Goal: Task Accomplishment & Management: Manage account settings

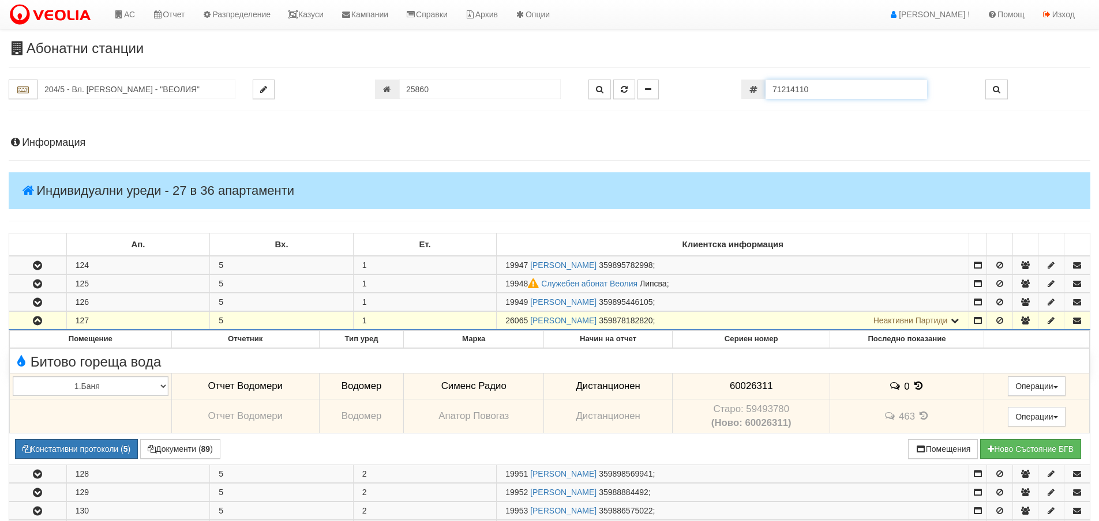
click at [837, 92] on input "71214110" at bounding box center [845, 90] width 161 height 20
paste input "60056993"
type input "60056993"
type input "187 Общ3/1 - "[PERSON_NAME] [GEOGRAPHIC_DATA] " ЕАД"
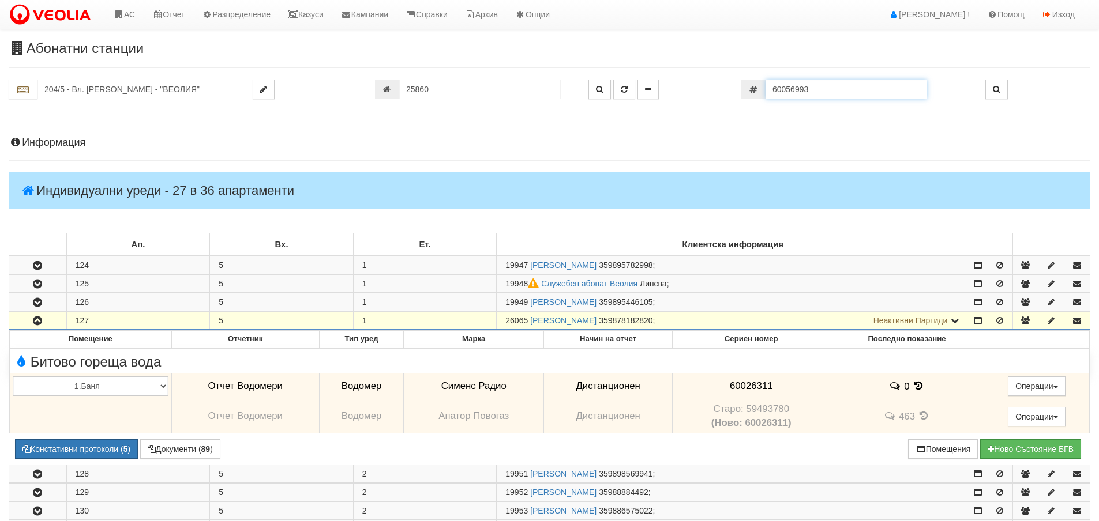
type input "16423"
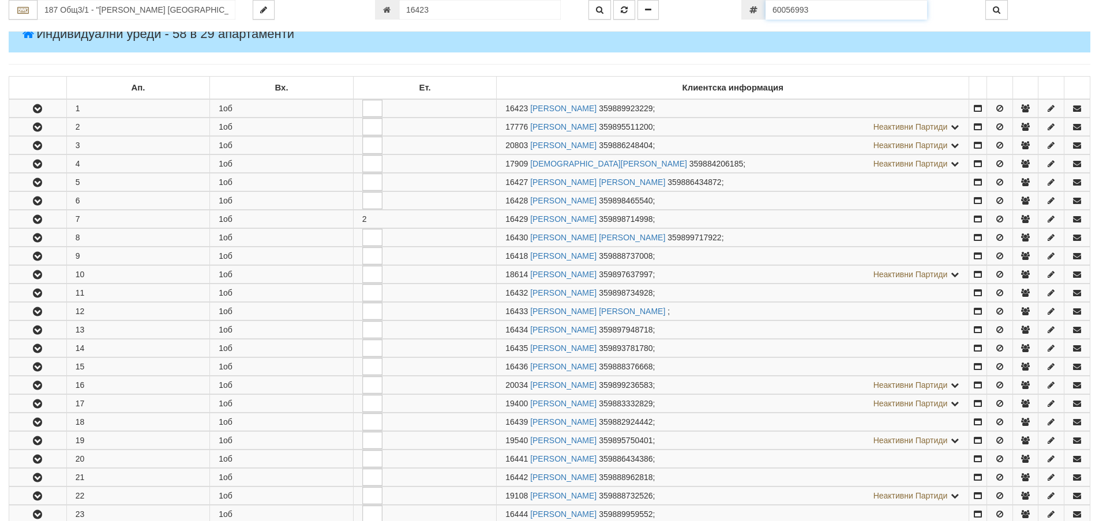
scroll to position [228, 0]
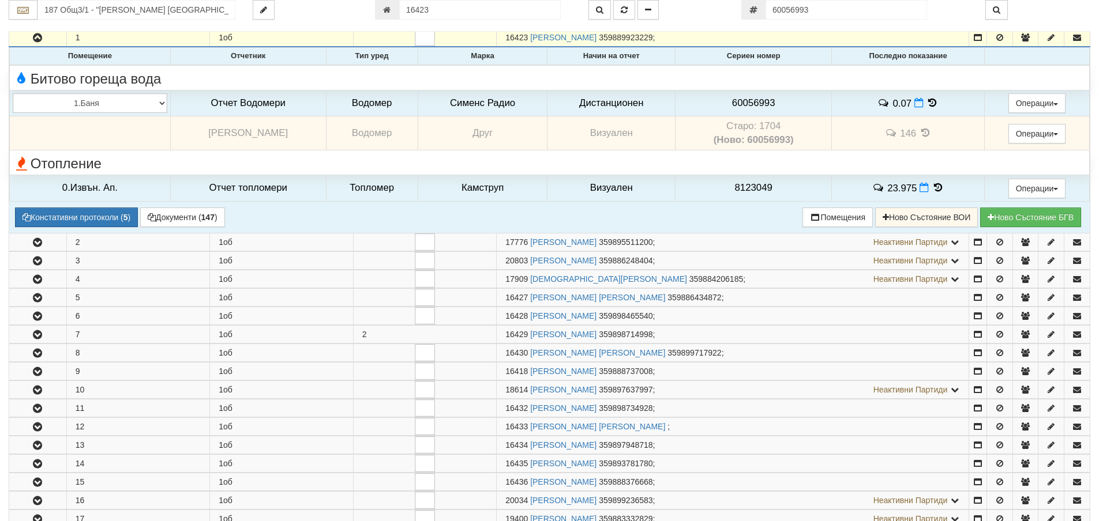
click at [765, 130] on td "Старо: 1704 (Ново: 60056993)" at bounding box center [753, 133] width 156 height 34
copy td "1704"
click at [766, 104] on span "60056993" at bounding box center [753, 102] width 43 height 11
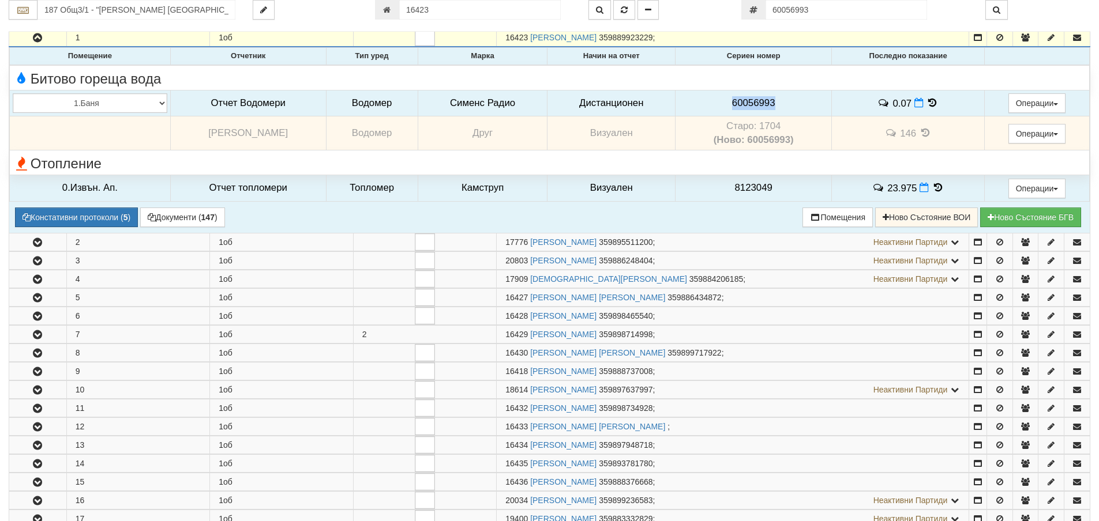
copy span "60056993"
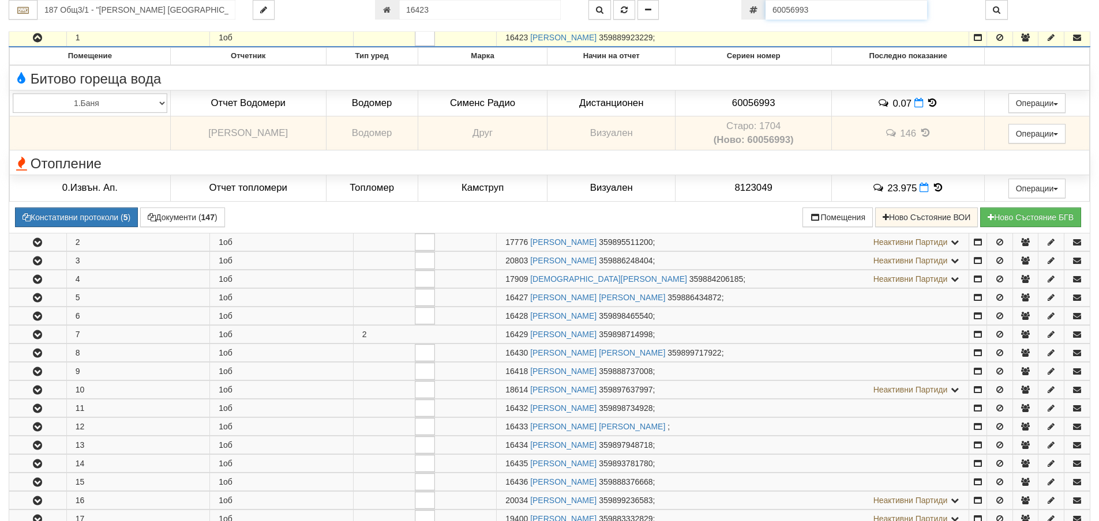
click at [836, 15] on input "60056993" at bounding box center [845, 10] width 161 height 20
paste input "5295182"
type input "52951823"
type input "123/4 - "[PERSON_NAME] [GEOGRAPHIC_DATA] " ЕАД"
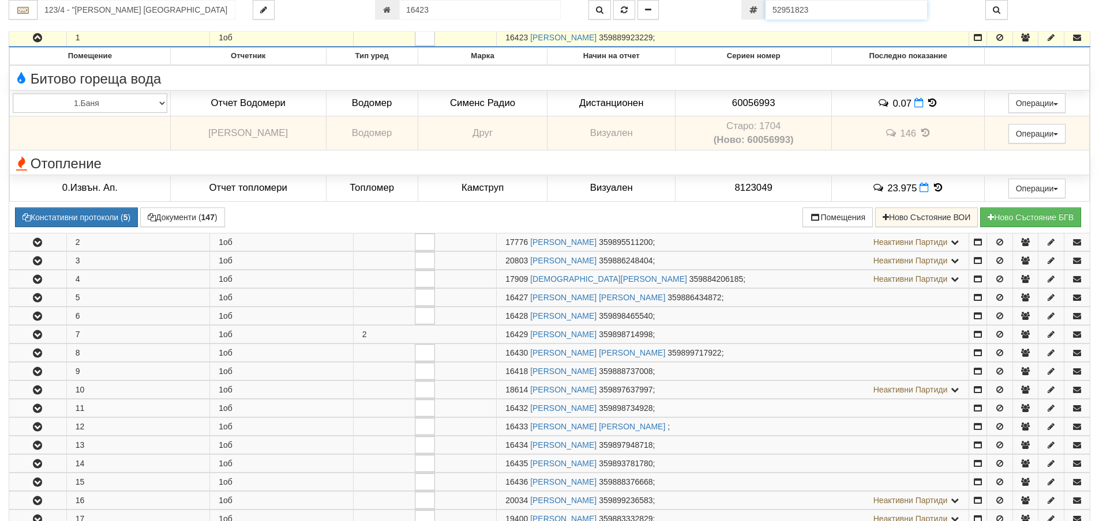
type input "25420"
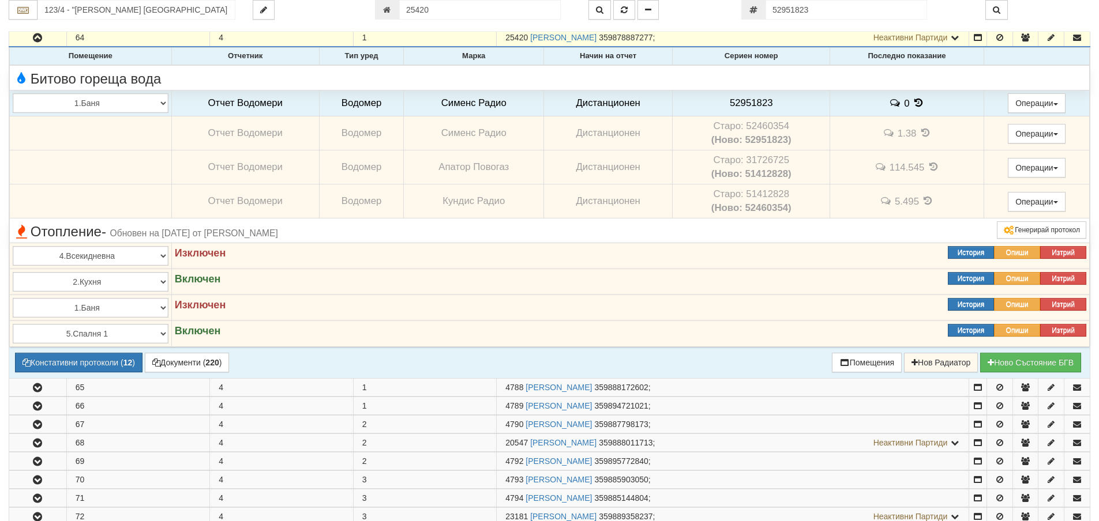
click at [766, 125] on td "Старо: 52460354 (Ново: 52951823)" at bounding box center [750, 133] width 157 height 34
copy td "52460354"
click at [744, 101] on span "52951823" at bounding box center [750, 102] width 43 height 11
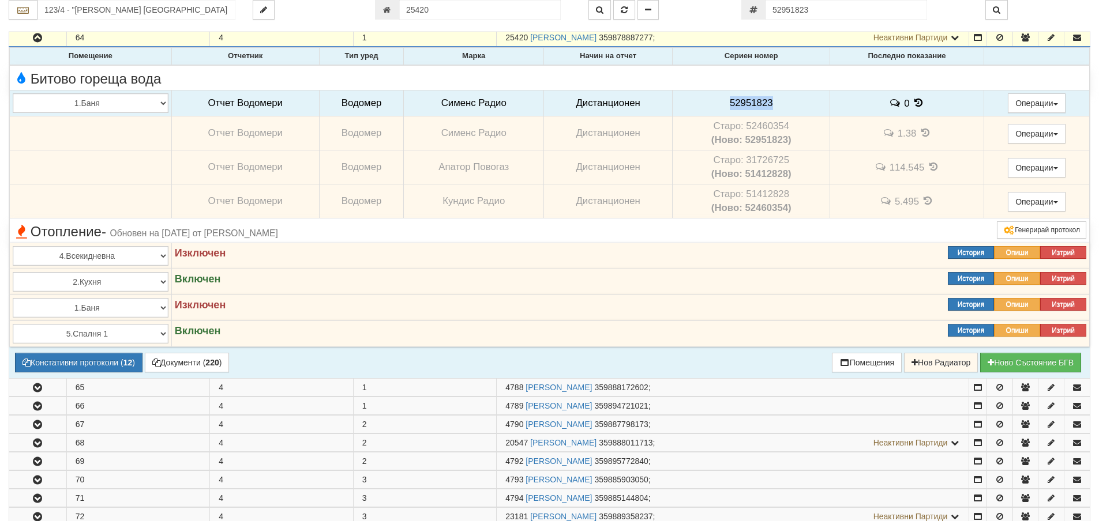
copy span "52951823"
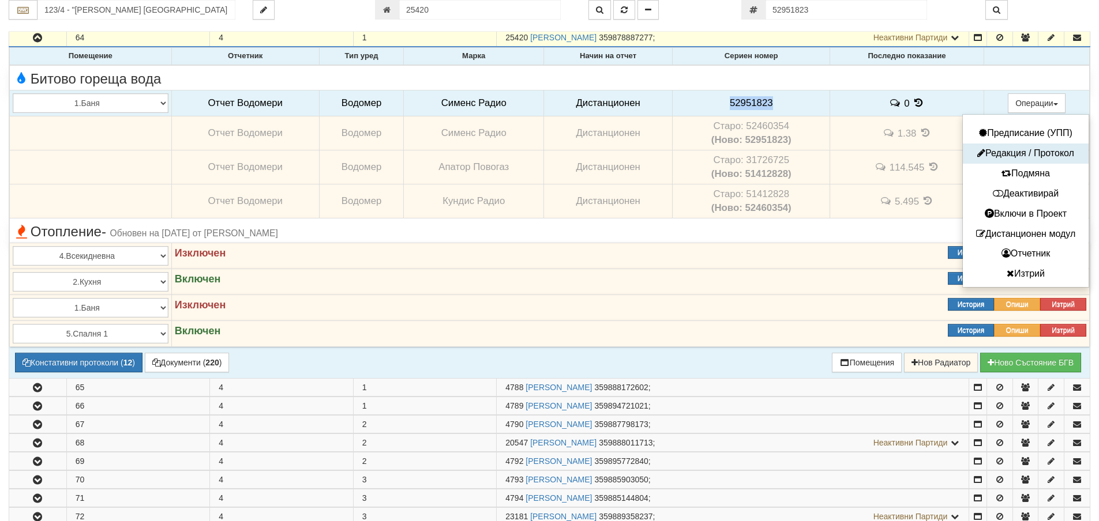
click at [1022, 148] on button "Редакция / Протокол" at bounding box center [1025, 153] width 120 height 14
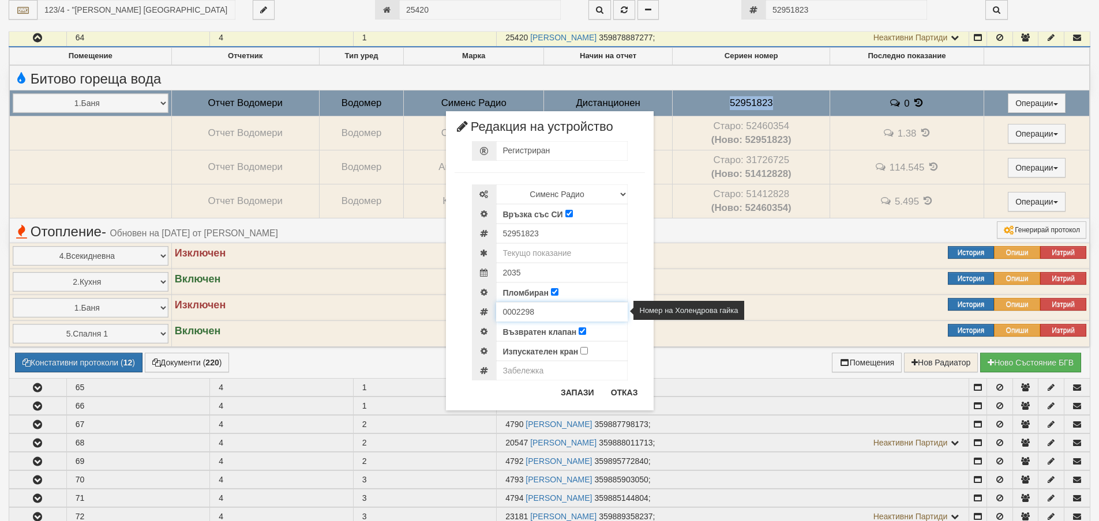
click at [522, 314] on input "0002298" at bounding box center [561, 312] width 131 height 20
click at [631, 398] on button "Отказ" at bounding box center [624, 392] width 41 height 18
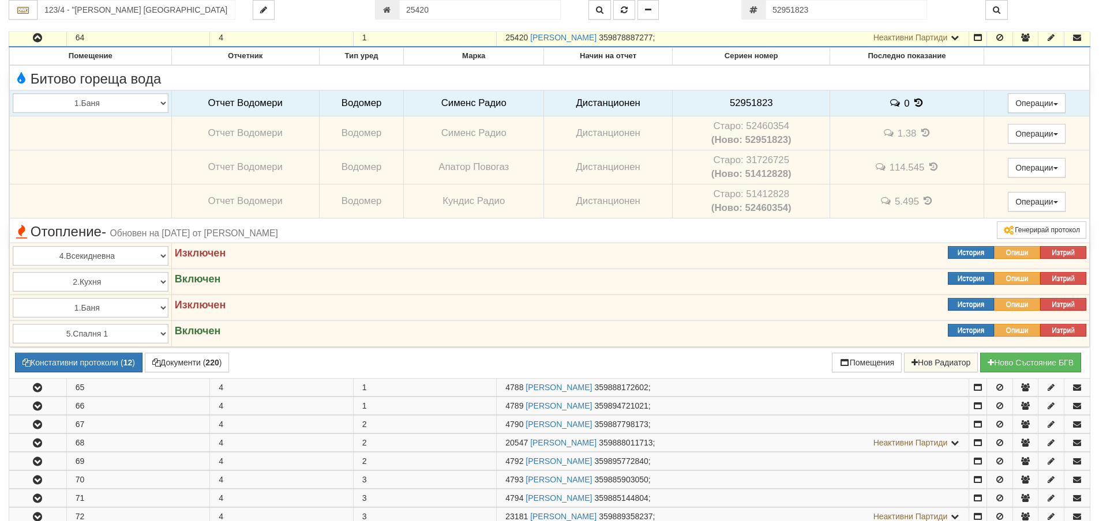
click at [40, 40] on icon "button" at bounding box center [38, 38] width 14 height 8
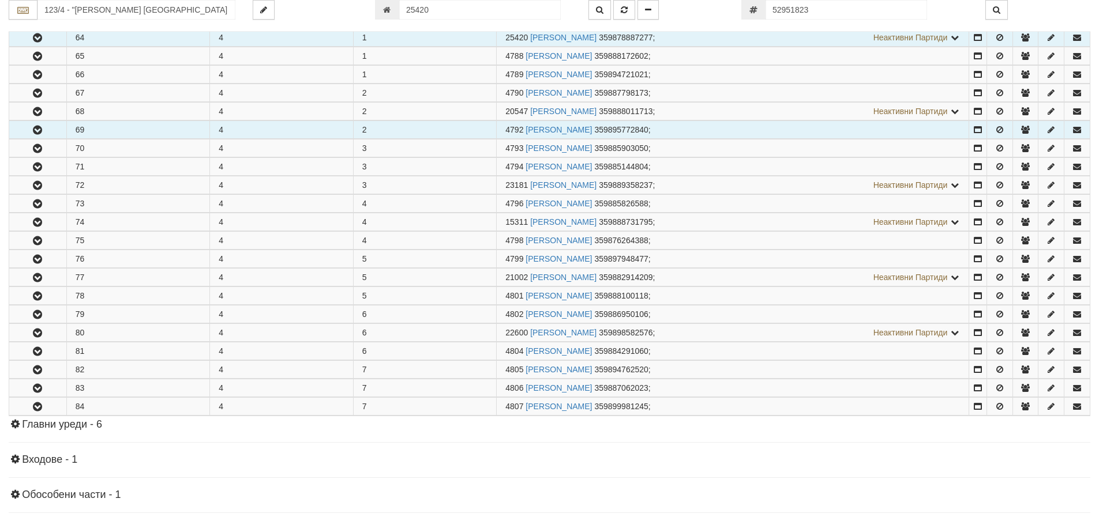
click at [62, 127] on button "button" at bounding box center [37, 129] width 57 height 17
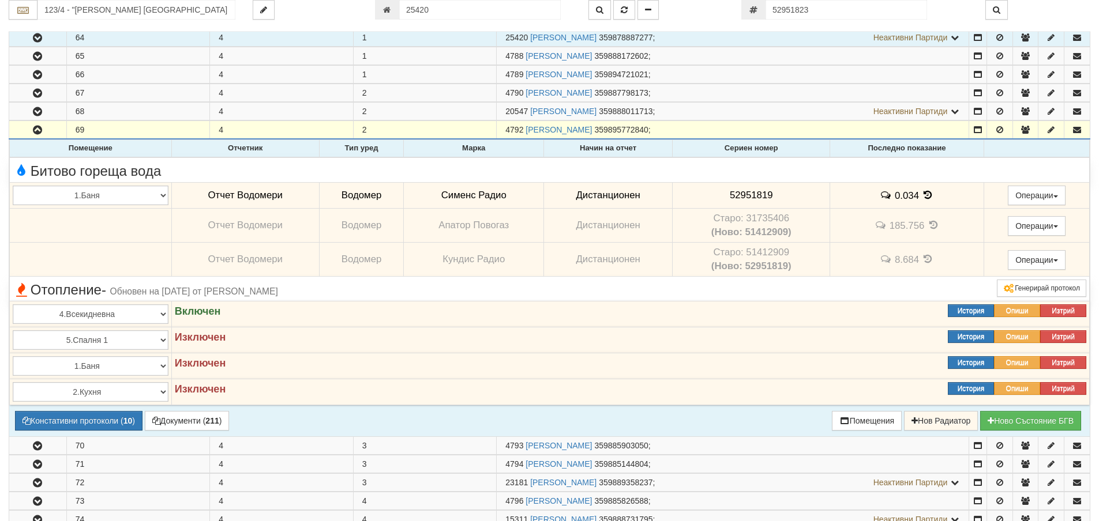
click at [764, 218] on td "Старо: 31735406 (Ново: 51412909)" at bounding box center [750, 226] width 157 height 34
click at [753, 253] on td "Старо: 51412909 (Ново: 52951819)" at bounding box center [750, 260] width 157 height 34
copy td "51412909"
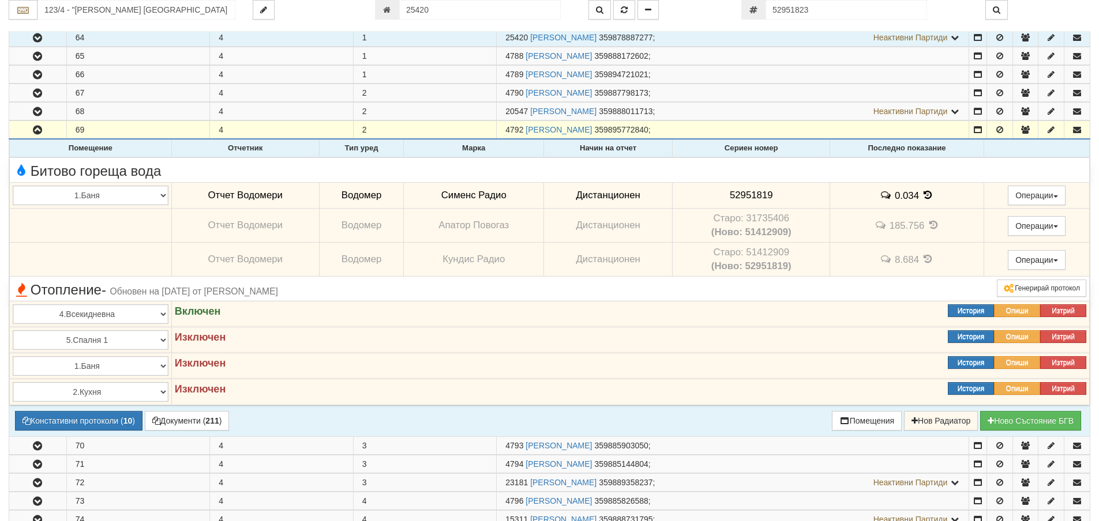
click at [746, 193] on span "52951819" at bounding box center [750, 195] width 43 height 11
copy span "52951819"
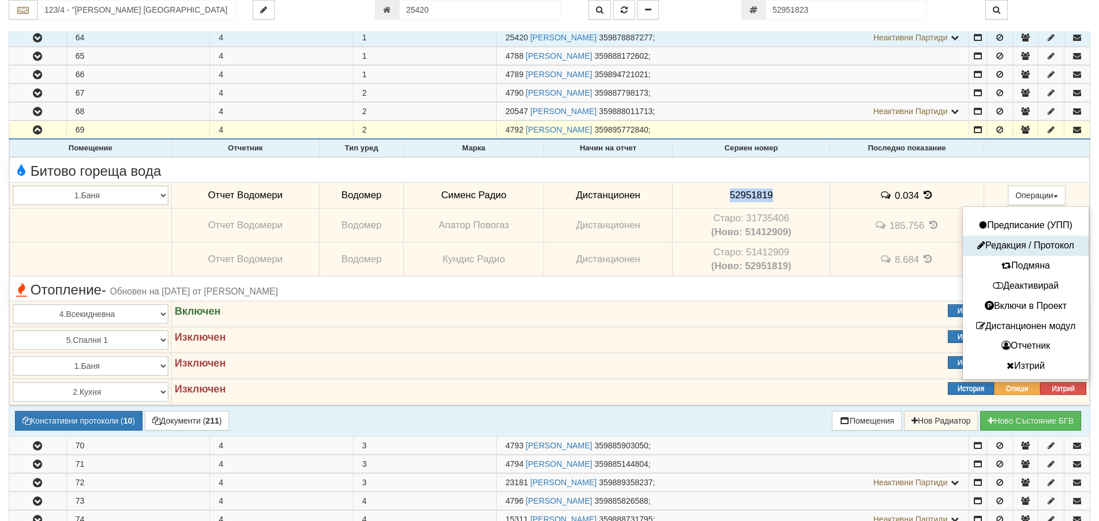
click at [1022, 248] on button "Редакция / Протокол" at bounding box center [1025, 246] width 120 height 14
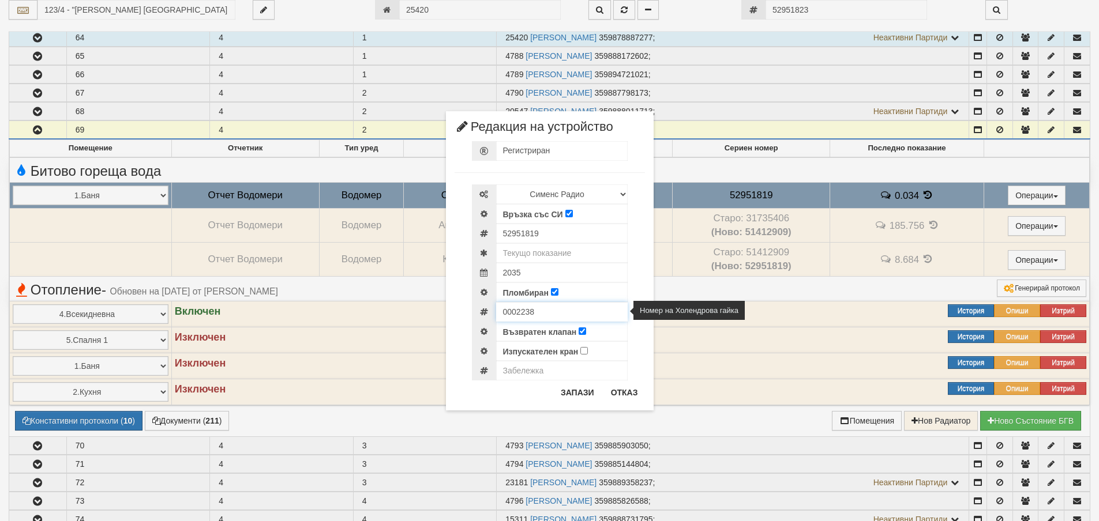
click at [513, 307] on input "0002238" at bounding box center [561, 312] width 131 height 20
click at [621, 396] on button "Отказ" at bounding box center [624, 392] width 41 height 18
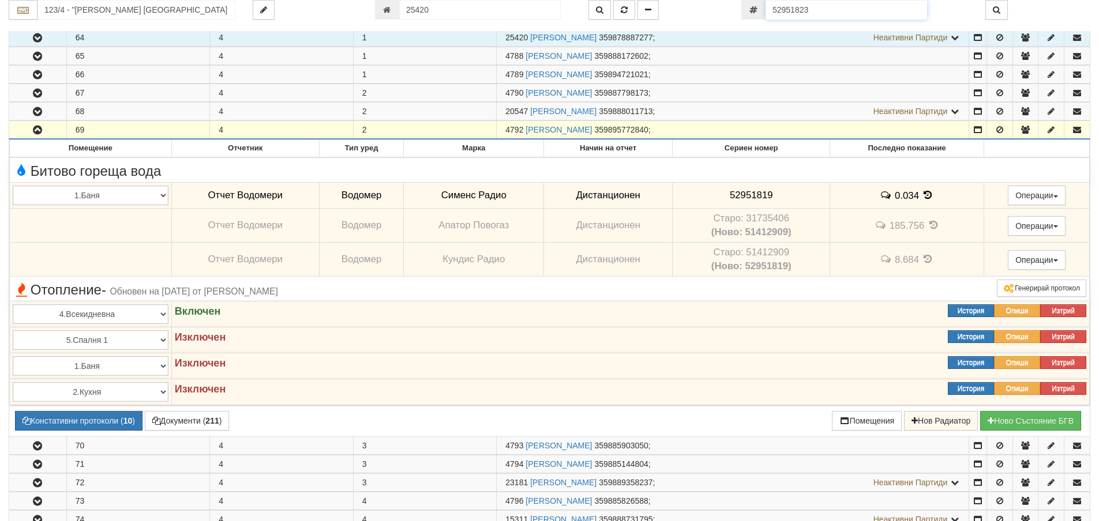
click at [841, 13] on input "52951823" at bounding box center [845, 10] width 161 height 20
paste input "60026311"
type input "60026311"
type input "204/5 - "[PERSON_NAME] [GEOGRAPHIC_DATA] " ЕАД"
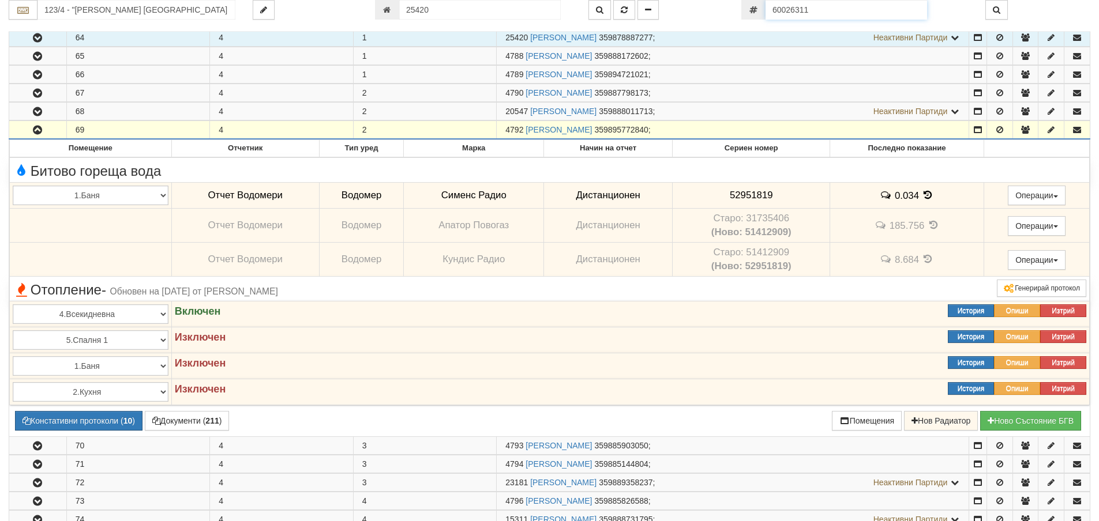
type input "26065"
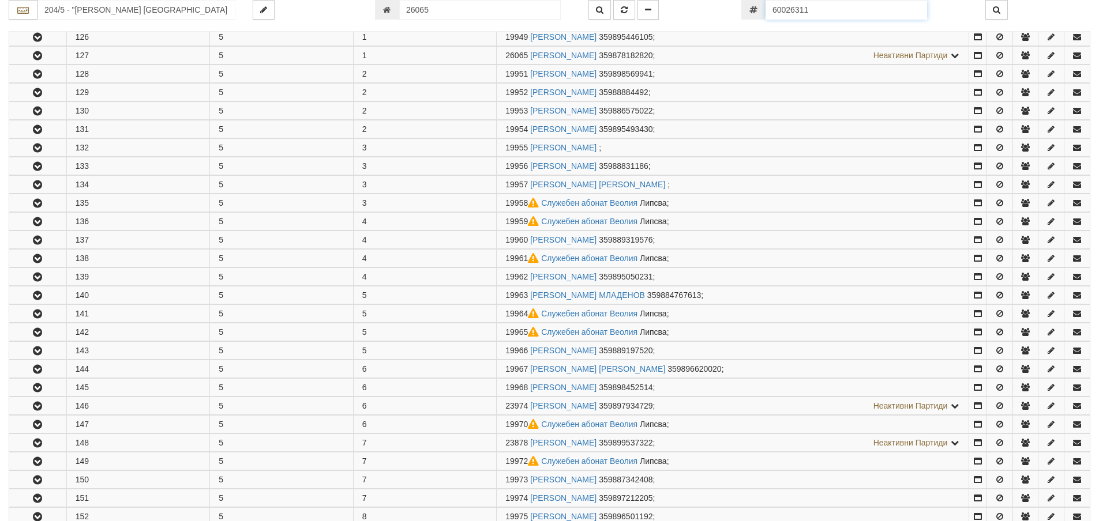
scroll to position [283, 0]
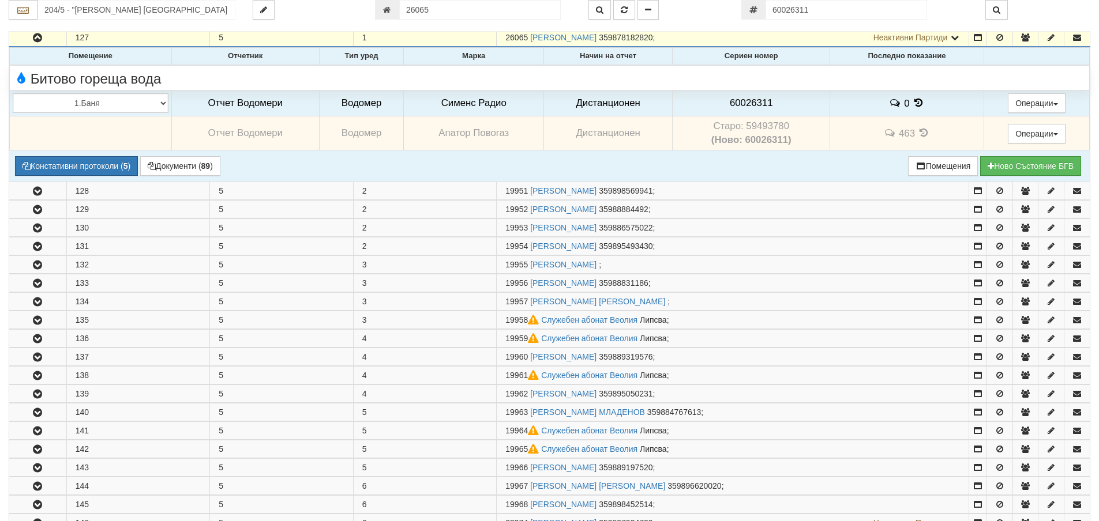
click at [766, 126] on td "Старо: 59493780 (Ново: 60026311)" at bounding box center [750, 133] width 157 height 34
copy td "59493780"
click at [758, 103] on span "60026311" at bounding box center [750, 102] width 43 height 11
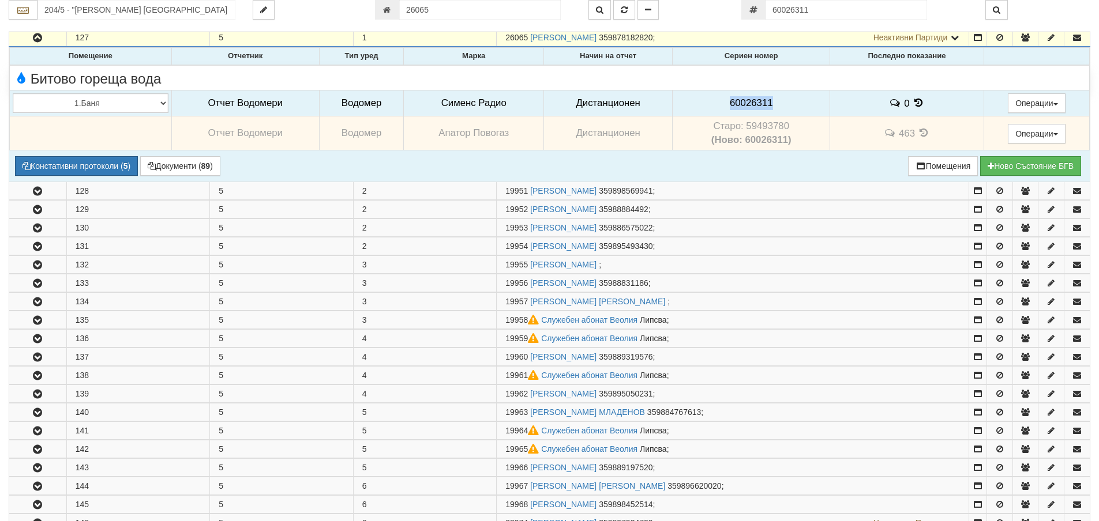
copy span "60026311"
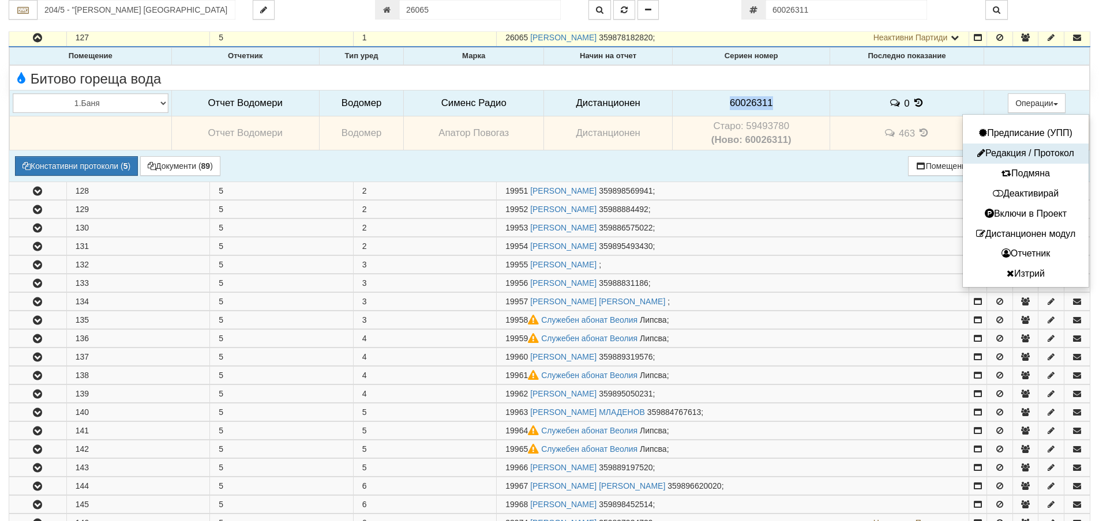
click at [1028, 151] on button "Редакция / Протокол" at bounding box center [1025, 153] width 120 height 14
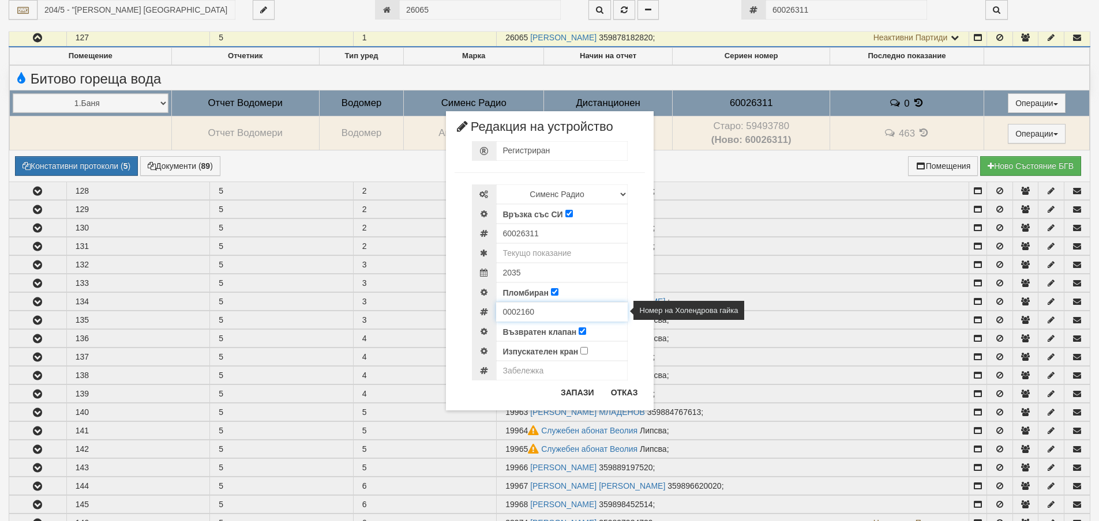
click at [517, 311] on input "0002160" at bounding box center [561, 312] width 131 height 20
click at [619, 396] on button "Отказ" at bounding box center [624, 392] width 41 height 18
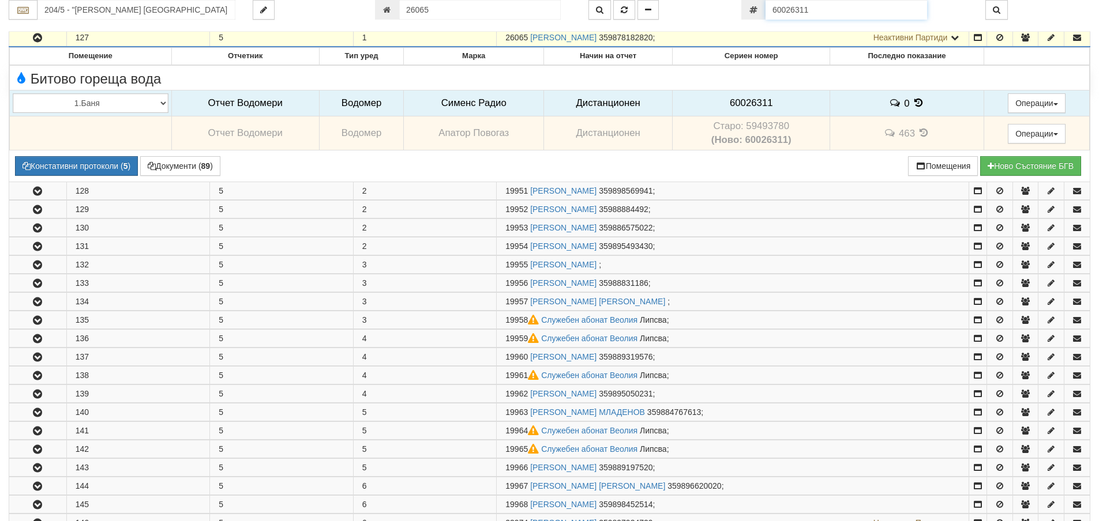
click at [842, 10] on input "60026311" at bounding box center [845, 10] width 161 height 20
click at [841, 10] on input "60026311" at bounding box center [845, 10] width 161 height 20
paste input "56992"
type input "60056992"
type input "120/1 - "[PERSON_NAME] [GEOGRAPHIC_DATA] " ЕАД"
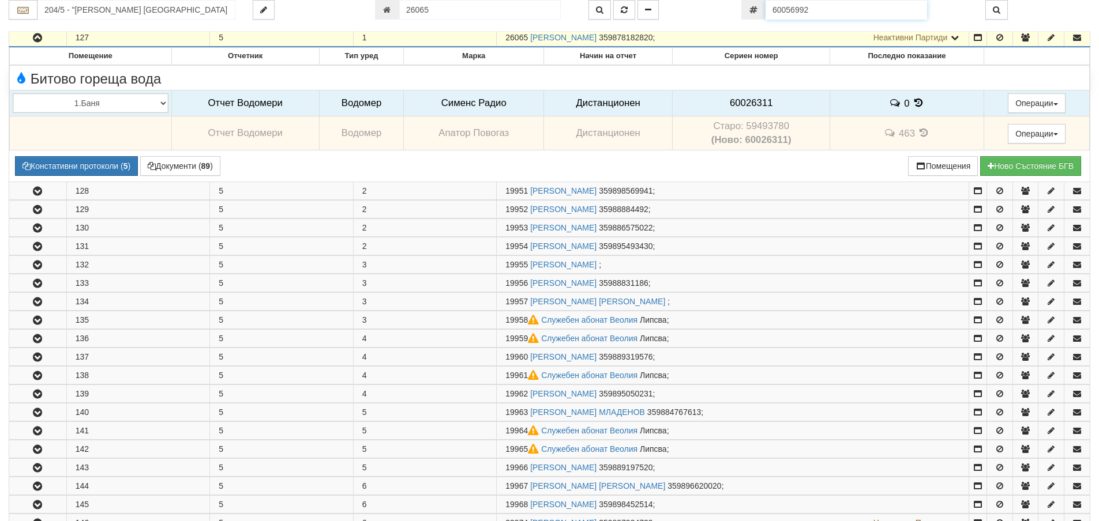
type input "16309"
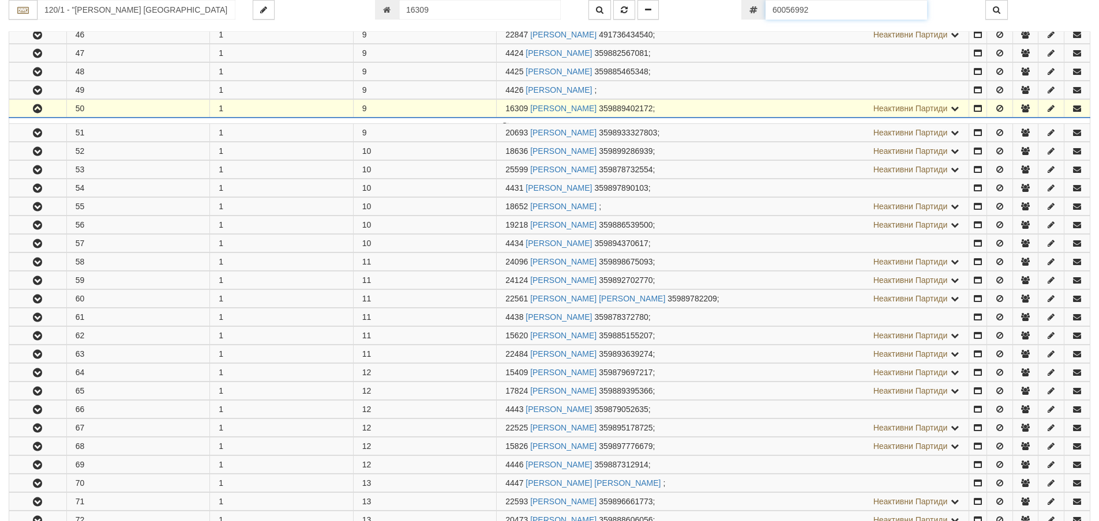
scroll to position [1150, 0]
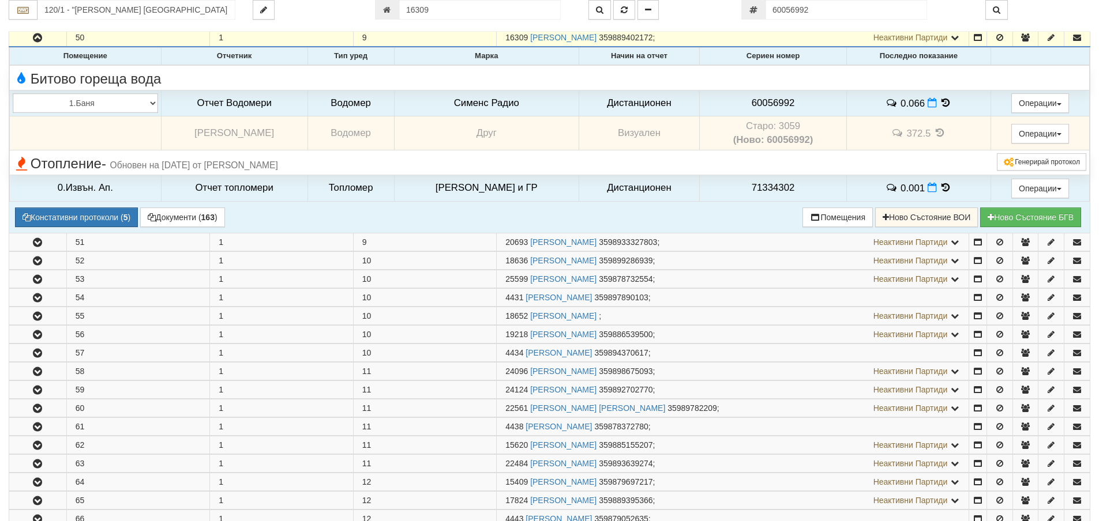
click at [780, 126] on td "Старо: 3059 (Ново: 60056992)" at bounding box center [772, 133] width 147 height 34
copy td "3059"
click at [768, 100] on span "60056992" at bounding box center [772, 102] width 43 height 11
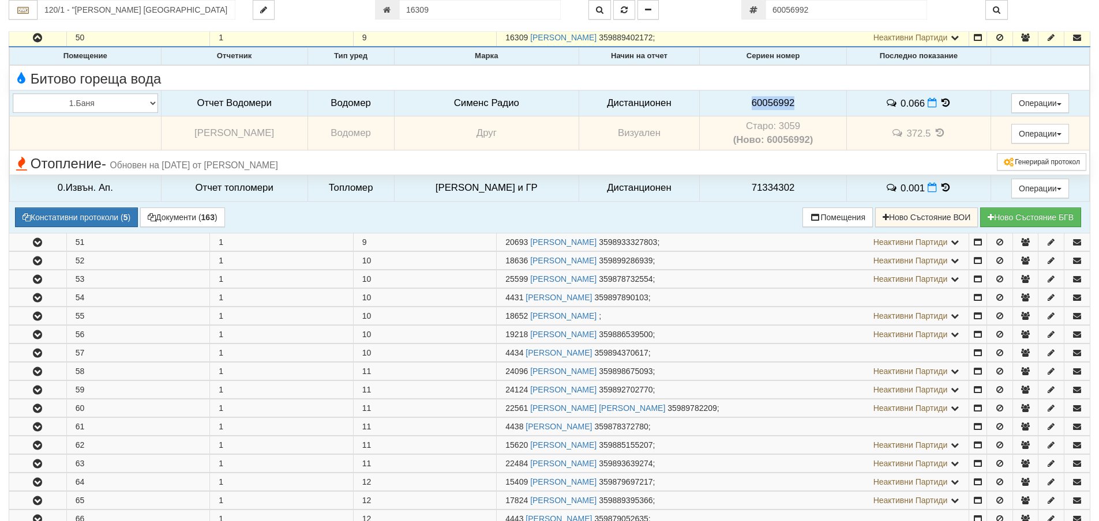
copy span "60056992"
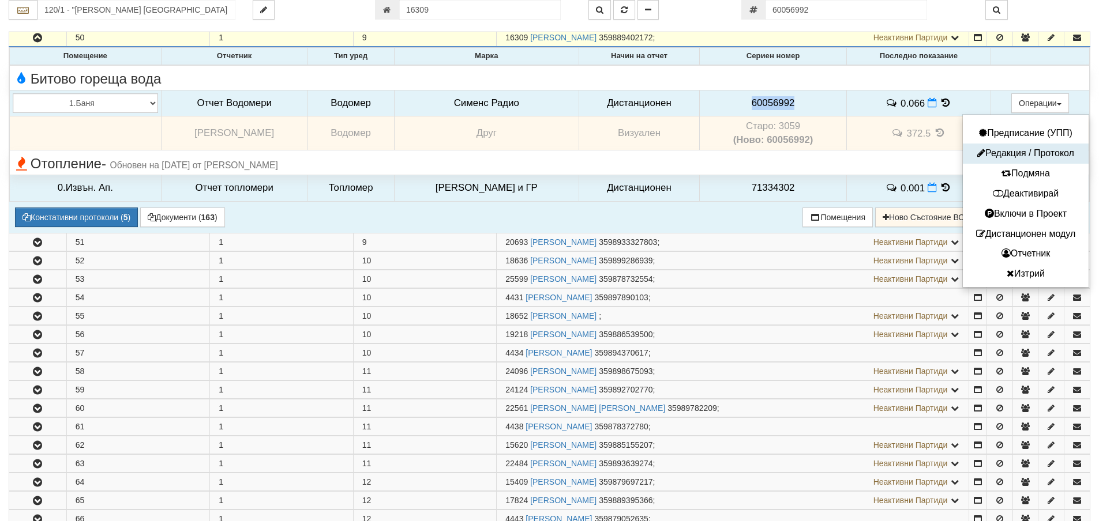
click at [1027, 152] on button "Редакция / Протокол" at bounding box center [1025, 153] width 120 height 14
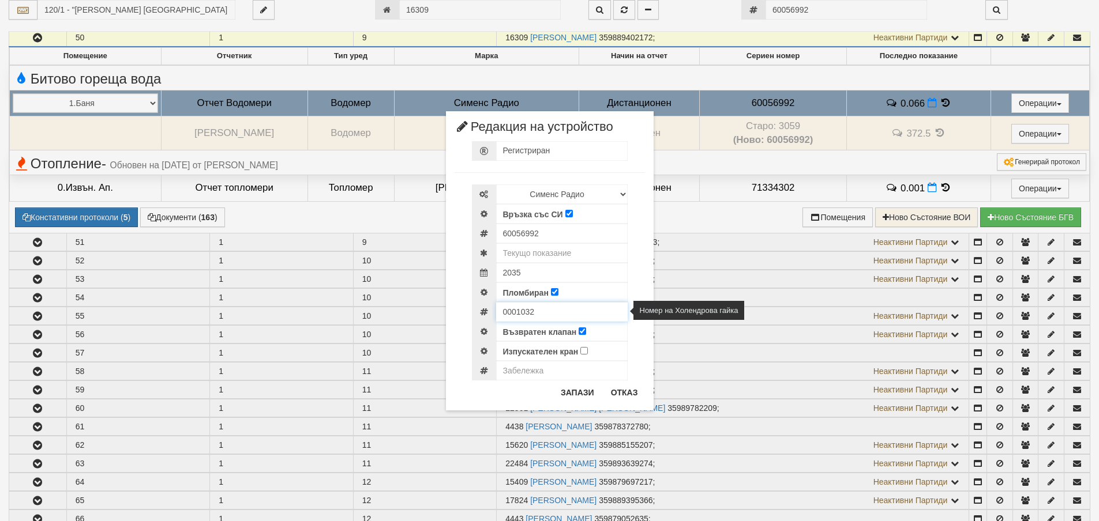
click at [528, 311] on input "0001032" at bounding box center [561, 312] width 131 height 20
click at [618, 390] on button "Отказ" at bounding box center [624, 392] width 41 height 18
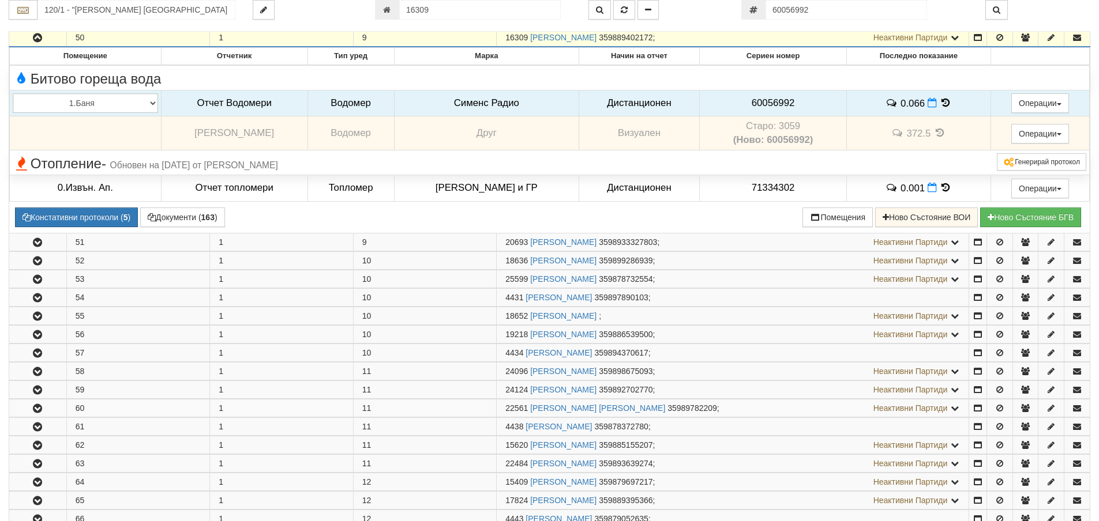
click at [37, 36] on icon "button" at bounding box center [38, 38] width 14 height 8
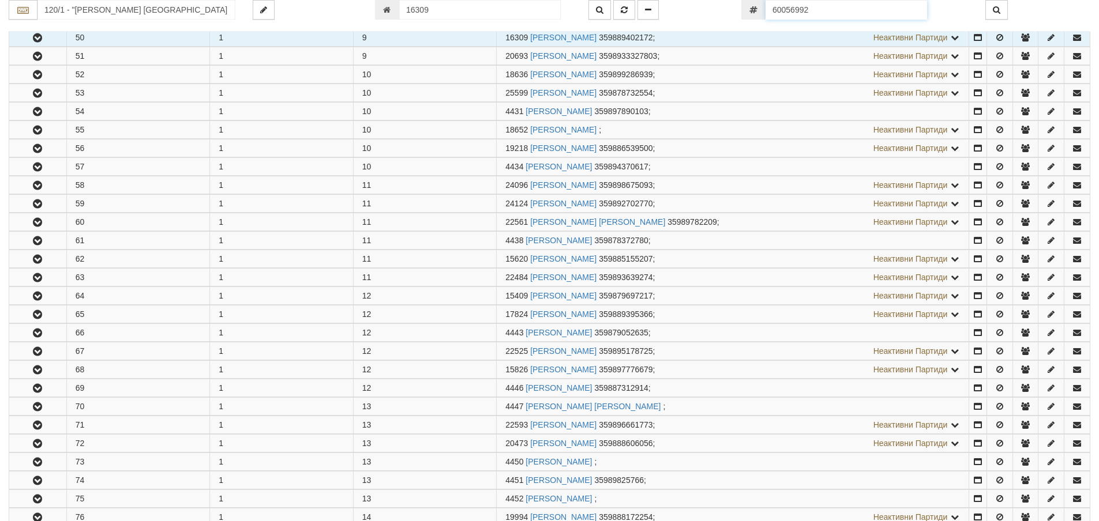
click at [850, 17] on input "60056992" at bounding box center [845, 10] width 161 height 20
paste input "52850139"
type input "52850139"
type input "138/7 - "[PERSON_NAME] [GEOGRAPHIC_DATA] " ЕАД"
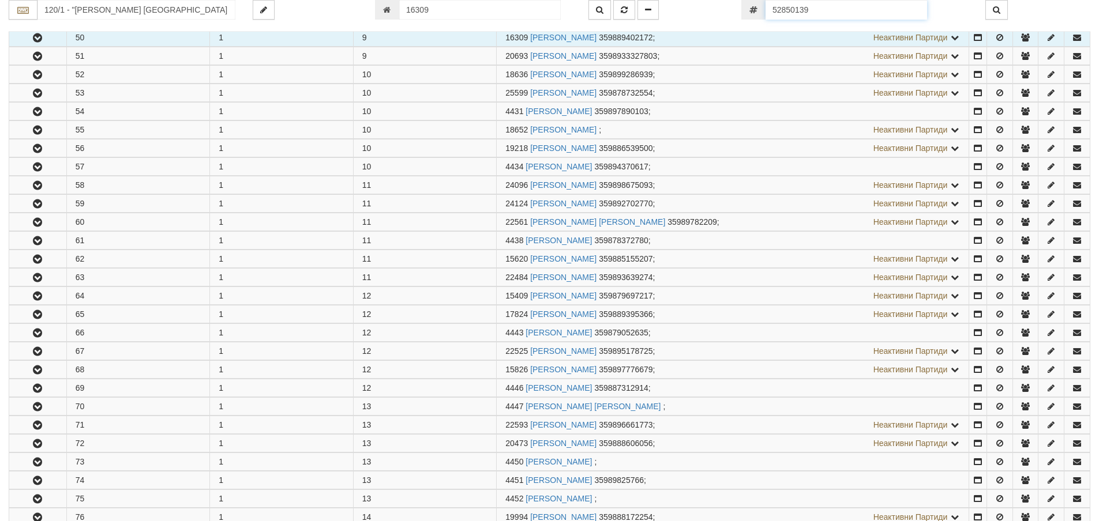
type input "6788"
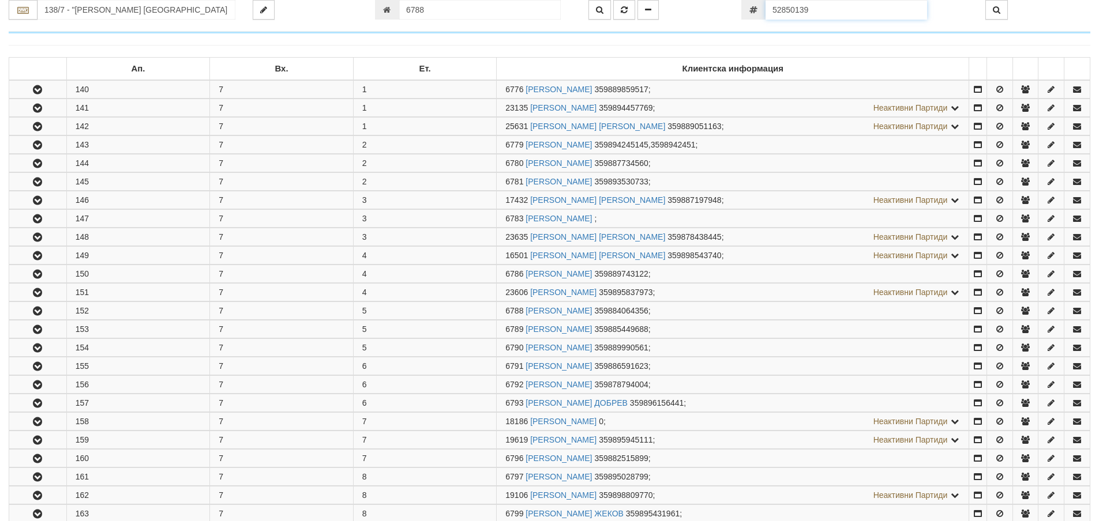
scroll to position [449, 0]
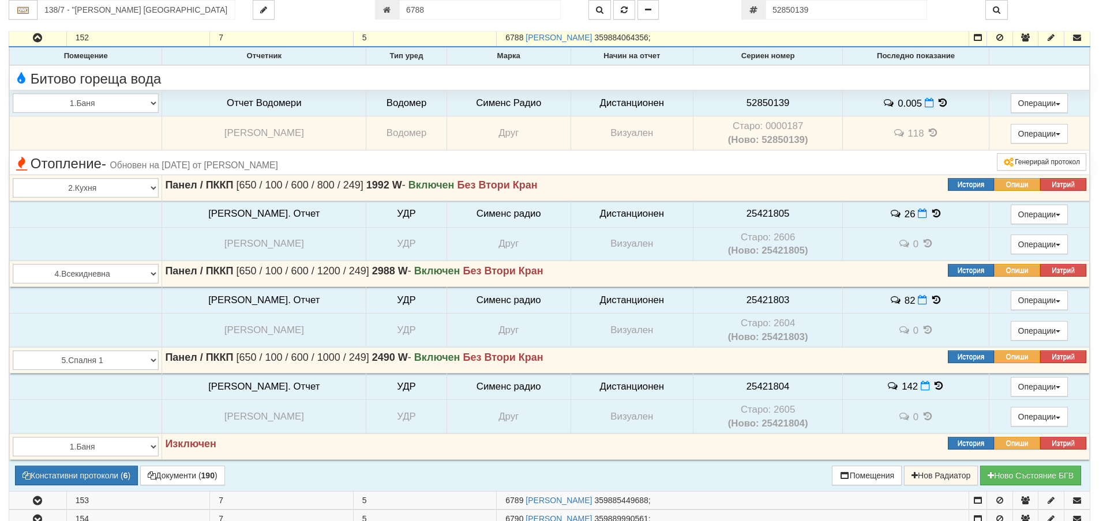
click at [764, 129] on td "Старо: 0000187 (Ново: 52850139)" at bounding box center [768, 133] width 150 height 34
click at [757, 96] on td "52850139" at bounding box center [768, 103] width 150 height 27
click at [755, 103] on span "52850139" at bounding box center [767, 102] width 43 height 11
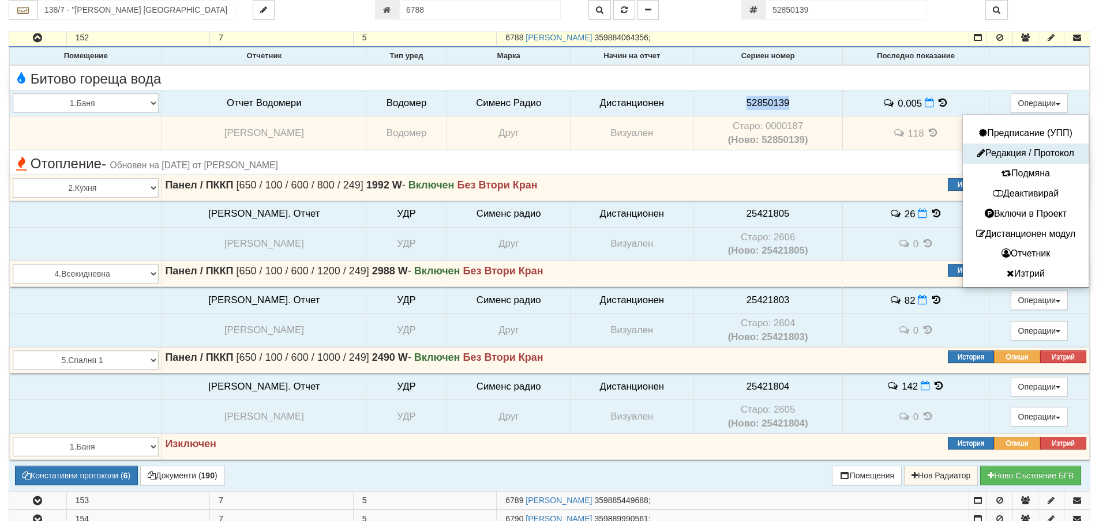
click at [1021, 150] on button "Редакция / Протокол" at bounding box center [1025, 153] width 120 height 14
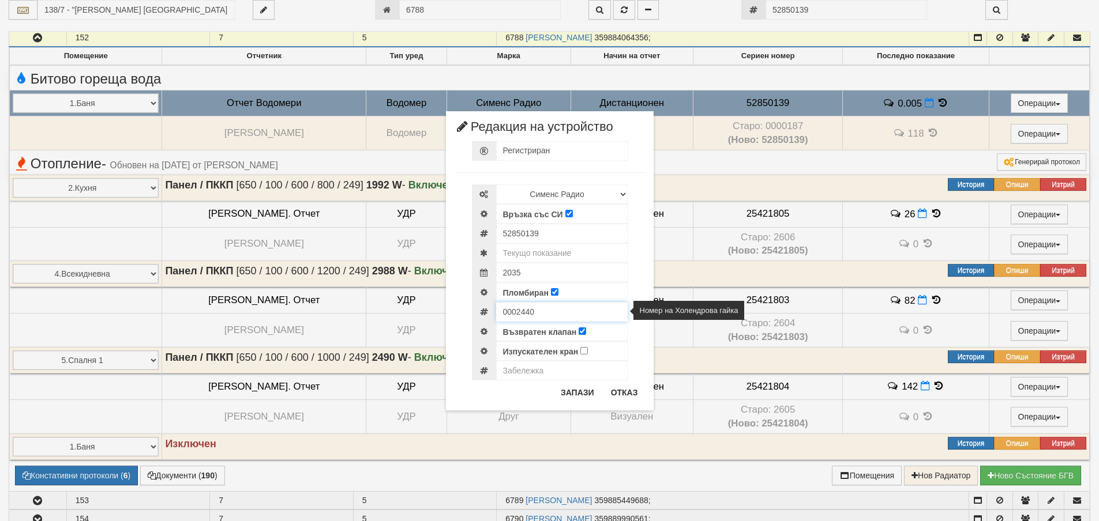
click at [526, 316] on input "0002440" at bounding box center [561, 312] width 131 height 20
click at [626, 396] on button "Отказ" at bounding box center [624, 392] width 41 height 18
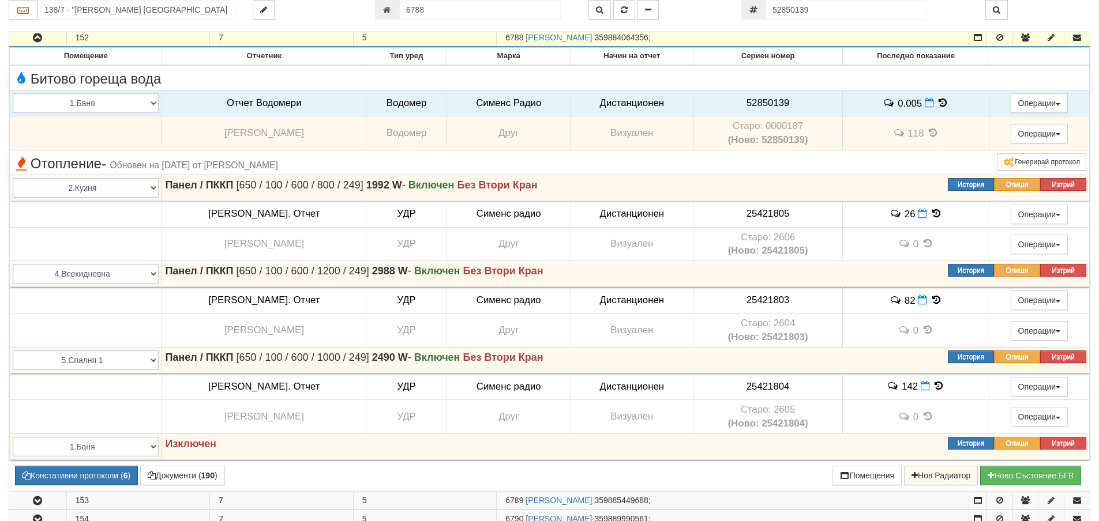
click at [33, 40] on icon "button" at bounding box center [38, 38] width 14 height 8
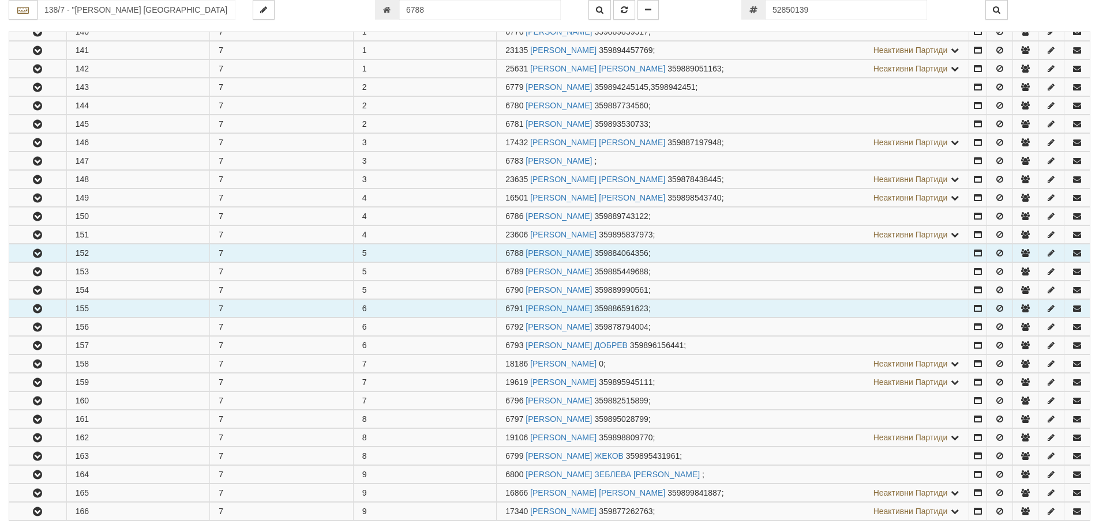
scroll to position [219, 0]
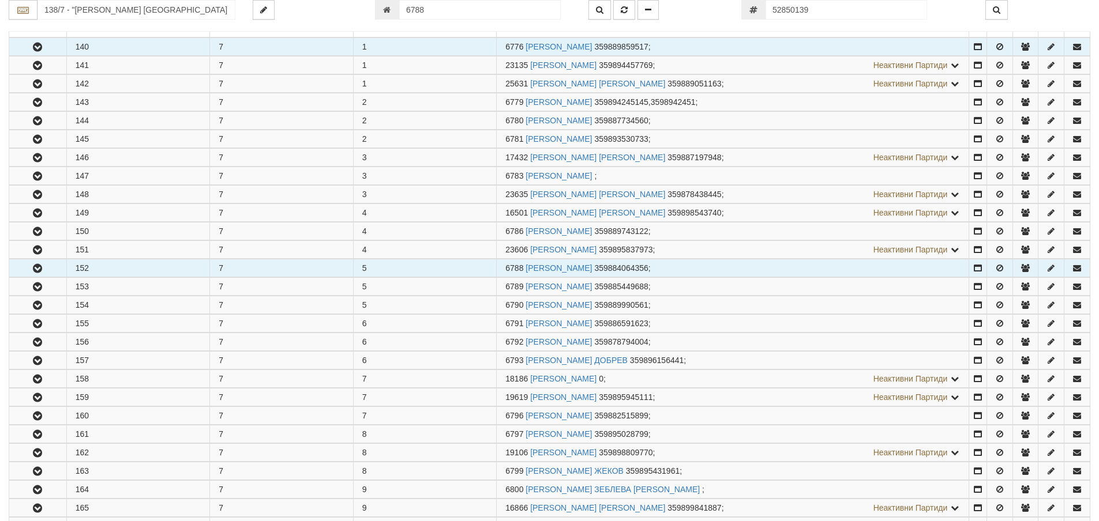
click at [47, 44] on button "button" at bounding box center [37, 46] width 57 height 17
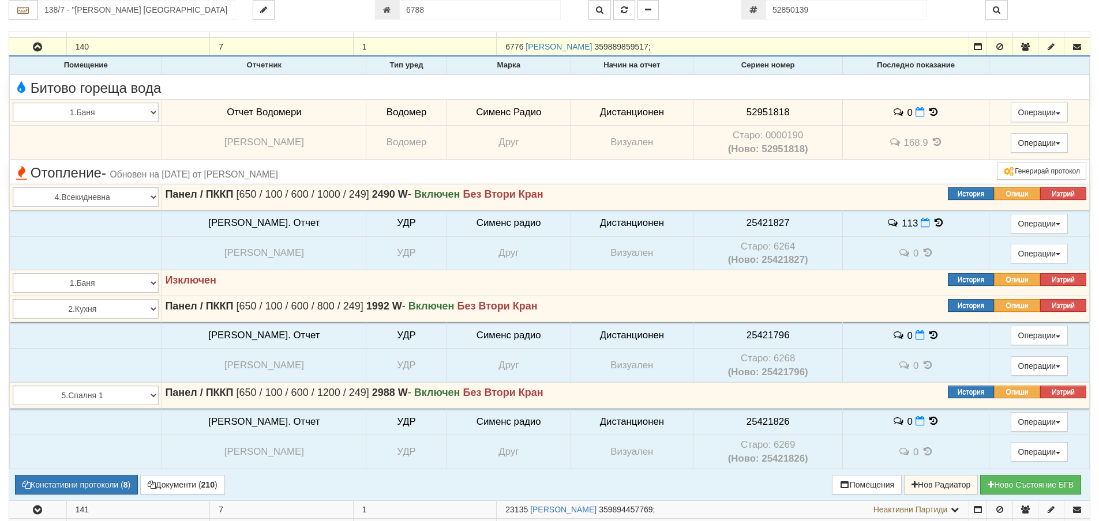
click at [773, 133] on td "Старо: 0000190 (Ново: 52951818)" at bounding box center [768, 143] width 150 height 34
click at [766, 108] on span "52951818" at bounding box center [767, 112] width 43 height 11
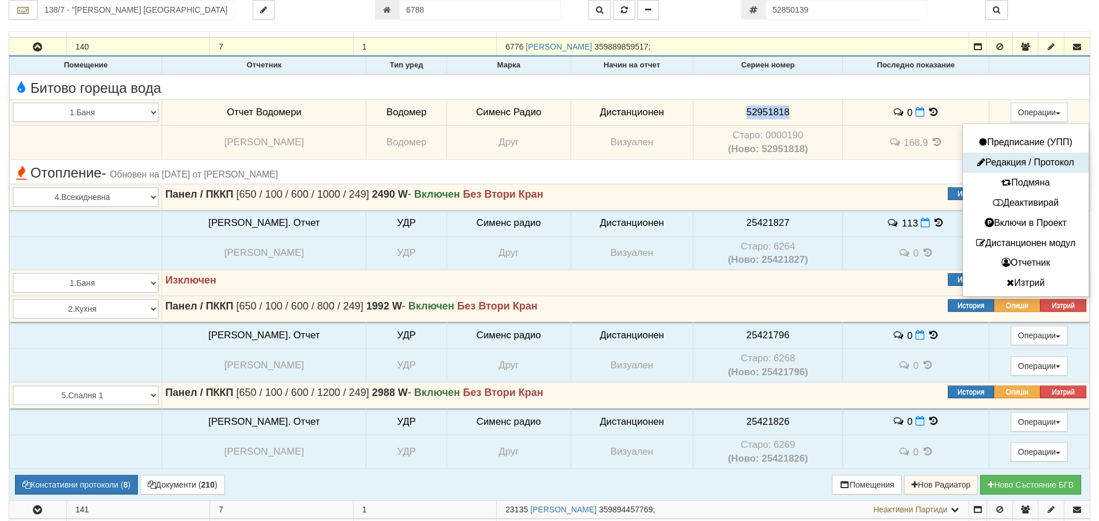
click at [1035, 166] on button "Редакция / Протокол" at bounding box center [1025, 163] width 120 height 14
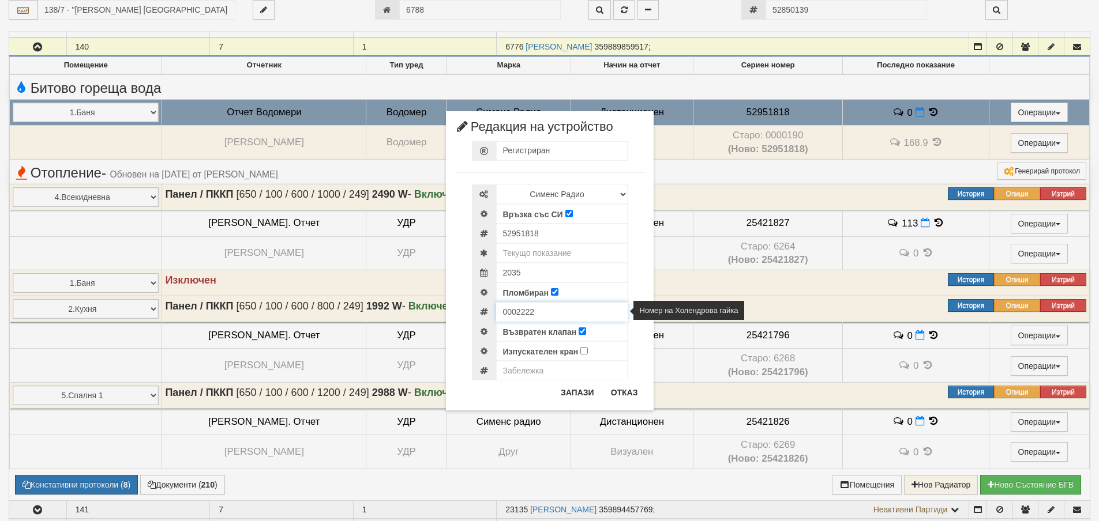
click at [524, 311] on input "0002222" at bounding box center [561, 312] width 131 height 20
click at [630, 397] on button "Отказ" at bounding box center [624, 392] width 41 height 18
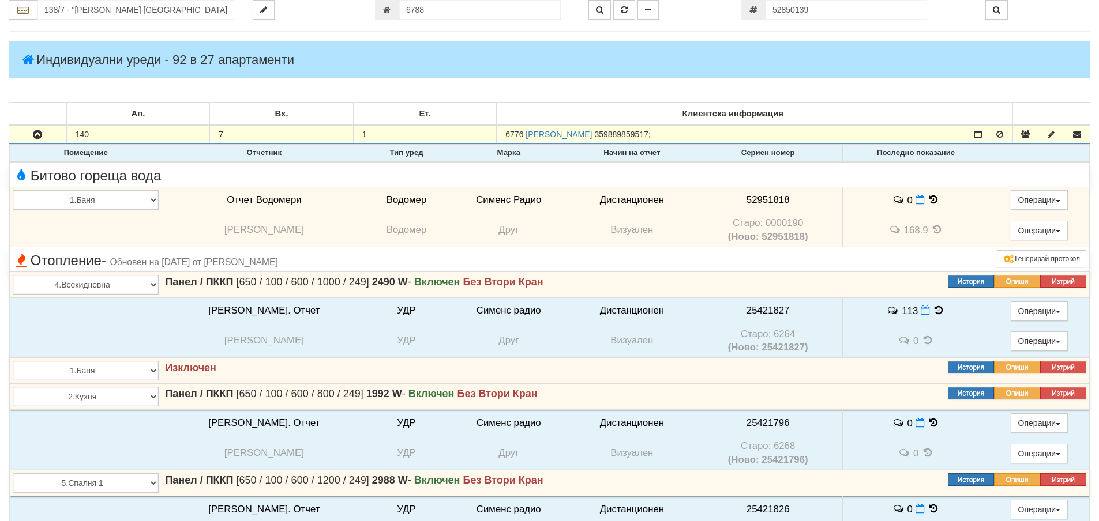
scroll to position [103, 0]
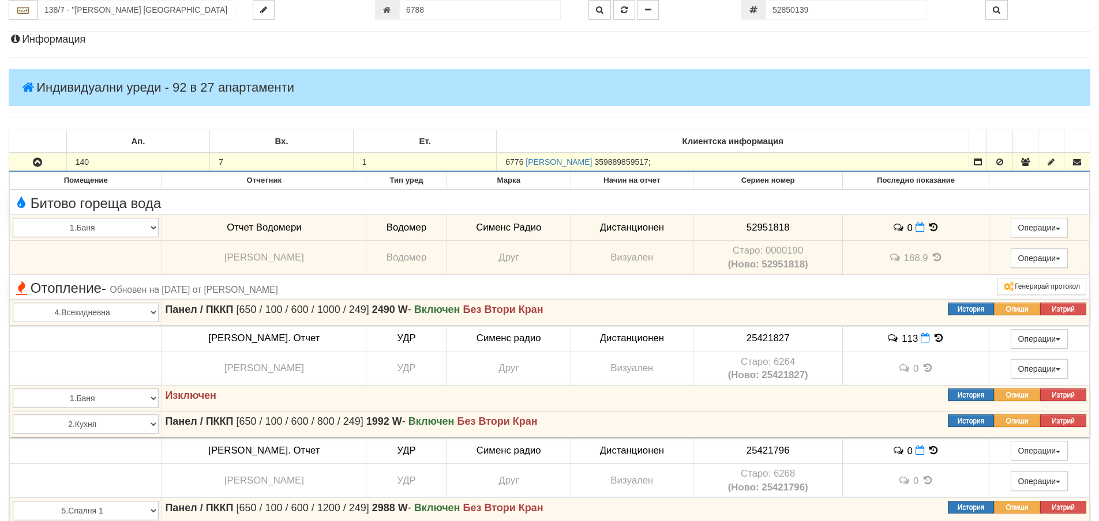
click at [99, 87] on h4 "Индивидуални уреди - 92 в 27 апартаменти" at bounding box center [549, 87] width 1081 height 37
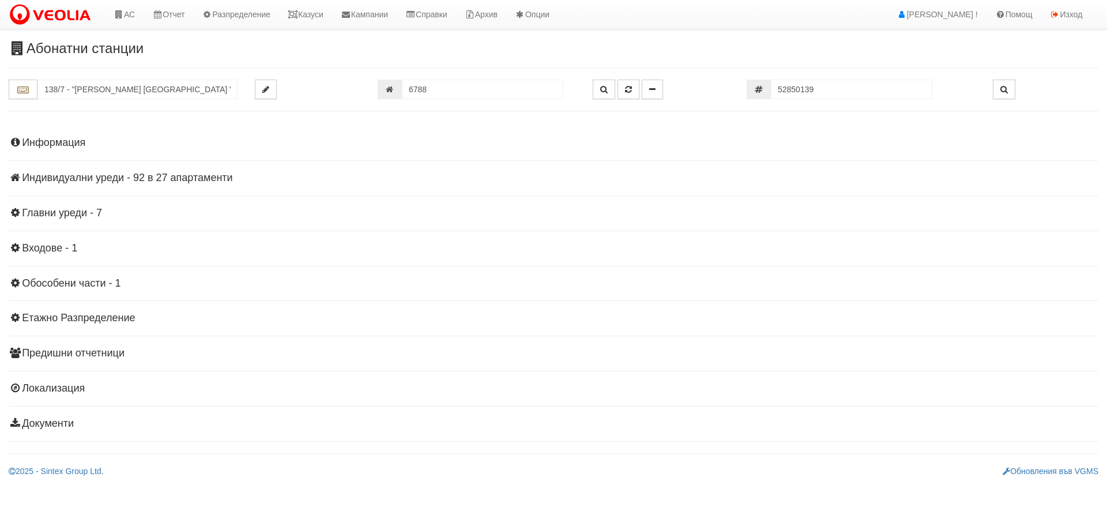
click at [66, 167] on div "Информация Параметри Брой Апартаменти: 27 Ползватели 07/2025 52 % 4 % 61" at bounding box center [554, 282] width 1090 height 318
click at [68, 176] on h4 "Индивидуални уреди - 92 в 27 апартаменти" at bounding box center [554, 178] width 1090 height 12
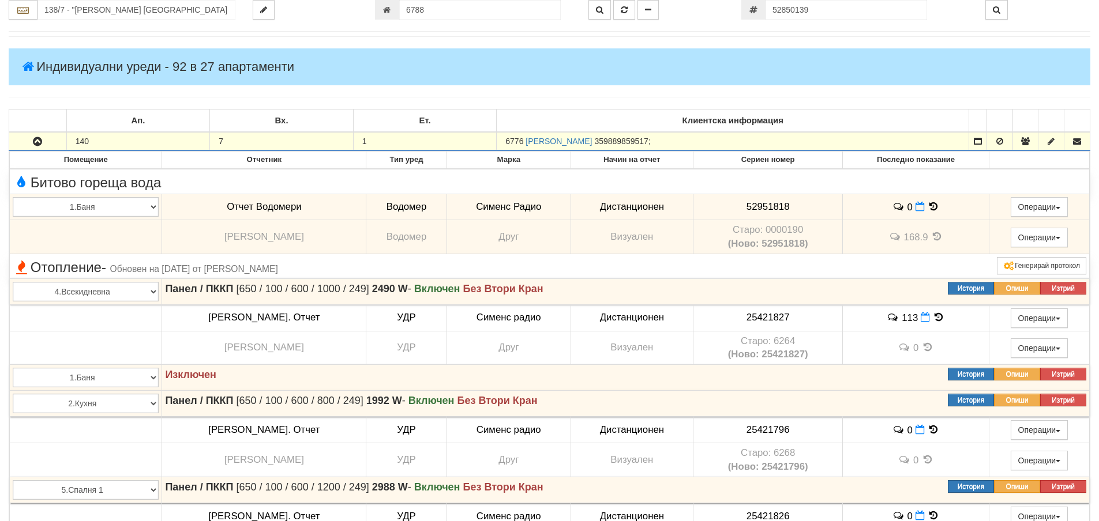
scroll to position [58, 0]
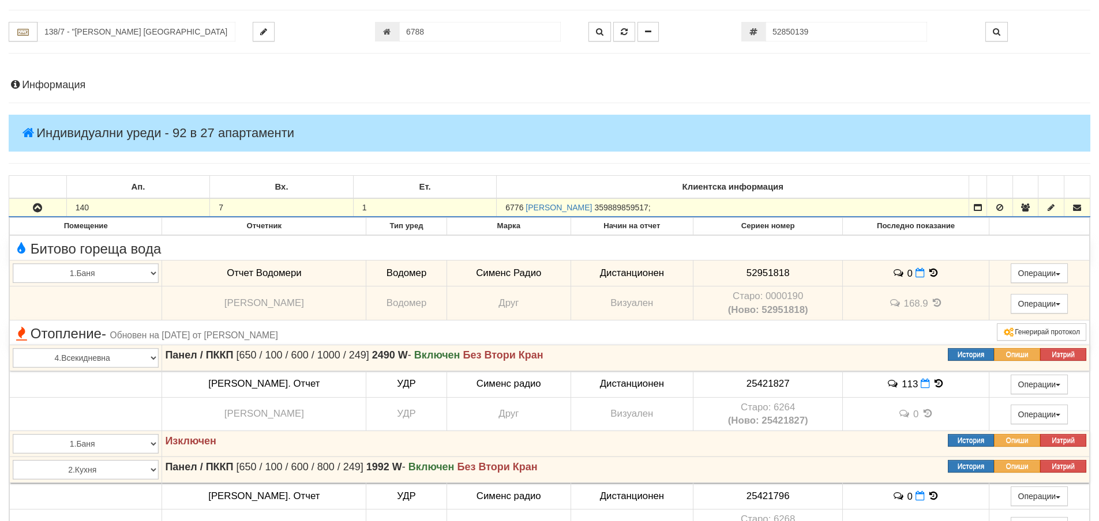
click at [33, 208] on icon "button" at bounding box center [38, 208] width 14 height 8
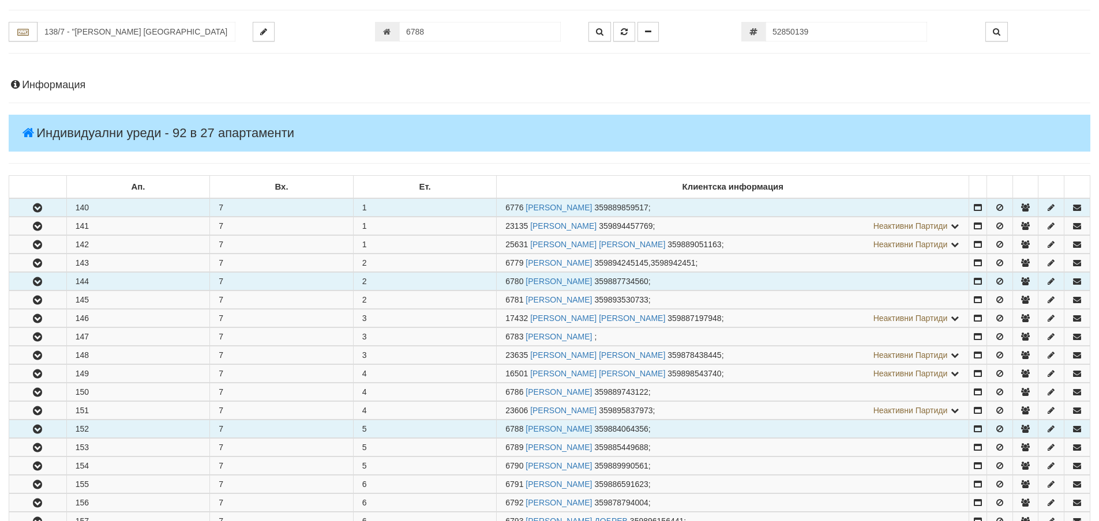
click at [41, 281] on icon "button" at bounding box center [38, 282] width 14 height 8
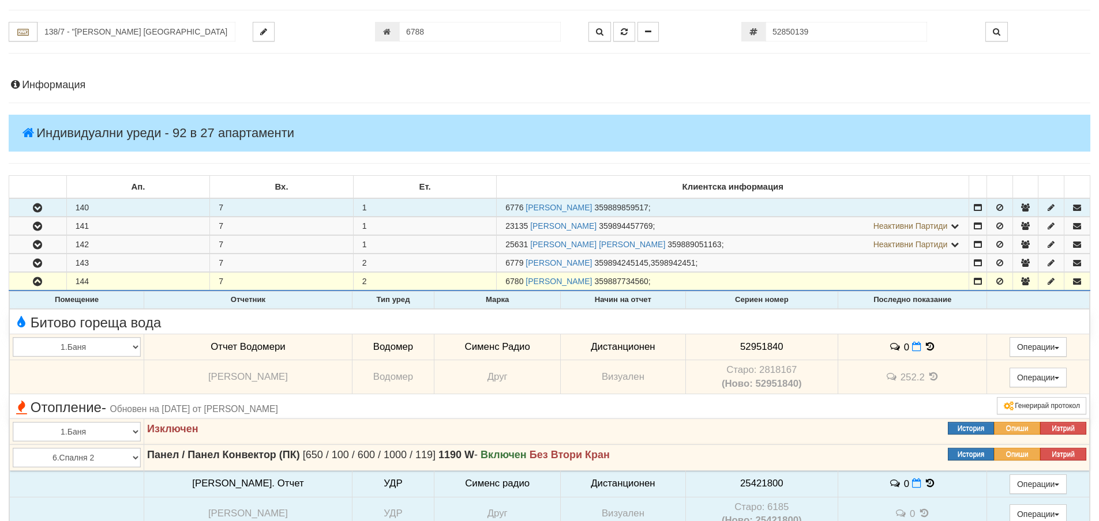
click at [765, 372] on td "Старо: 2818167 (Ново: 52951840)" at bounding box center [761, 377] width 153 height 34
click at [746, 347] on span "52951840" at bounding box center [761, 346] width 43 height 11
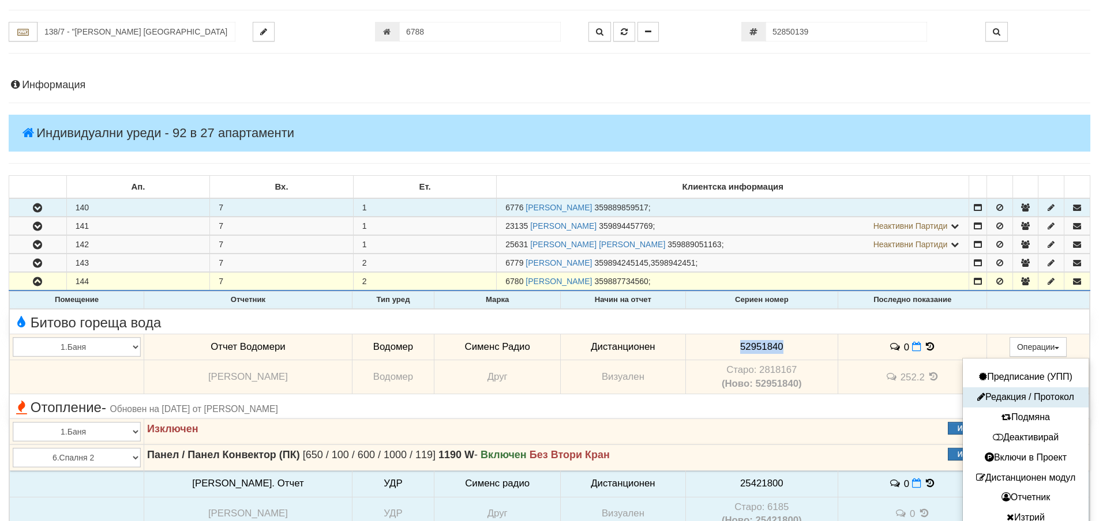
click at [1012, 397] on button "Редакция / Протокол" at bounding box center [1025, 397] width 120 height 14
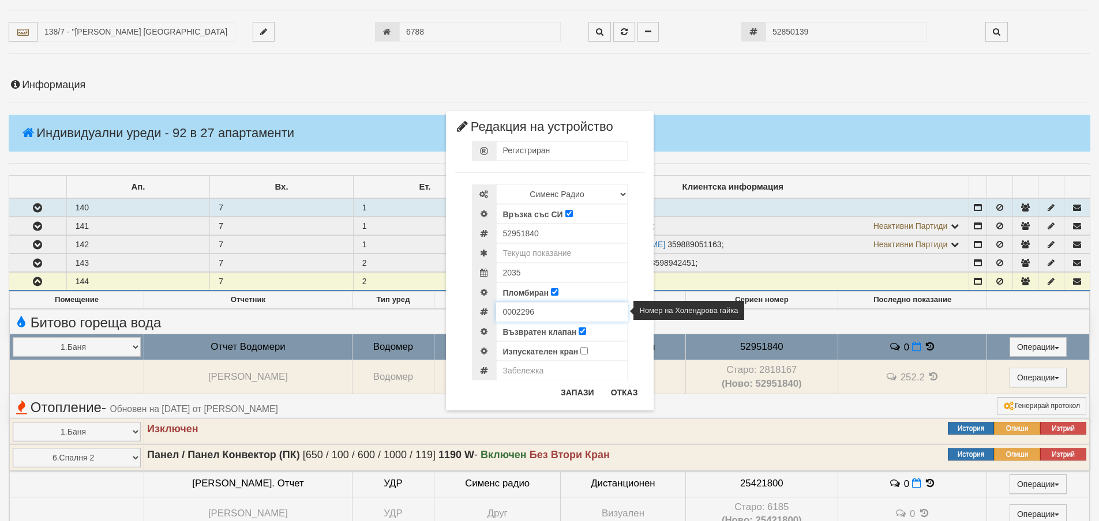
click at [517, 313] on input "0002296" at bounding box center [561, 312] width 131 height 20
click at [630, 388] on button "Отказ" at bounding box center [624, 392] width 41 height 18
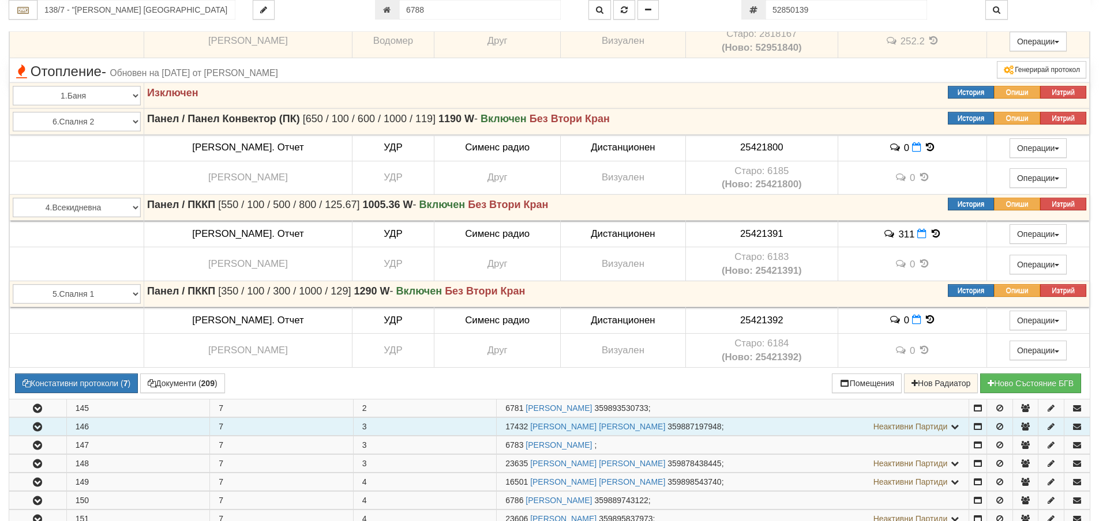
scroll to position [404, 0]
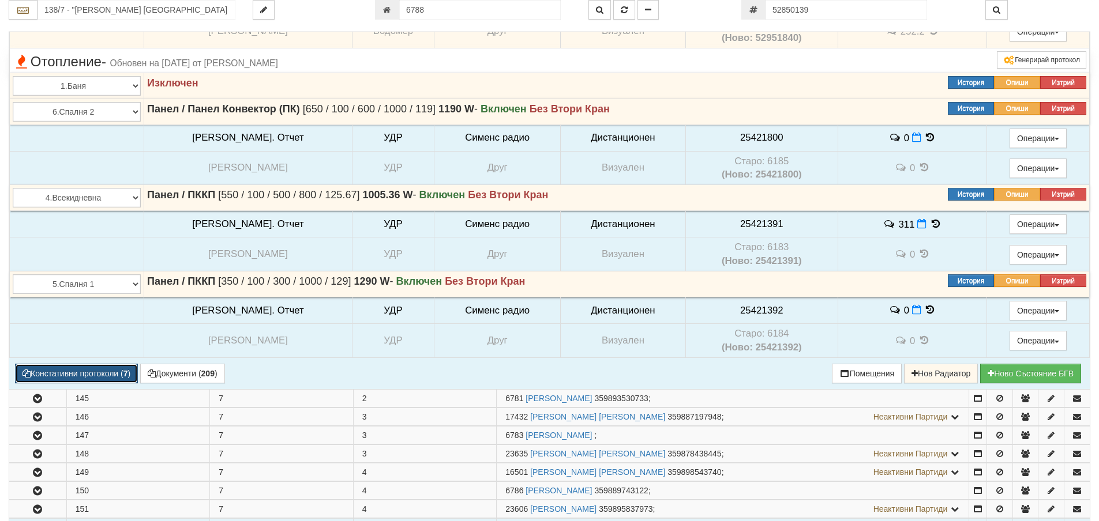
click at [66, 367] on button "Констативни протоколи ( 7 )" at bounding box center [76, 374] width 123 height 20
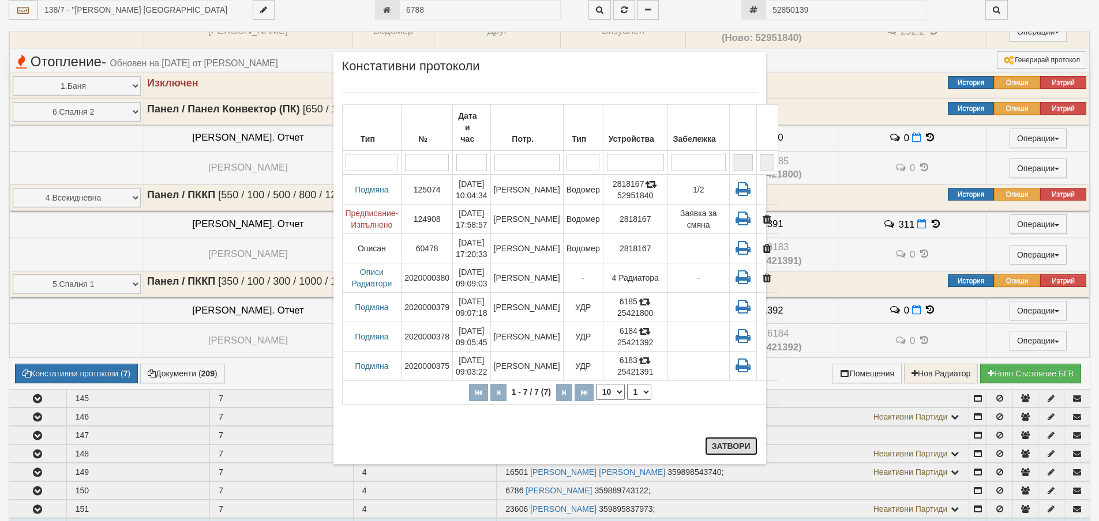
click at [724, 443] on button "Затвори" at bounding box center [731, 446] width 52 height 18
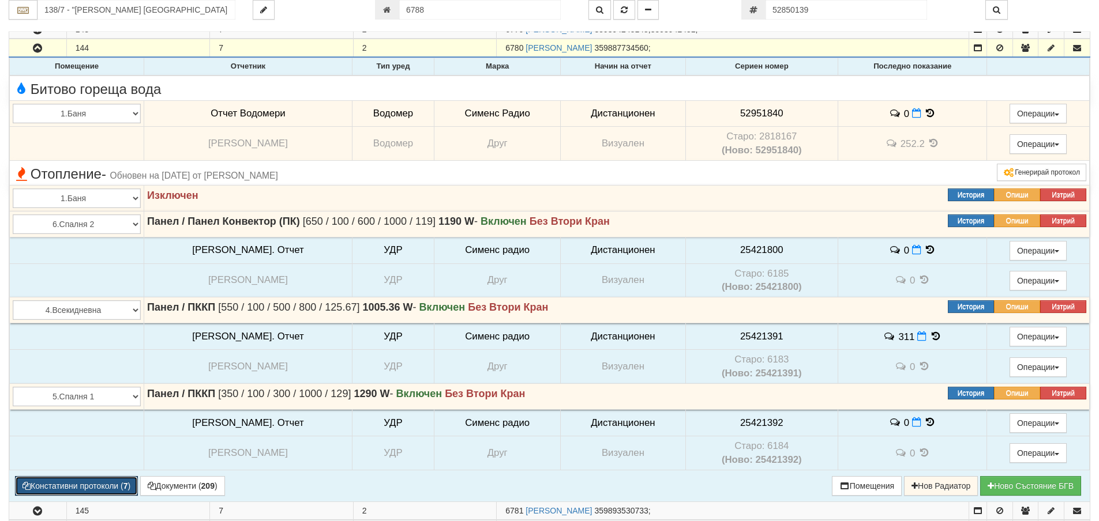
scroll to position [288, 0]
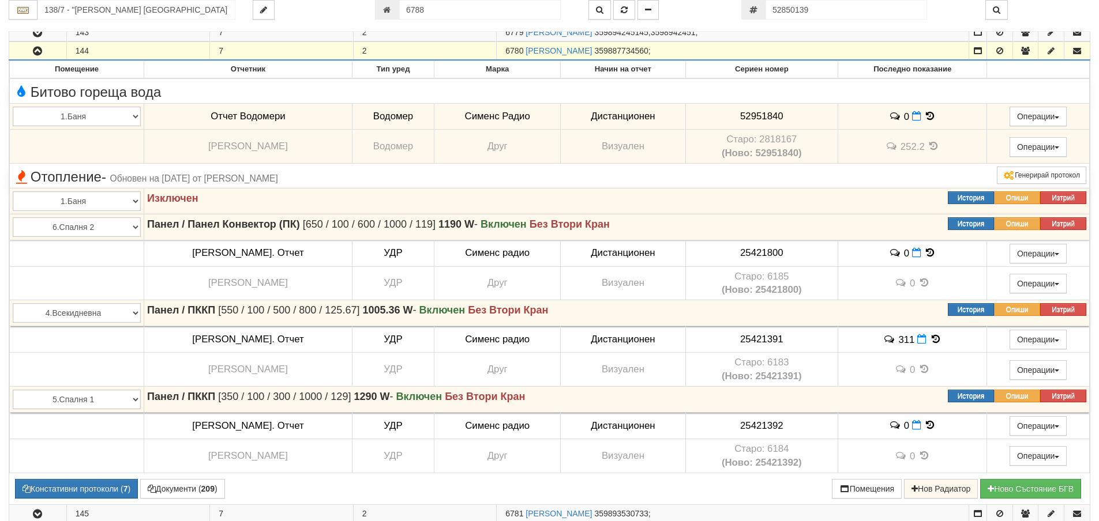
click at [37, 52] on icon "button" at bounding box center [38, 51] width 14 height 8
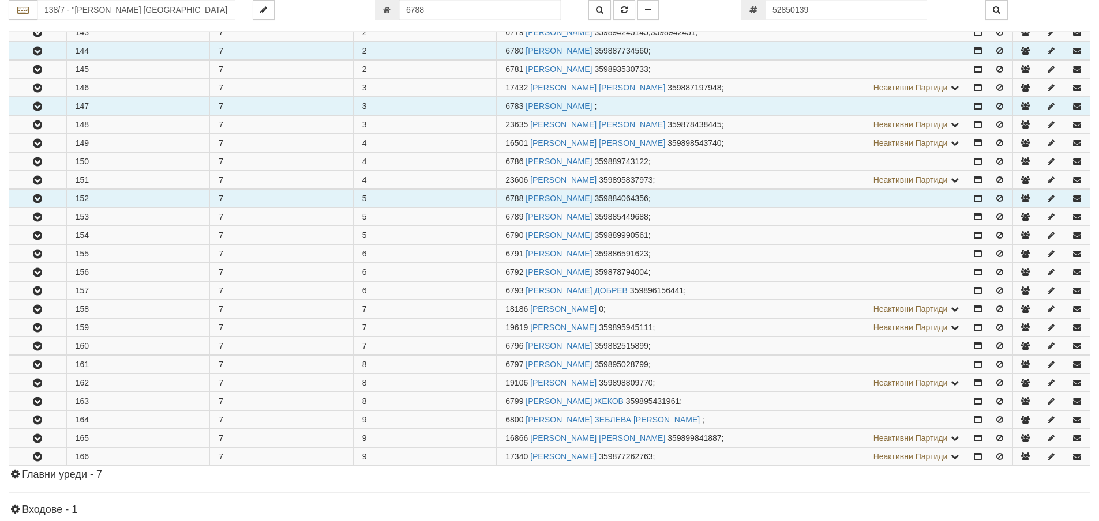
click at [44, 105] on icon "button" at bounding box center [38, 107] width 14 height 8
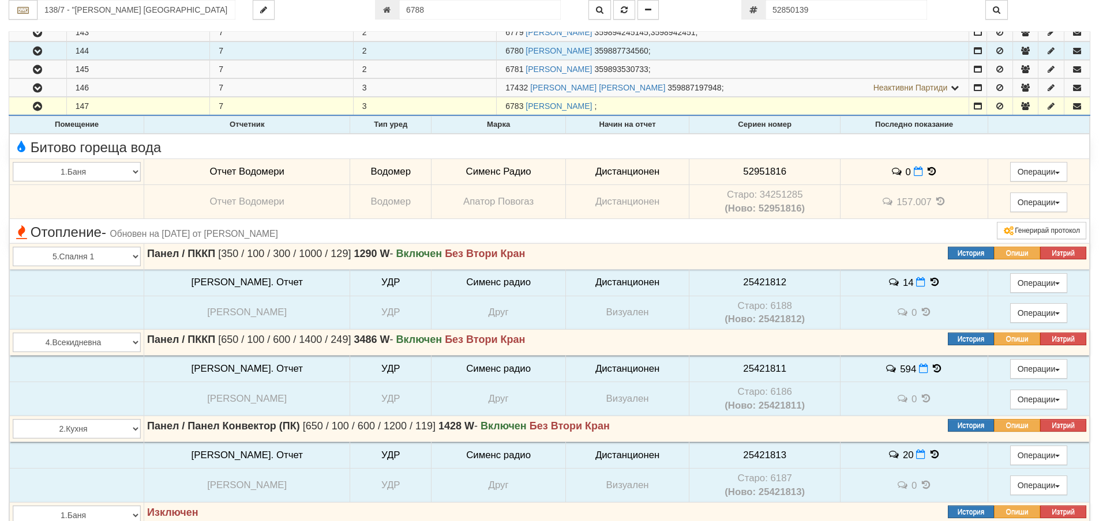
click at [763, 195] on td "Старо: 34251285 (Ново: 52951816)" at bounding box center [764, 202] width 151 height 34
click at [751, 170] on span "52951816" at bounding box center [764, 171] width 43 height 11
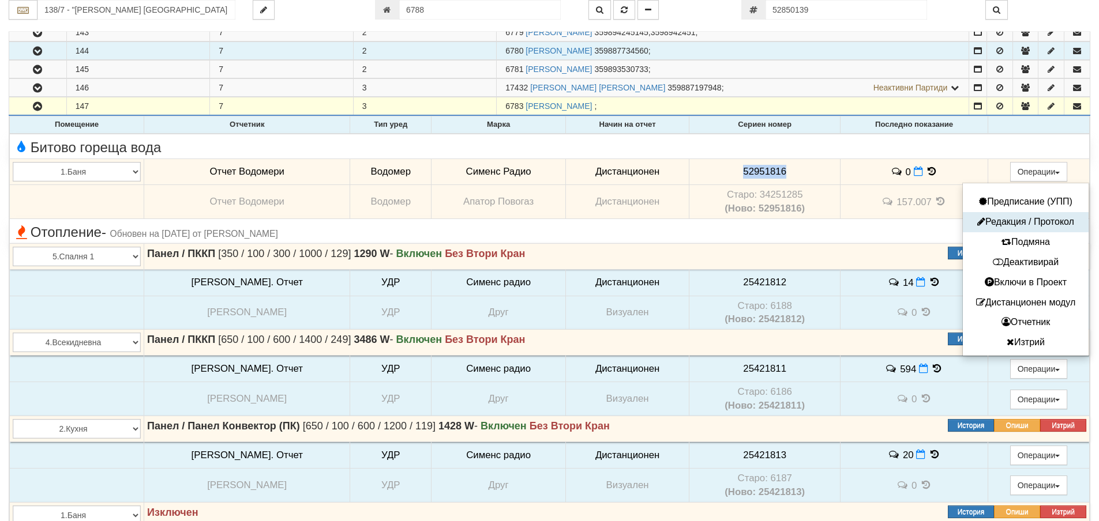
click at [1013, 218] on button "Редакция / Протокол" at bounding box center [1025, 222] width 120 height 14
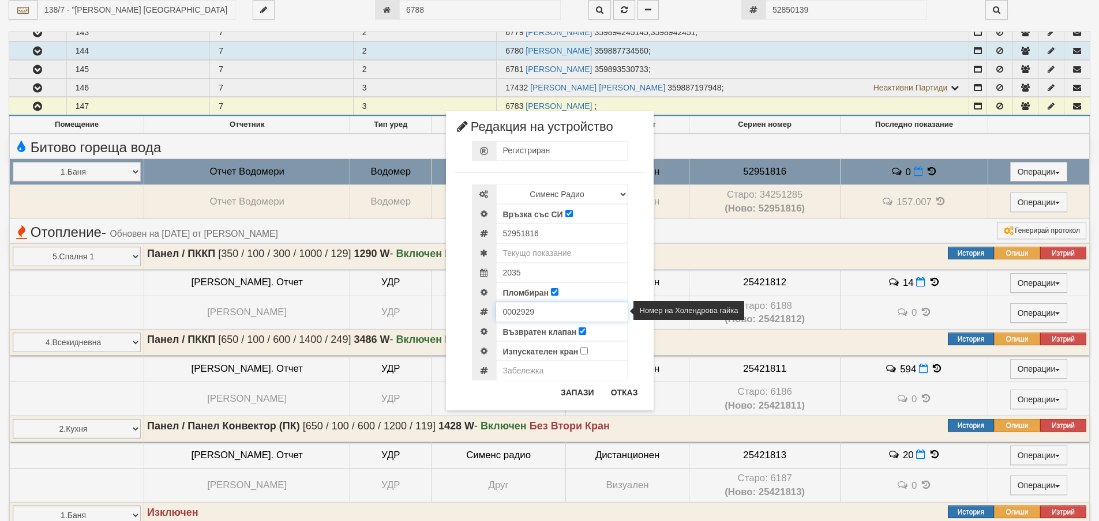
click at [515, 303] on input "0002929" at bounding box center [561, 312] width 131 height 20
click at [518, 310] on input "0002929" at bounding box center [561, 312] width 131 height 20
click at [626, 389] on button "Отказ" at bounding box center [624, 392] width 41 height 18
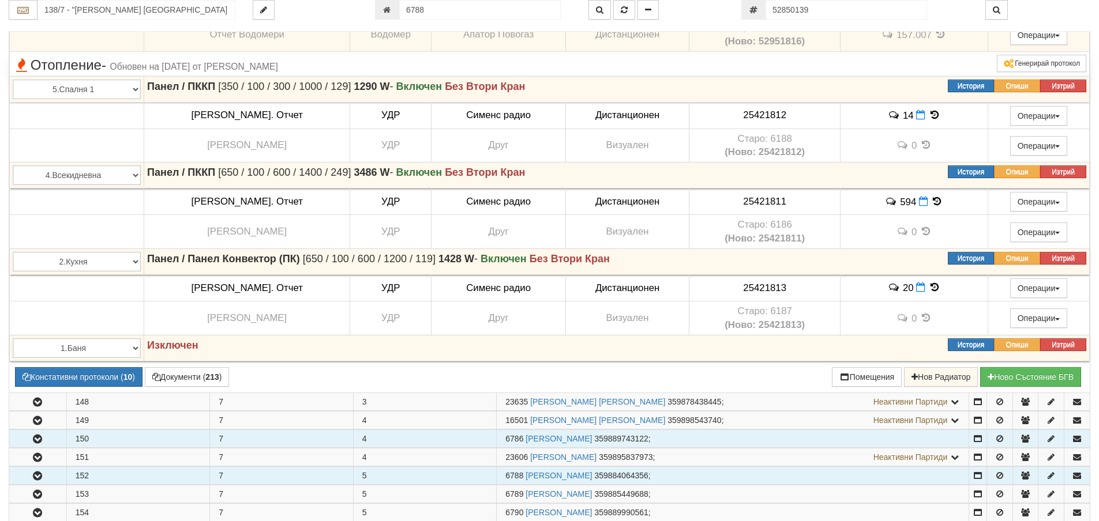
scroll to position [461, 0]
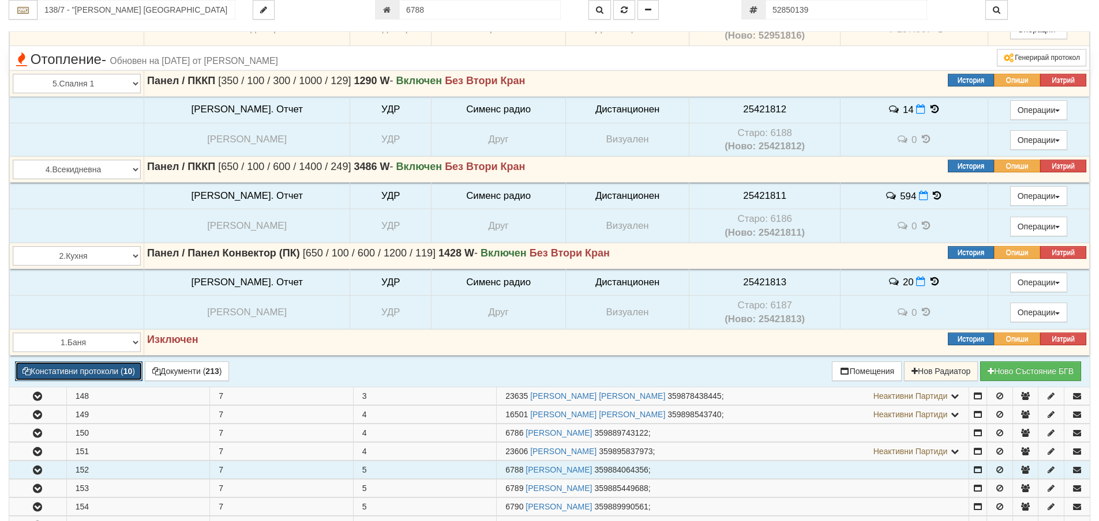
click at [52, 368] on button "Констативни протоколи ( 10 )" at bounding box center [78, 372] width 127 height 20
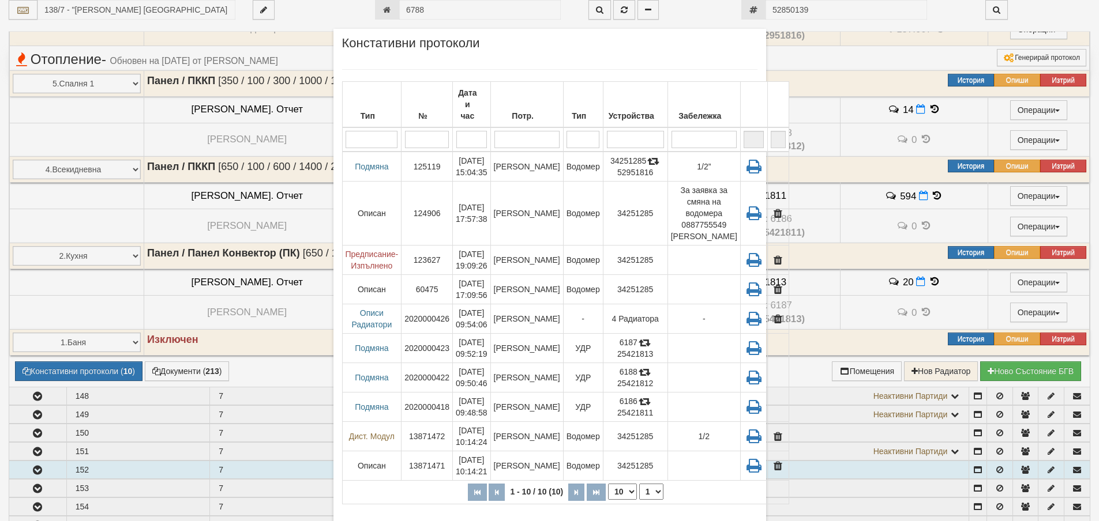
click at [823, 7] on div "× Констативни протоколи Тип № Дата и час Потр. Тип Устройства Забележка 1 - 10 …" at bounding box center [549, 302] width 675 height 604
click at [826, 12] on div "× Констативни протоколи Тип № Дата и час Потр. Тип Устройства Забележка 1 - 10 …" at bounding box center [549, 302] width 675 height 604
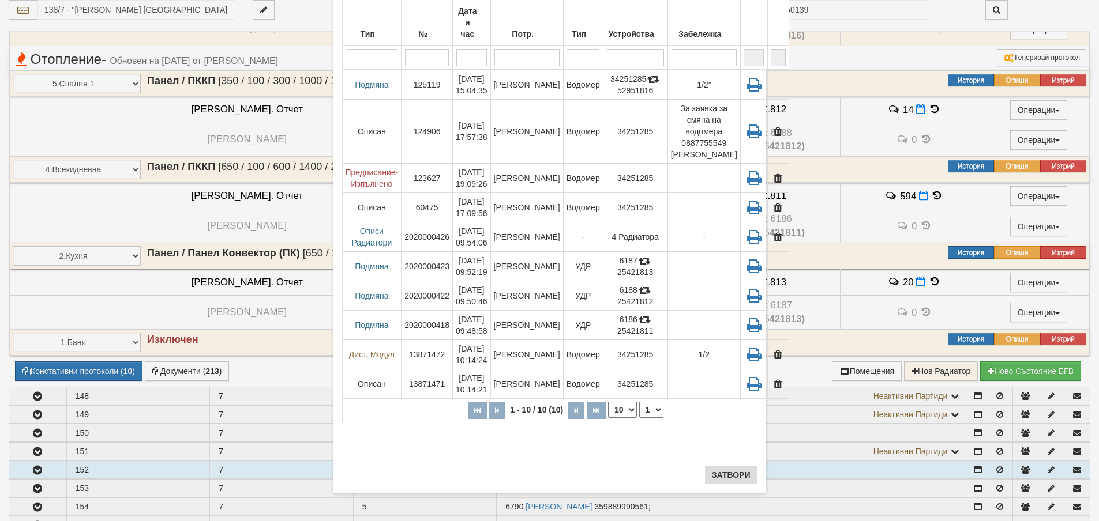
scroll to position [82, 0]
click at [721, 469] on button "Затвори" at bounding box center [731, 474] width 52 height 18
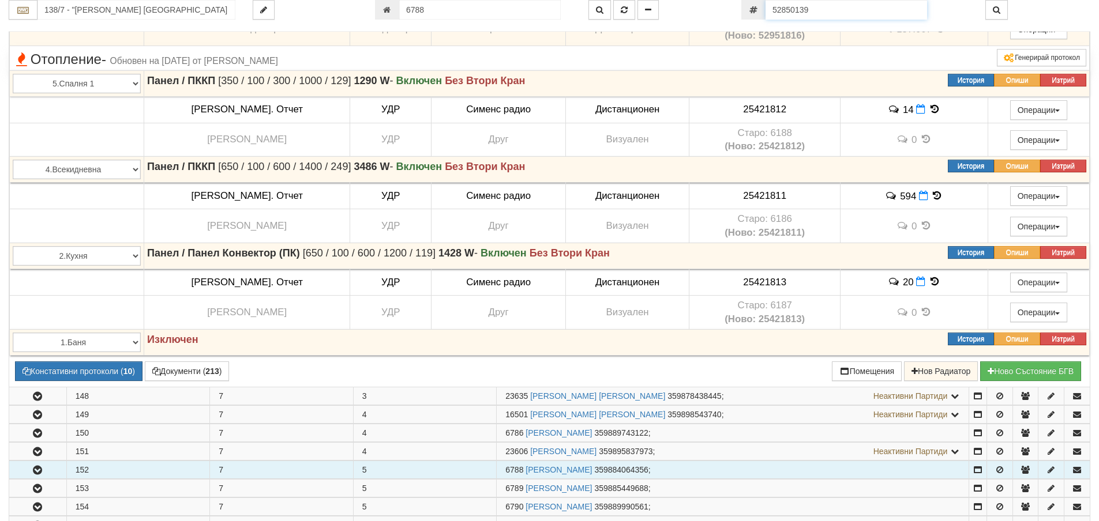
click at [828, 11] on input "52850139" at bounding box center [845, 10] width 161 height 20
paste input "951871"
type input "52951871"
type input "001/1 - "[PERSON_NAME] [GEOGRAPHIC_DATA] " ЕАД"
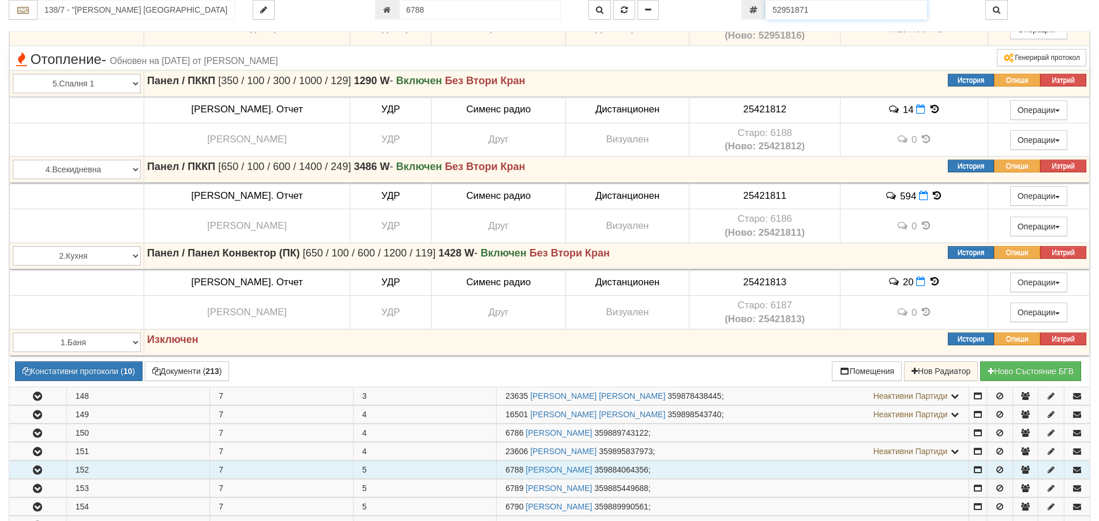
type input "9422"
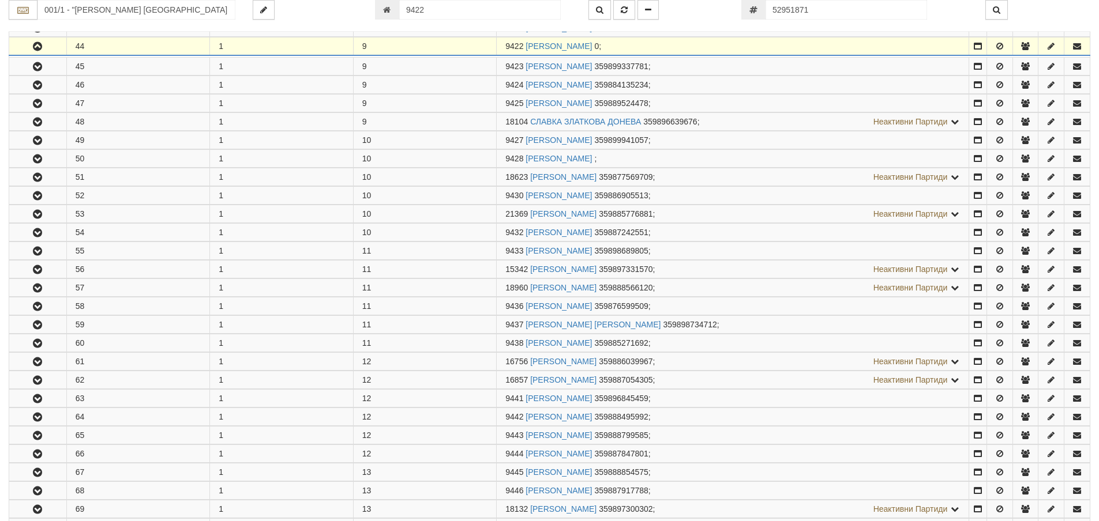
scroll to position [1021, 0]
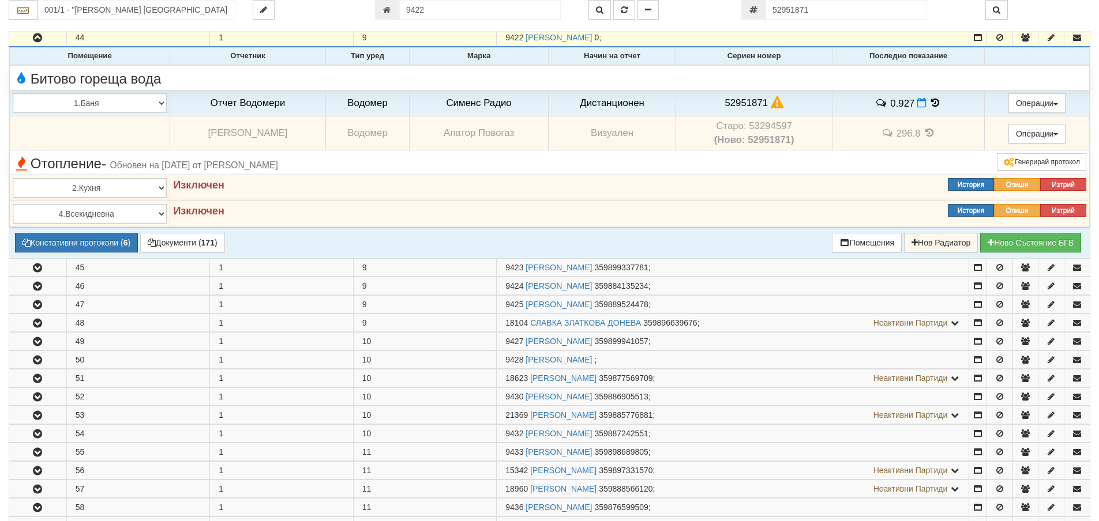
click at [761, 125] on td "Старо: 53294597 (Ново: 52951871)" at bounding box center [754, 133] width 156 height 34
click at [82, 246] on button "Констативни протоколи ( 6 )" at bounding box center [76, 243] width 123 height 20
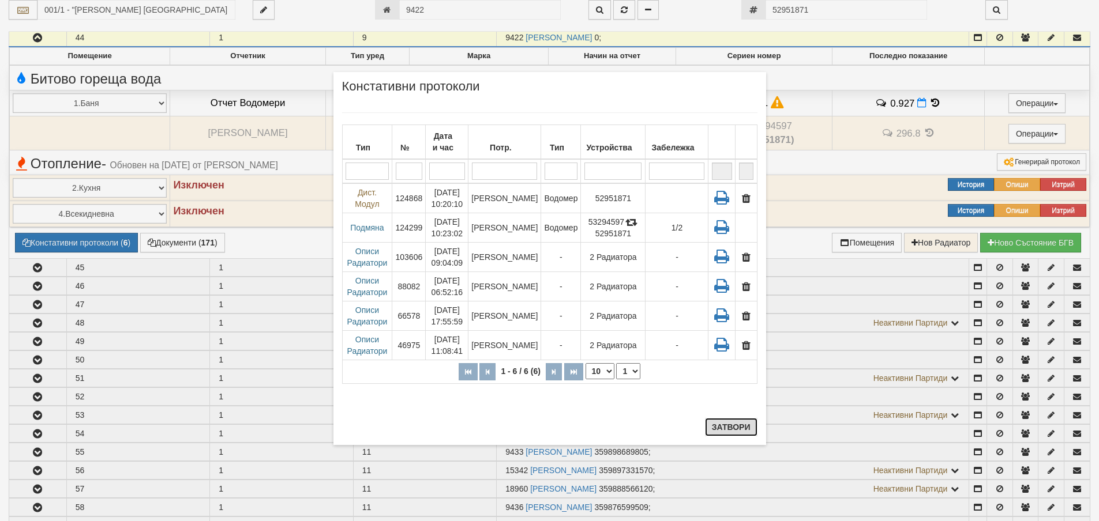
click at [751, 432] on button "Затвори" at bounding box center [731, 427] width 52 height 18
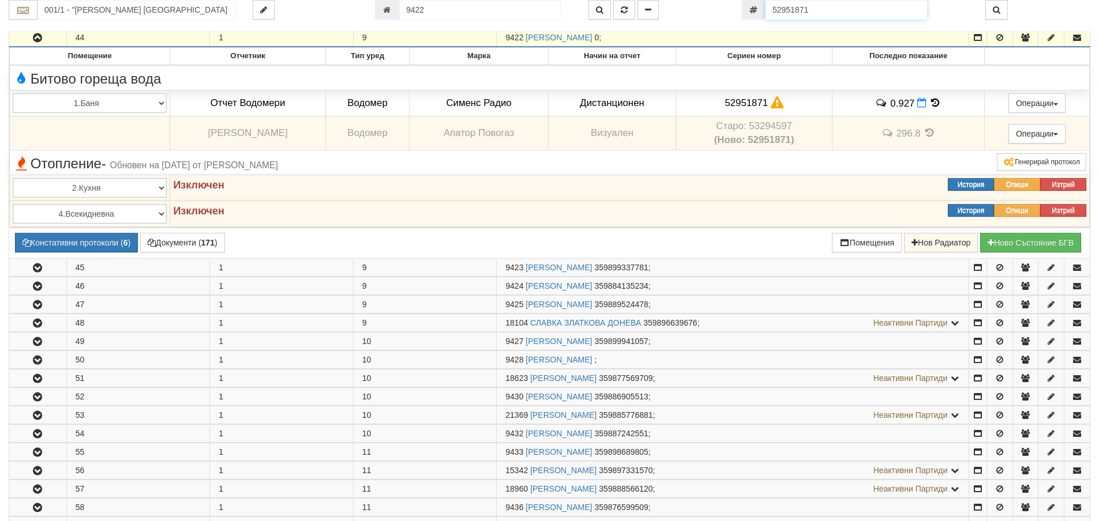
click at [857, 11] on input "52951871" at bounding box center [845, 10] width 161 height 20
paste input "7376334"
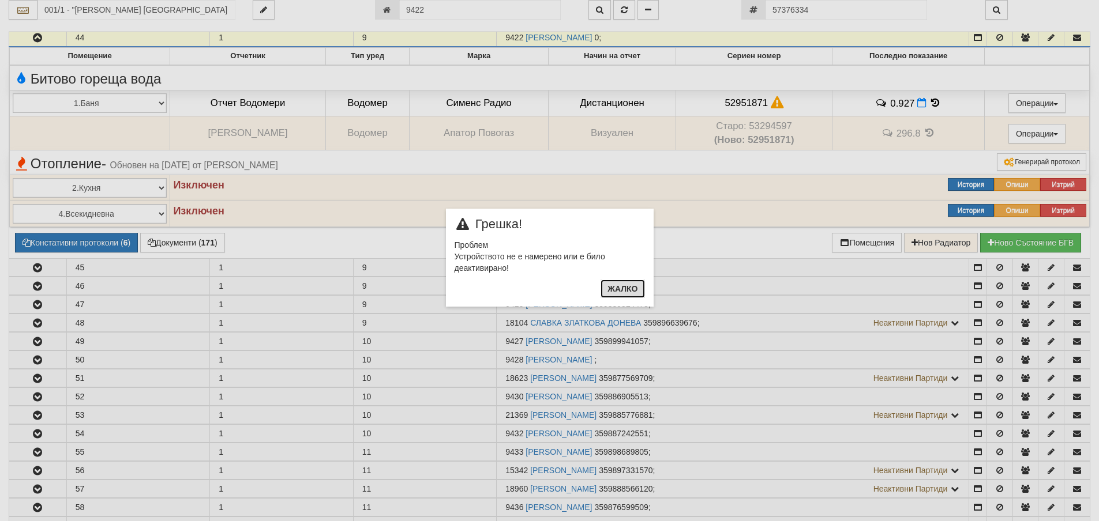
click at [606, 285] on button "Жалко" at bounding box center [622, 289] width 44 height 18
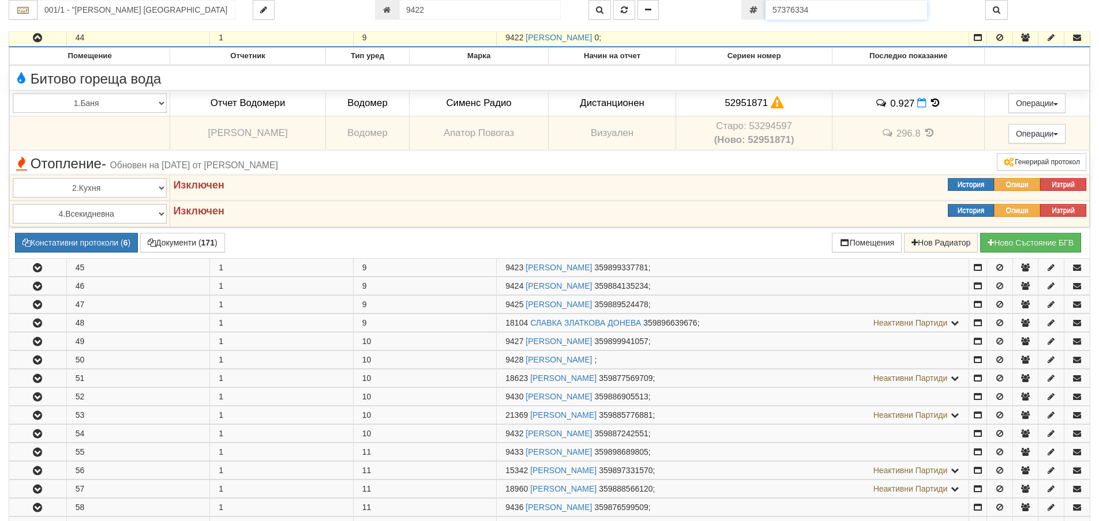
click at [829, 9] on input "57376334" at bounding box center [845, 10] width 161 height 20
paste input "285014"
type input "52850144"
type input "113/7 - "[PERSON_NAME] [GEOGRAPHIC_DATA] " ЕАД"
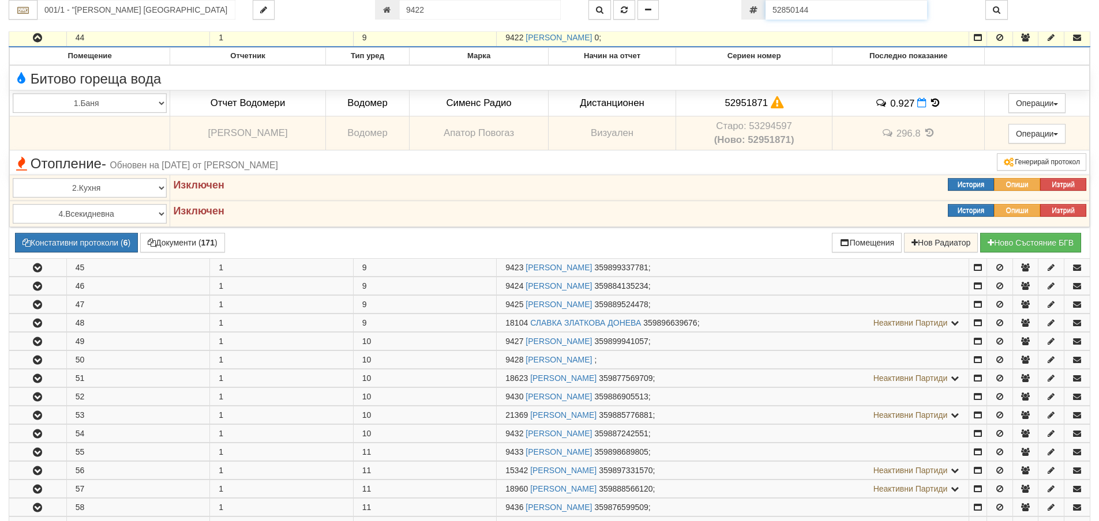
type input "12290"
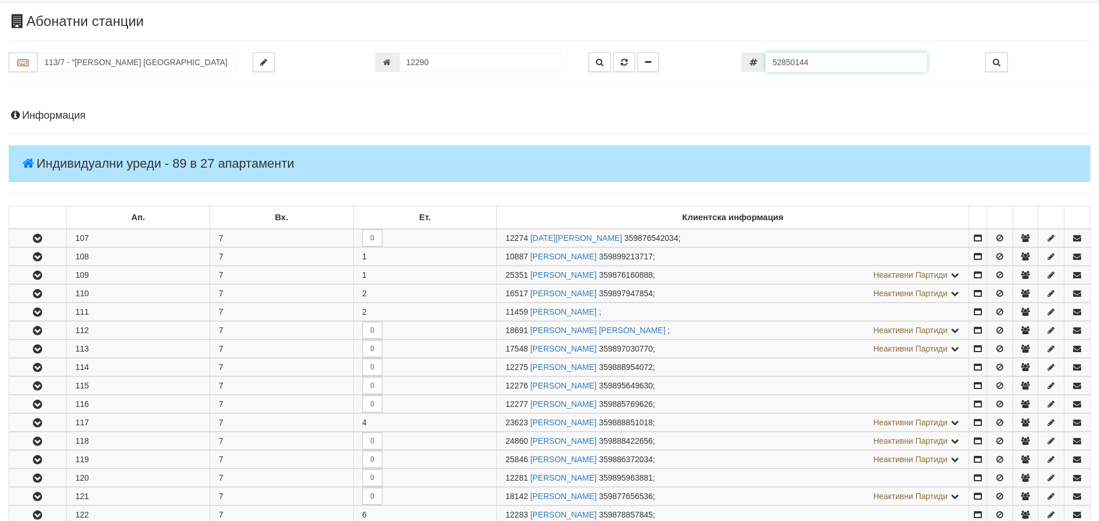
scroll to position [514, 0]
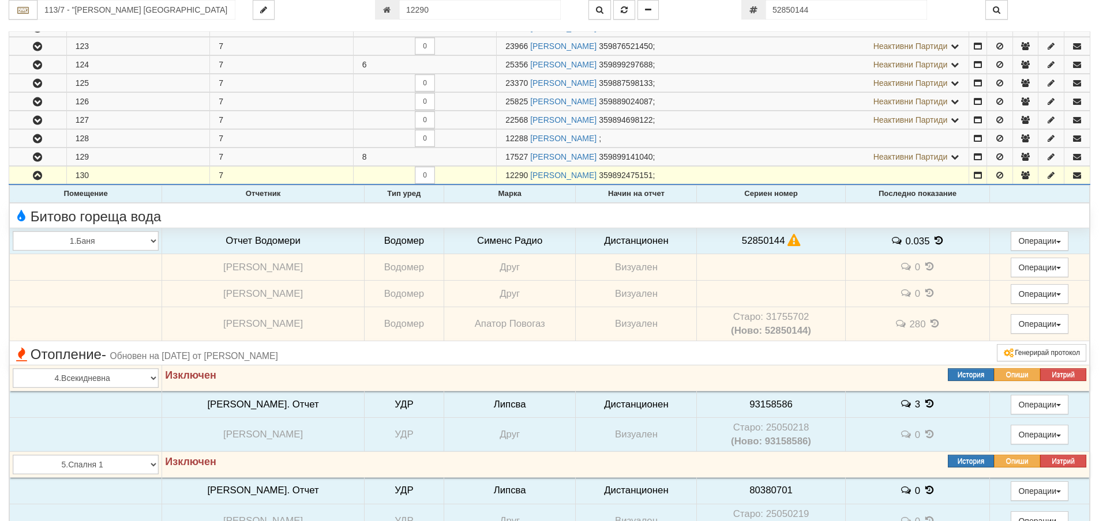
click at [758, 322] on td "Старо: 31755702 (Ново: 52850144)" at bounding box center [771, 324] width 148 height 34
click at [731, 329] on b "(Ново: 52850144)" at bounding box center [771, 330] width 80 height 11
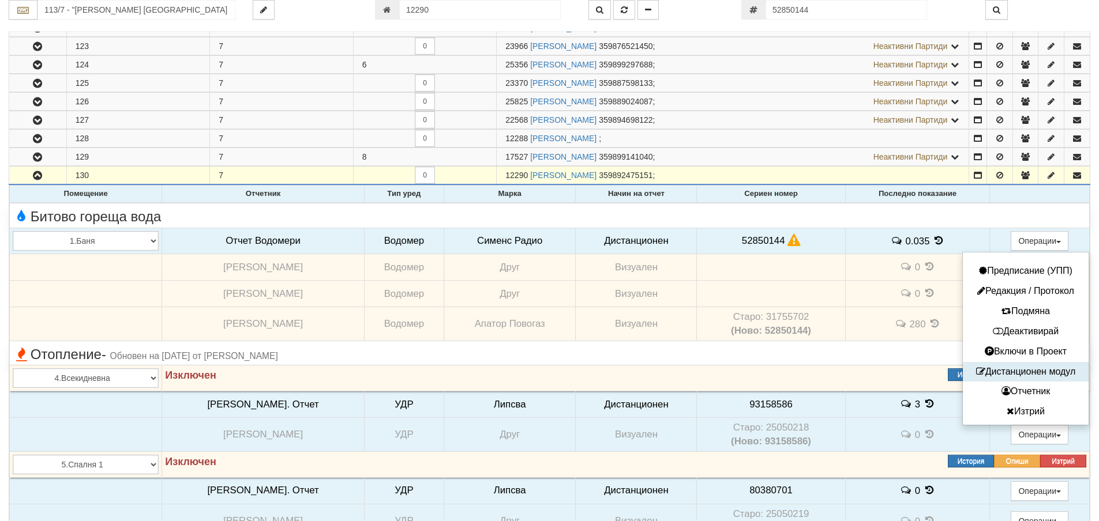
click at [1018, 368] on button "Дистанционен модул" at bounding box center [1025, 372] width 120 height 14
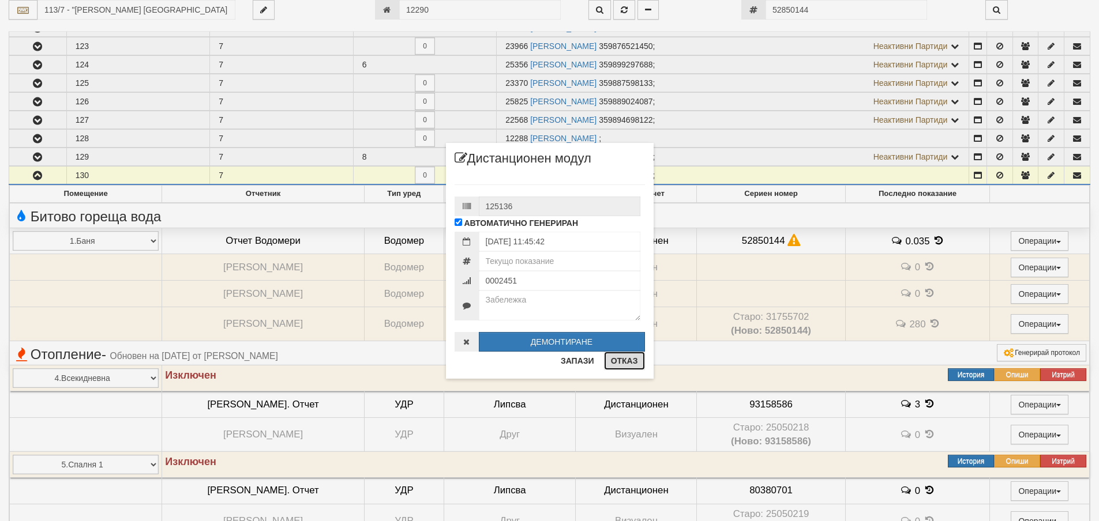
click at [618, 358] on button "Отказ" at bounding box center [624, 361] width 41 height 18
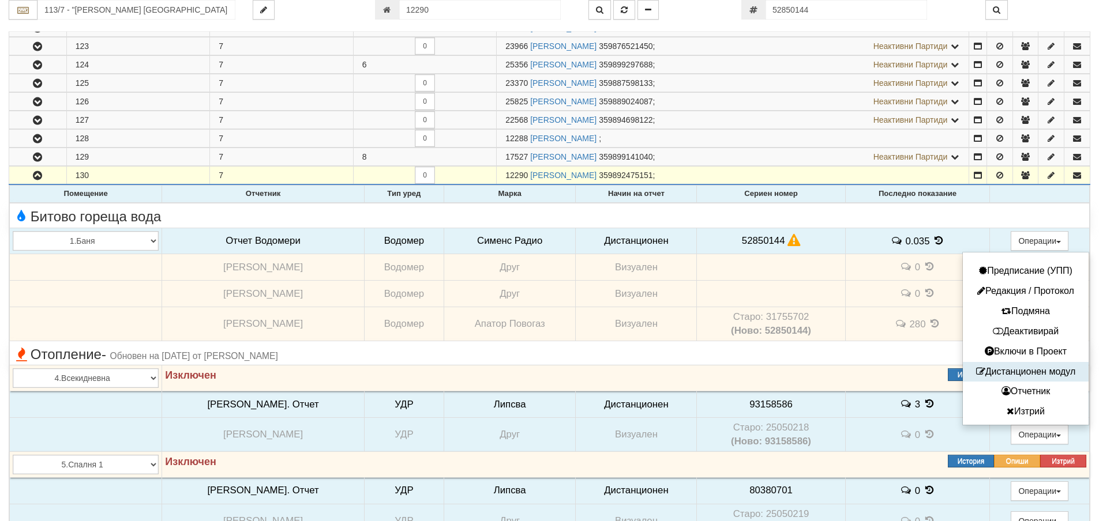
click at [1004, 367] on button "Дистанционен модул" at bounding box center [1025, 372] width 120 height 14
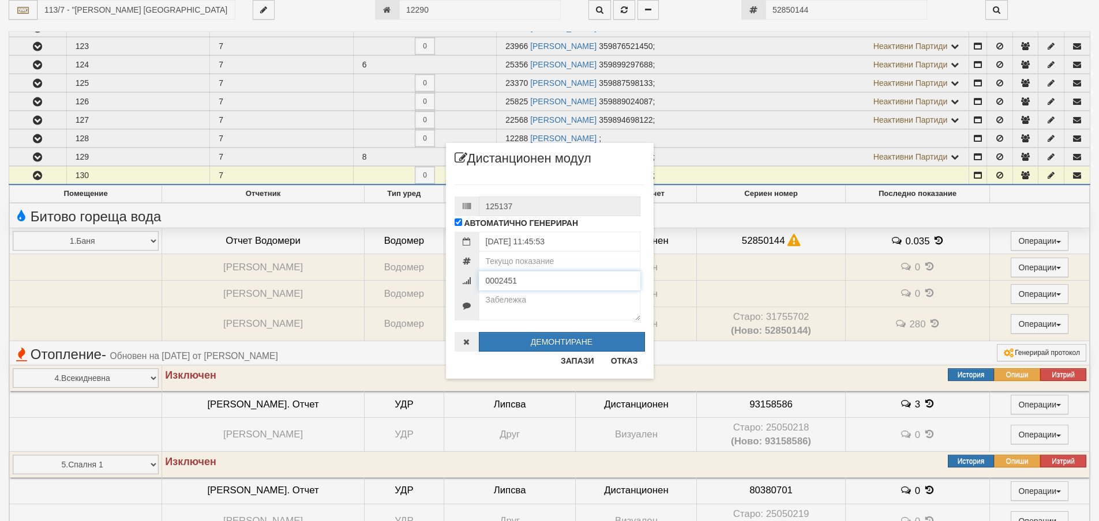
click at [525, 280] on input "0002451" at bounding box center [559, 281] width 161 height 20
click at [634, 362] on button "Отказ" at bounding box center [624, 361] width 41 height 18
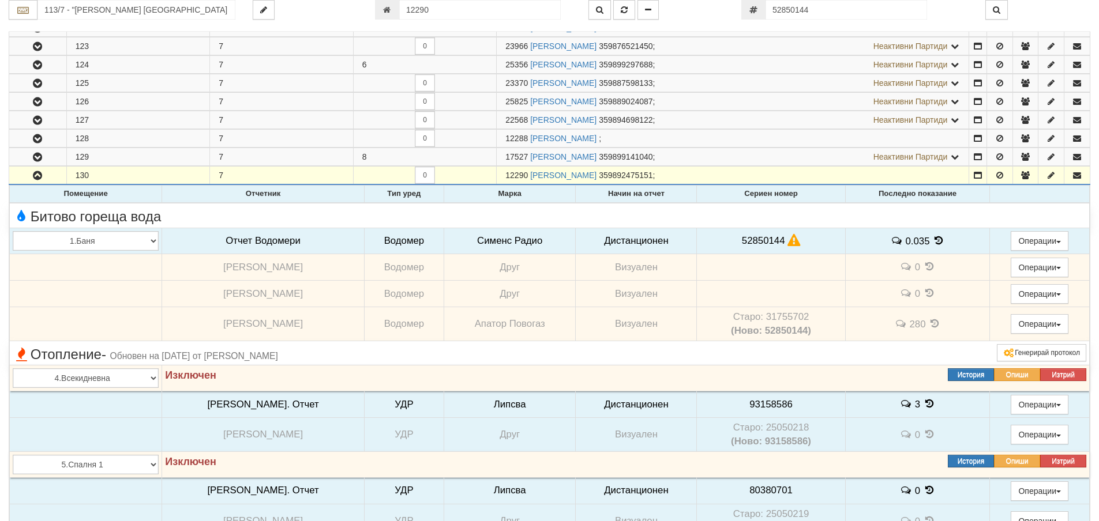
click at [932, 240] on icon at bounding box center [938, 241] width 13 height 10
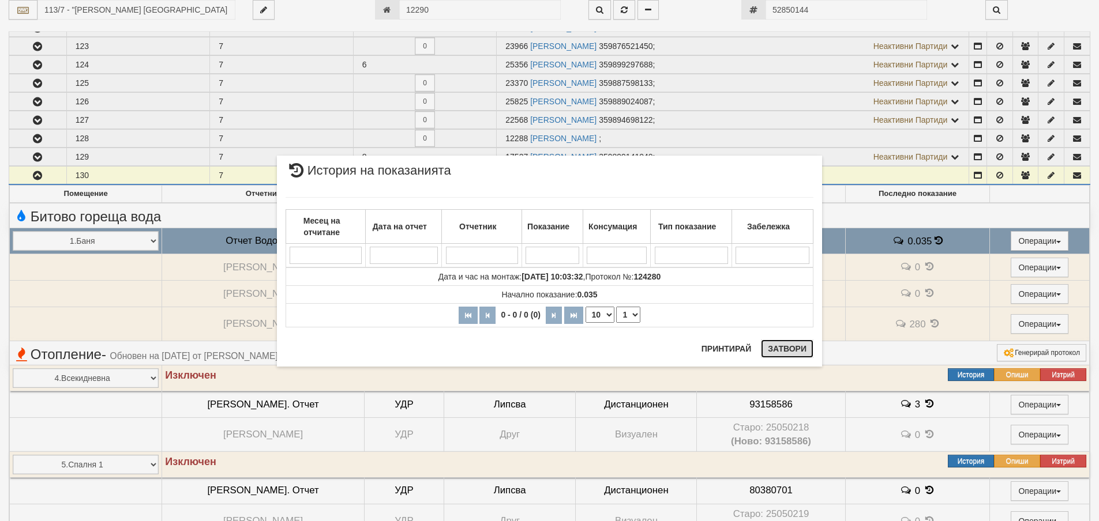
click at [795, 345] on button "Затвори" at bounding box center [787, 349] width 52 height 18
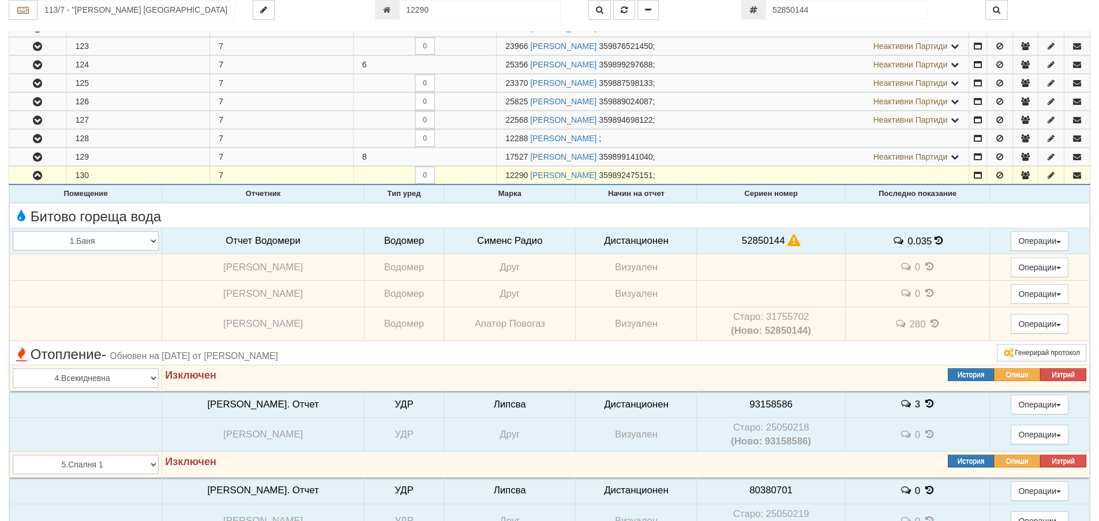
click at [742, 242] on span "52850144" at bounding box center [763, 240] width 43 height 11
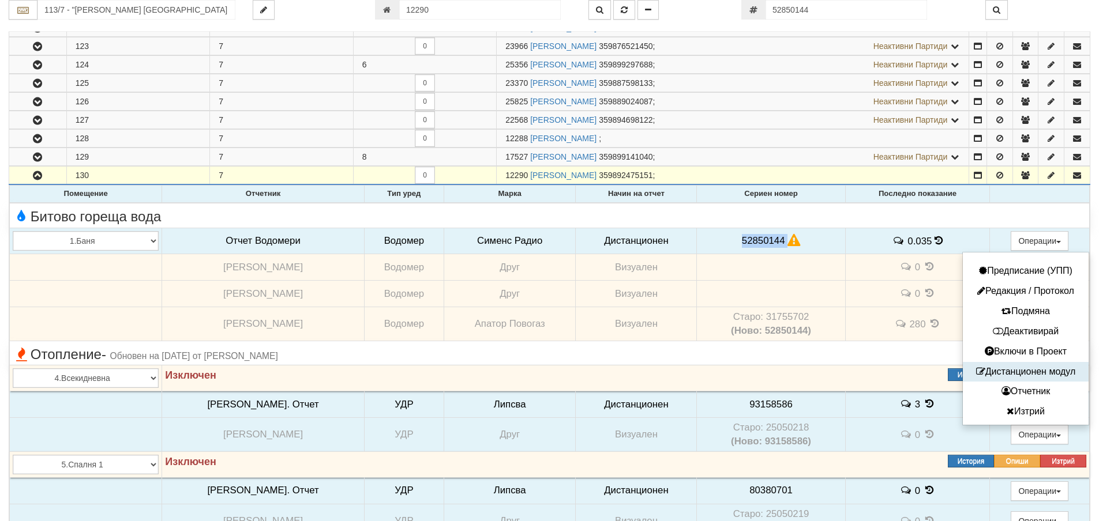
click at [1017, 374] on button "Дистанционен модул" at bounding box center [1025, 372] width 120 height 14
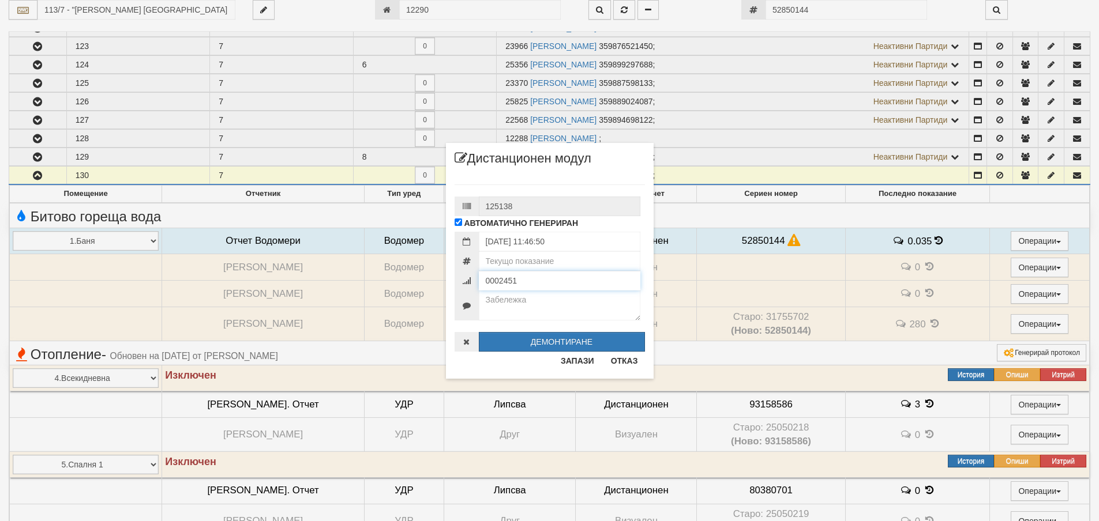
click at [546, 281] on input "0002451" at bounding box center [559, 281] width 161 height 20
drag, startPoint x: 546, startPoint y: 281, endPoint x: 514, endPoint y: 283, distance: 32.4
click at [529, 283] on input "0002451" at bounding box center [559, 281] width 161 height 20
drag, startPoint x: 528, startPoint y: 282, endPoint x: 432, endPoint y: 281, distance: 96.3
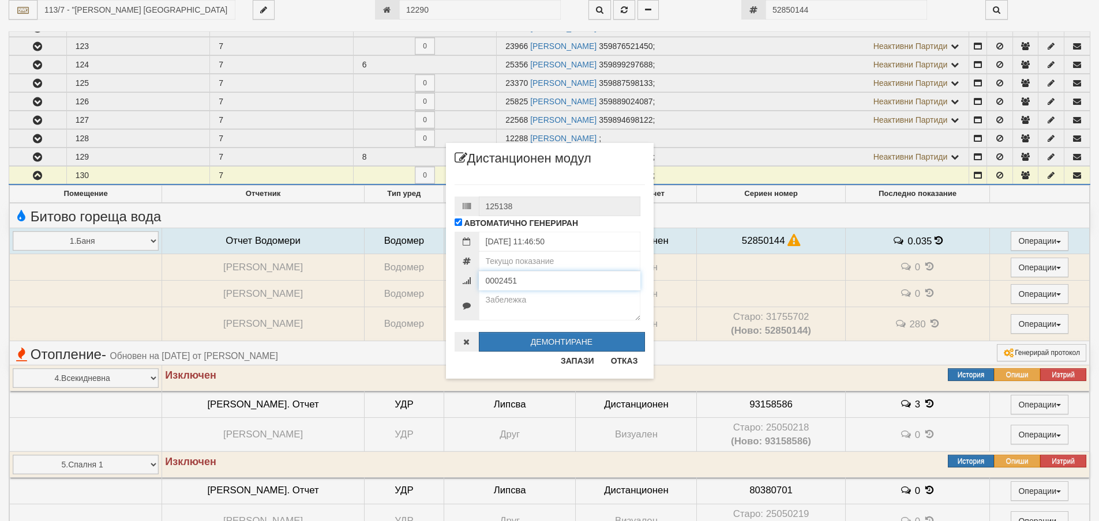
click at [432, 282] on div "× Дистанционен модул 125138 АВТОМАТИЧНО ГЕНЕРИРАН [DATE] 11:46:50" at bounding box center [549, 189] width 675 height 379
paste input "52850144"
type input "52850144"
click at [541, 264] on input "number" at bounding box center [559, 261] width 161 height 20
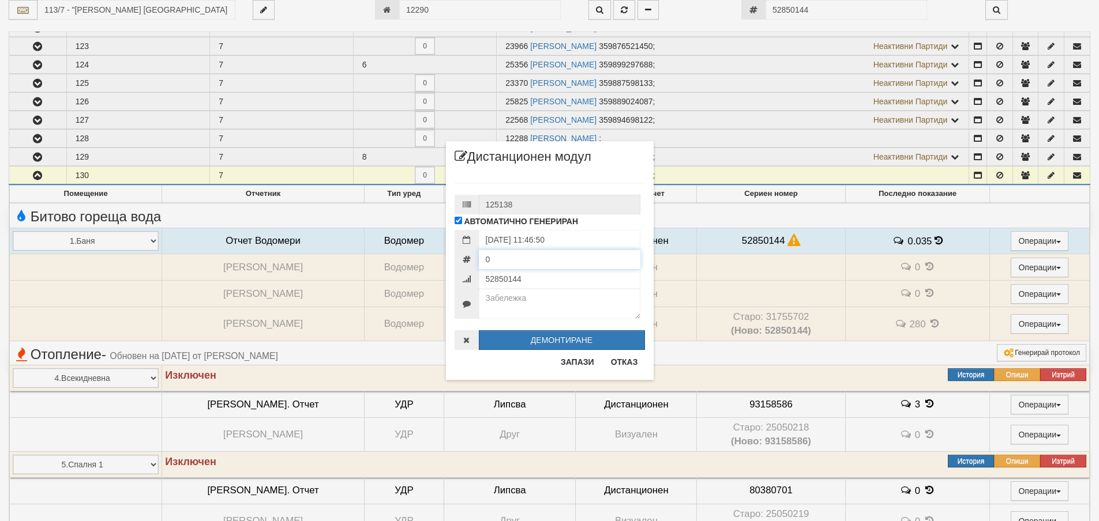
type input "0"
click at [904, 241] on div "× Дистанционен модул 125138 АВТОМАТИЧНО ГЕНЕРИРАН [DATE] 11:46:50 0" at bounding box center [549, 260] width 1099 height 521
click at [525, 264] on input "0" at bounding box center [559, 260] width 161 height 20
type input "0"
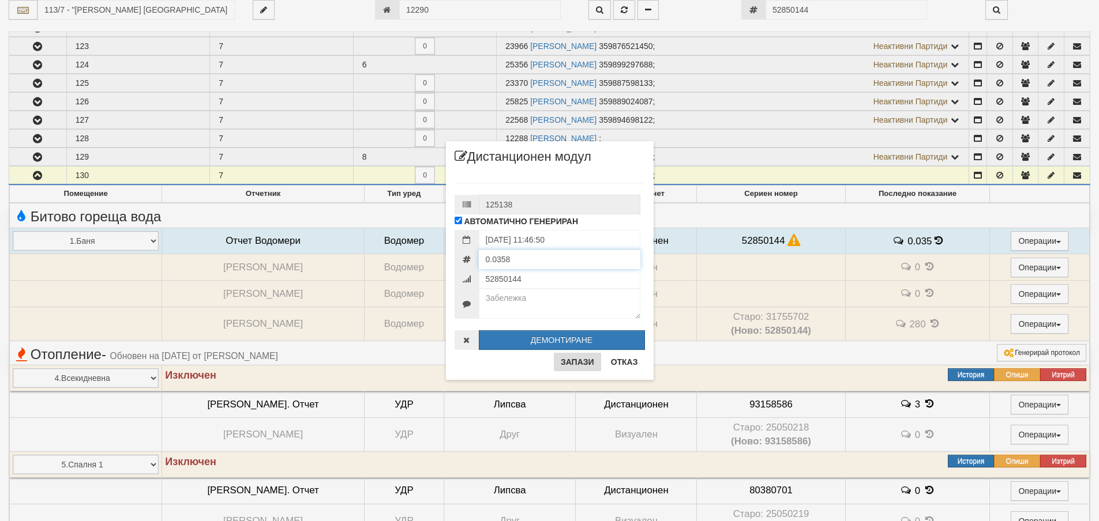
type input "0.0358"
click at [574, 362] on button "Запази" at bounding box center [577, 362] width 47 height 18
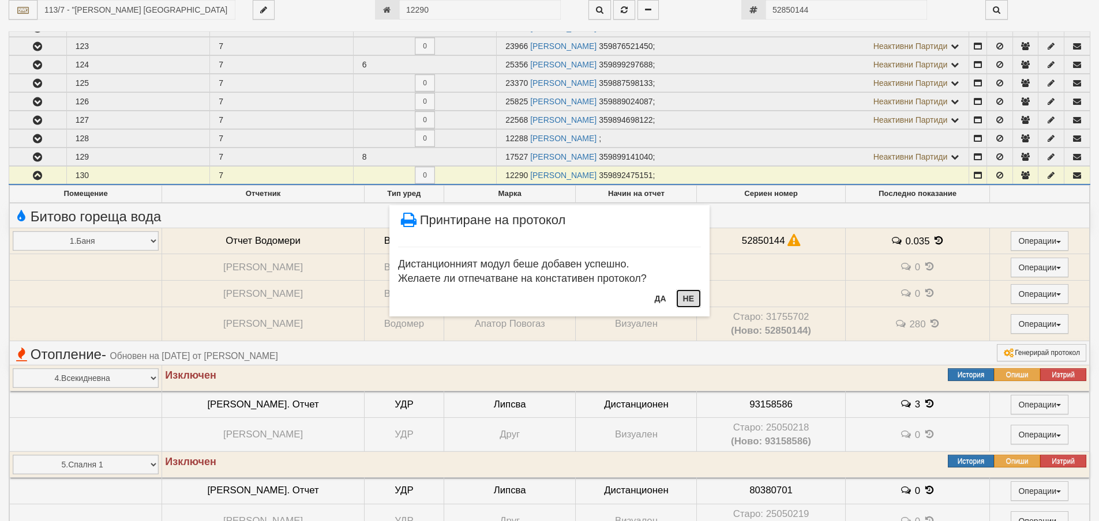
click at [682, 295] on button "Не" at bounding box center [688, 298] width 25 height 18
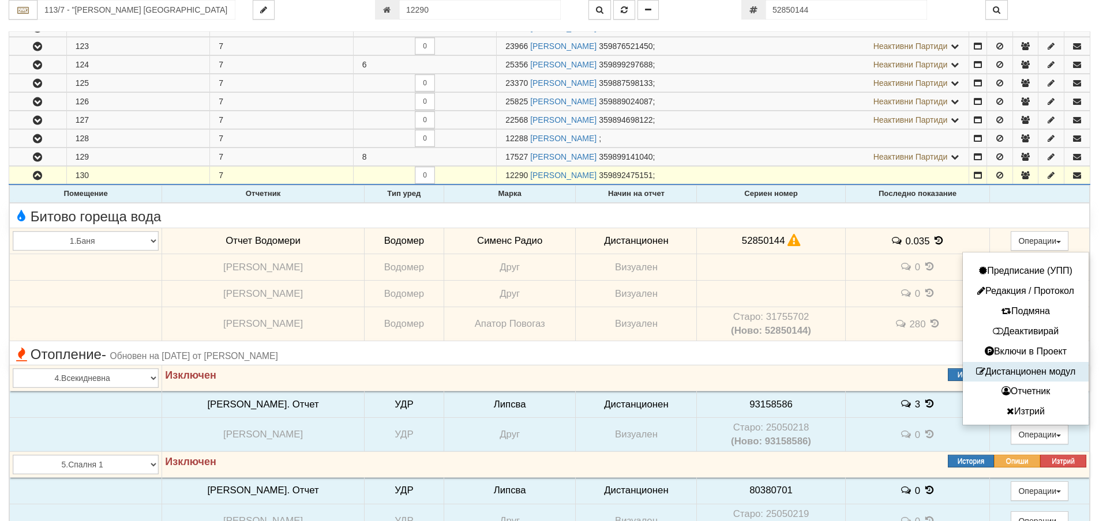
click at [1015, 373] on button "Дистанционен модул" at bounding box center [1025, 372] width 120 height 14
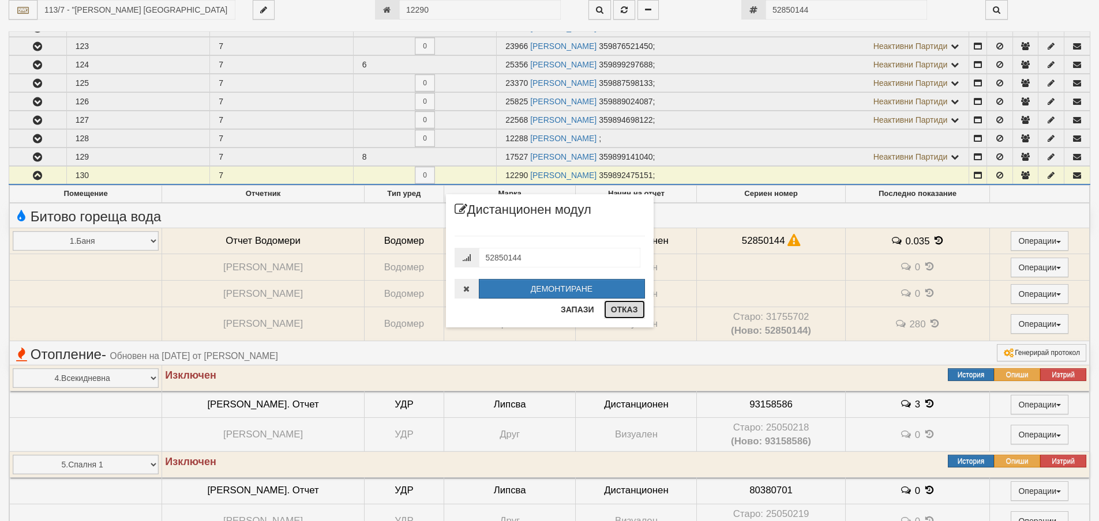
click at [630, 316] on button "Отказ" at bounding box center [624, 309] width 41 height 18
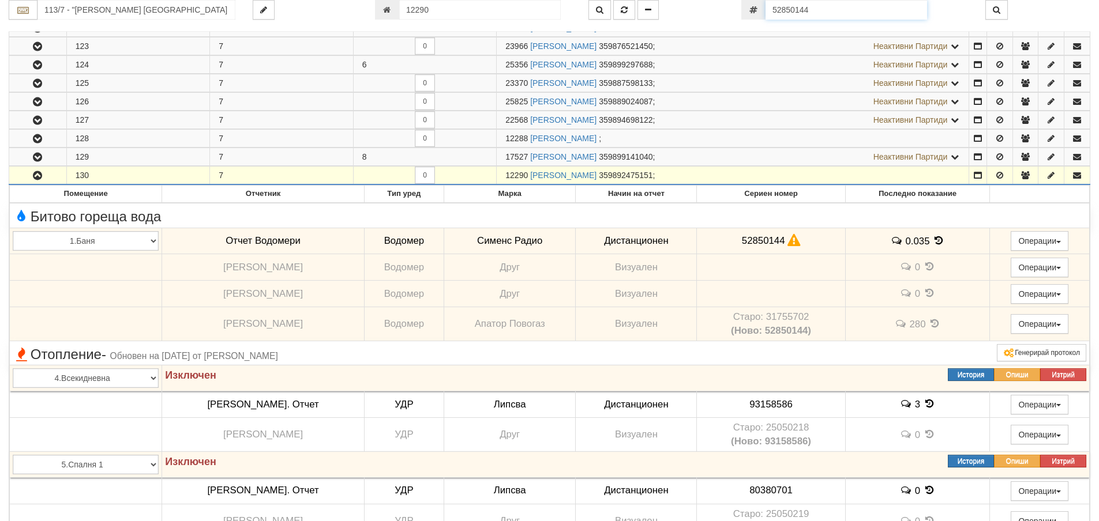
click at [845, 13] on input "52850144" at bounding box center [845, 10] width 161 height 20
paste input "7593837"
type input "57593837"
type input "145/2,3 - "ХОЛИДЕЙ И РАЙЗЕН" ЕООД"
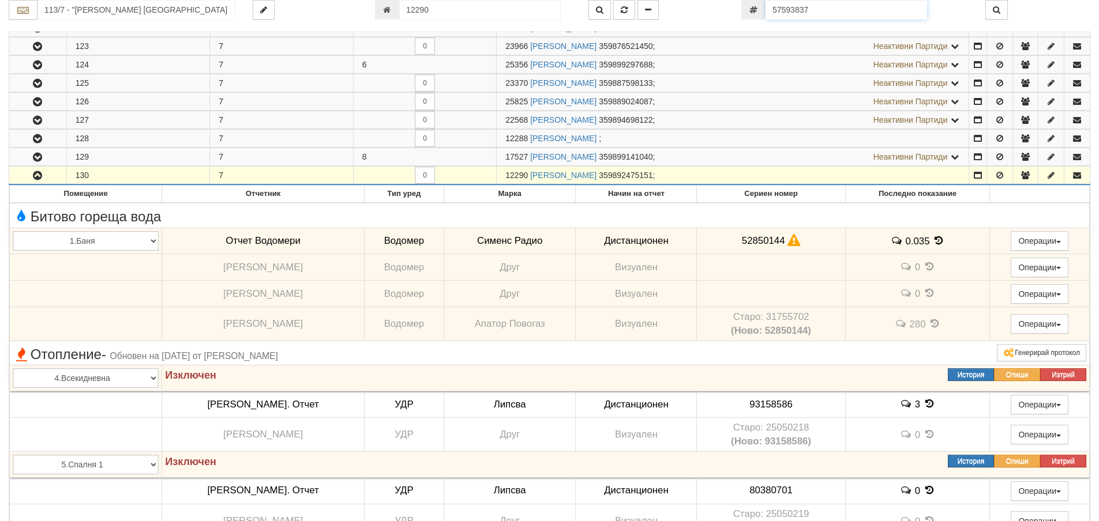
type input "13172"
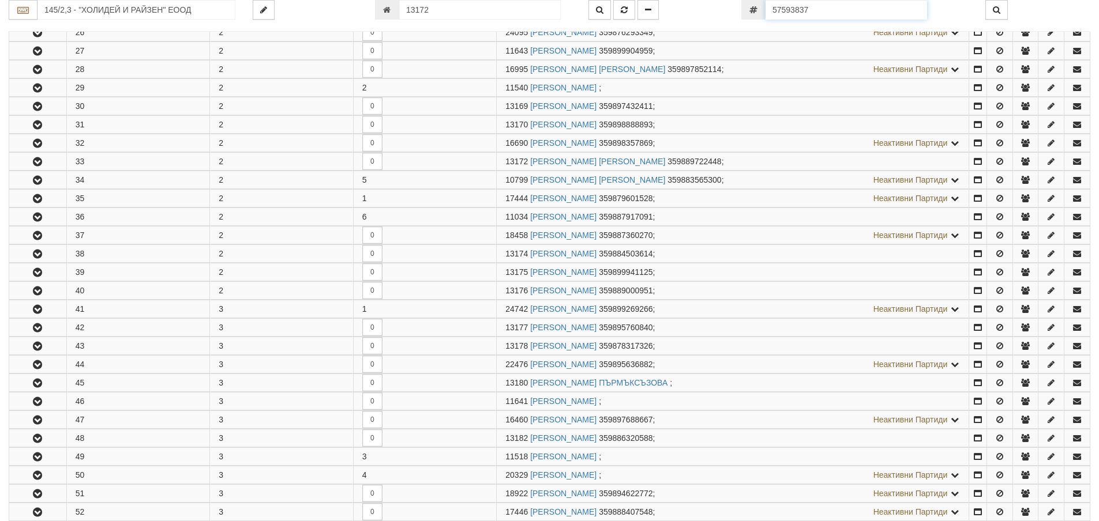
scroll to position [375, 0]
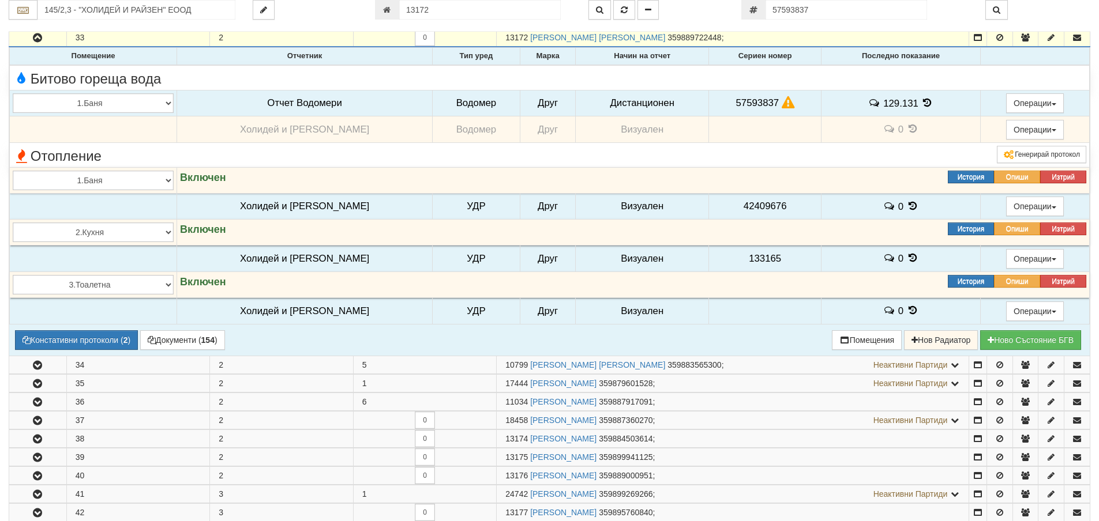
click at [921, 101] on icon at bounding box center [927, 103] width 13 height 10
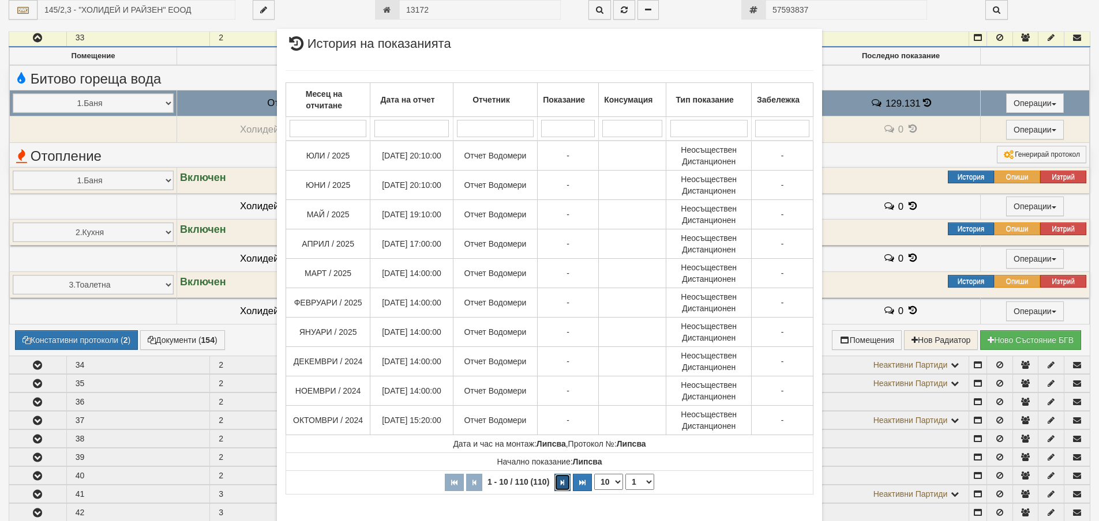
click at [561, 482] on button "button" at bounding box center [562, 482] width 16 height 17
click at [563, 482] on icon "button" at bounding box center [564, 483] width 3 height 6
select select "5"
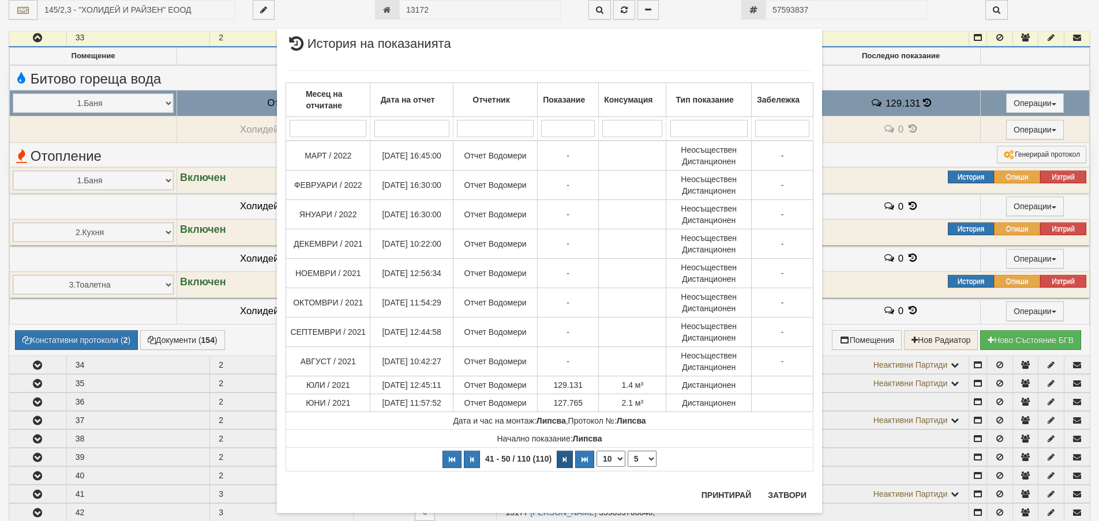
click at [561, 482] on div "Месец на отчитане Дата на отчет Отчетник Показание Консумация Тип показание Заб…" at bounding box center [549, 271] width 528 height 424
click at [800, 496] on button "Затвори" at bounding box center [787, 495] width 52 height 18
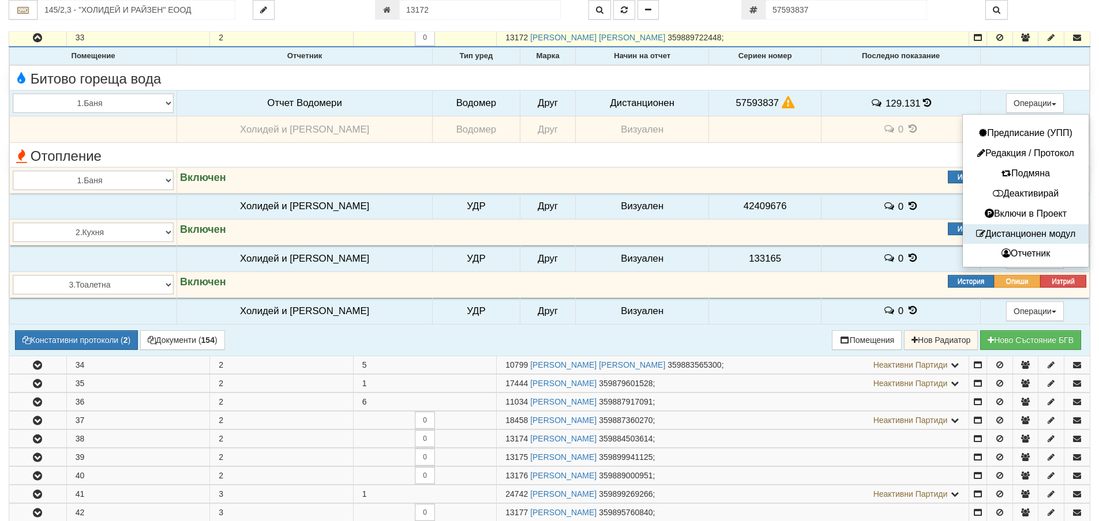
click at [1025, 238] on button "Дистанционен модул" at bounding box center [1025, 234] width 120 height 14
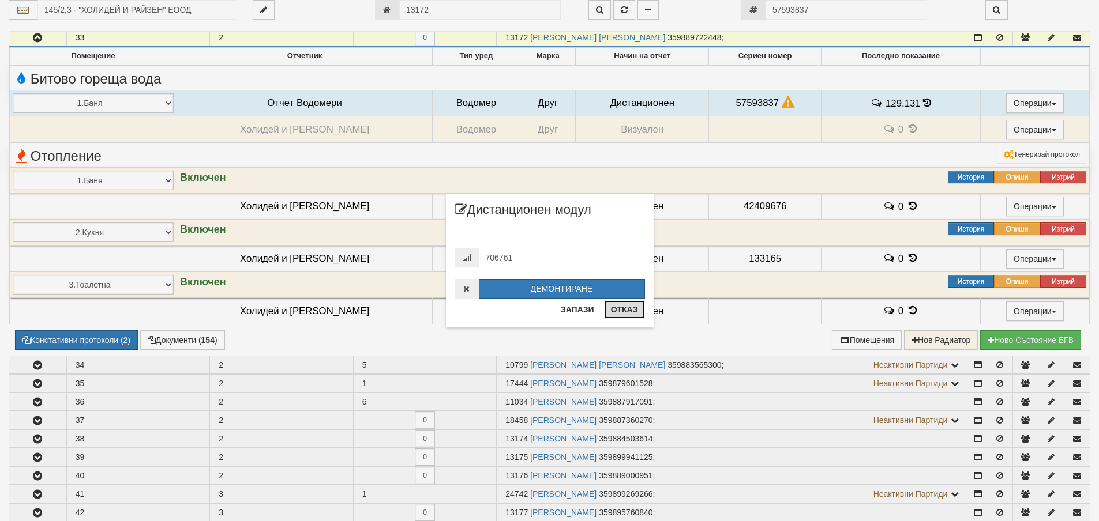
click at [629, 310] on button "Отказ" at bounding box center [624, 309] width 41 height 18
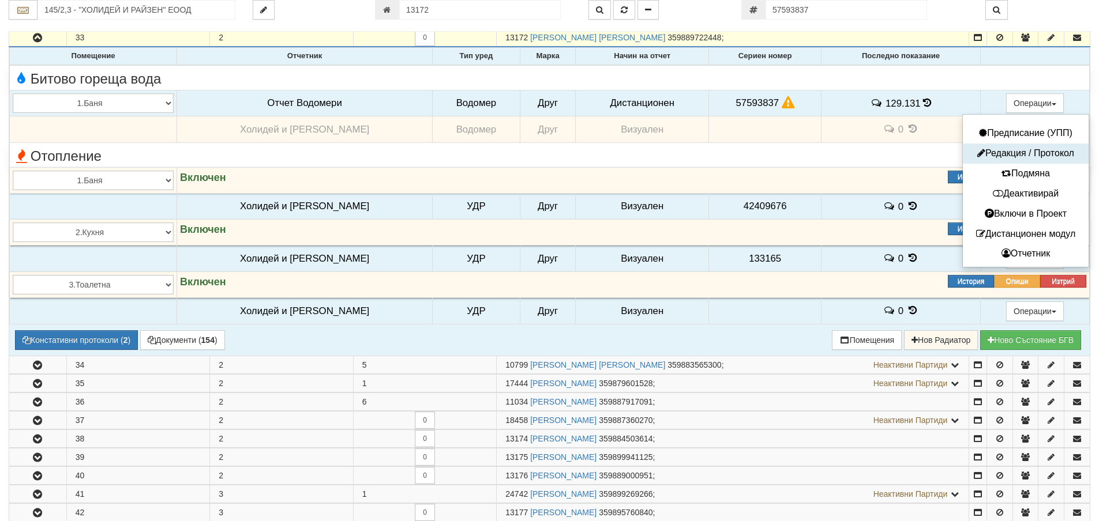
click at [1024, 156] on button "Редакция / Протокол" at bounding box center [1025, 153] width 120 height 14
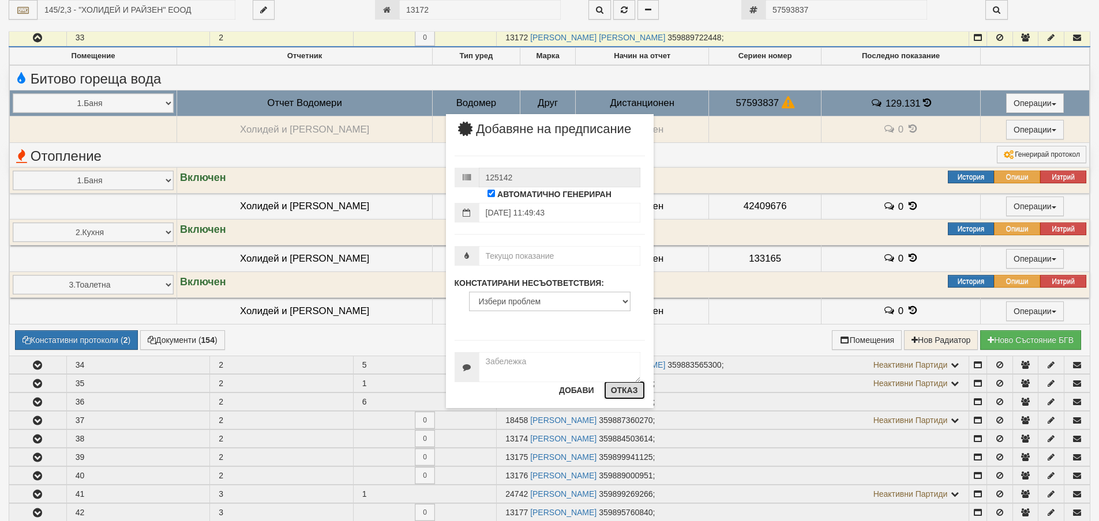
click at [628, 391] on button "Отказ" at bounding box center [624, 390] width 41 height 18
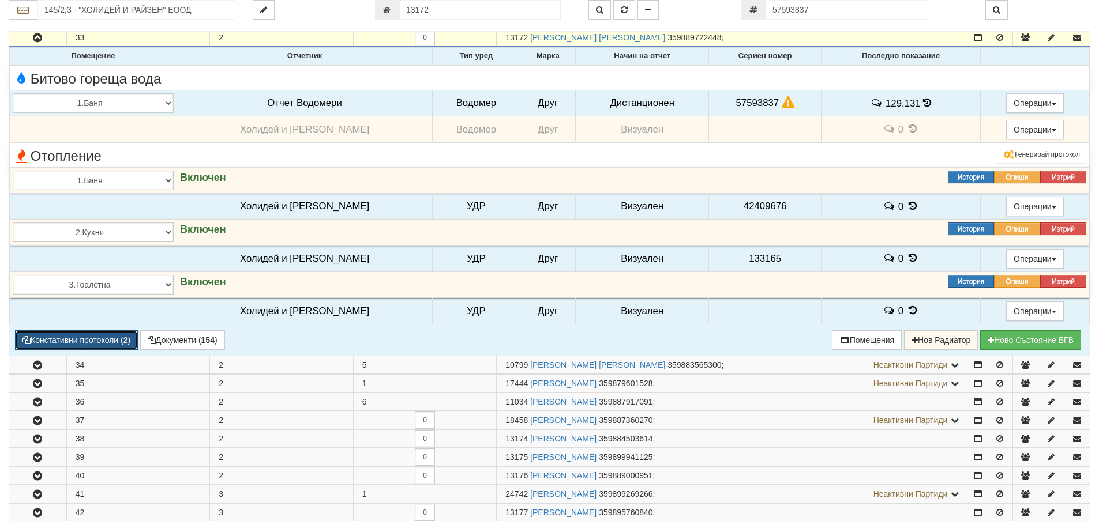
click at [106, 339] on button "Констативни протоколи ( 2 )" at bounding box center [76, 340] width 123 height 20
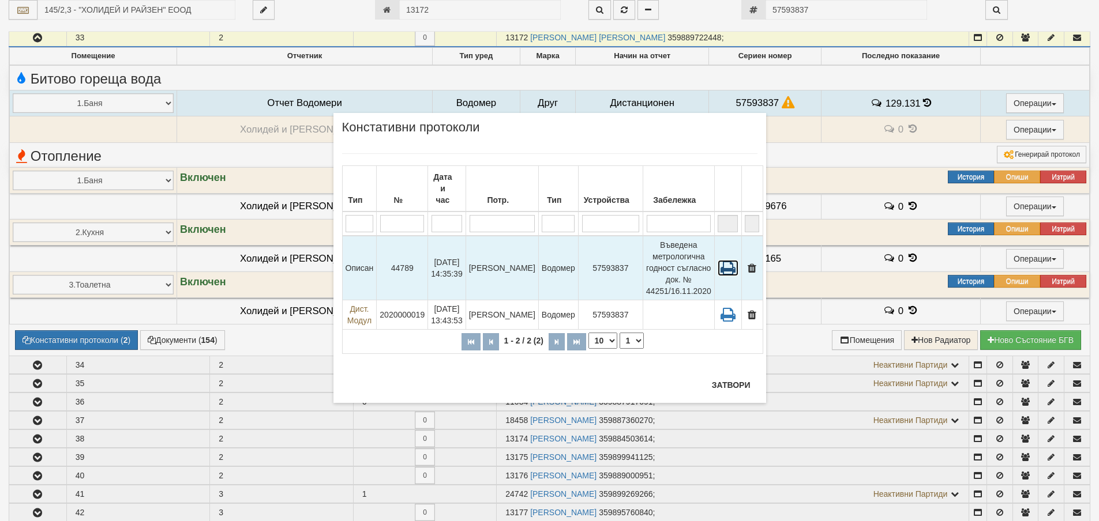
click at [719, 260] on icon at bounding box center [727, 268] width 21 height 16
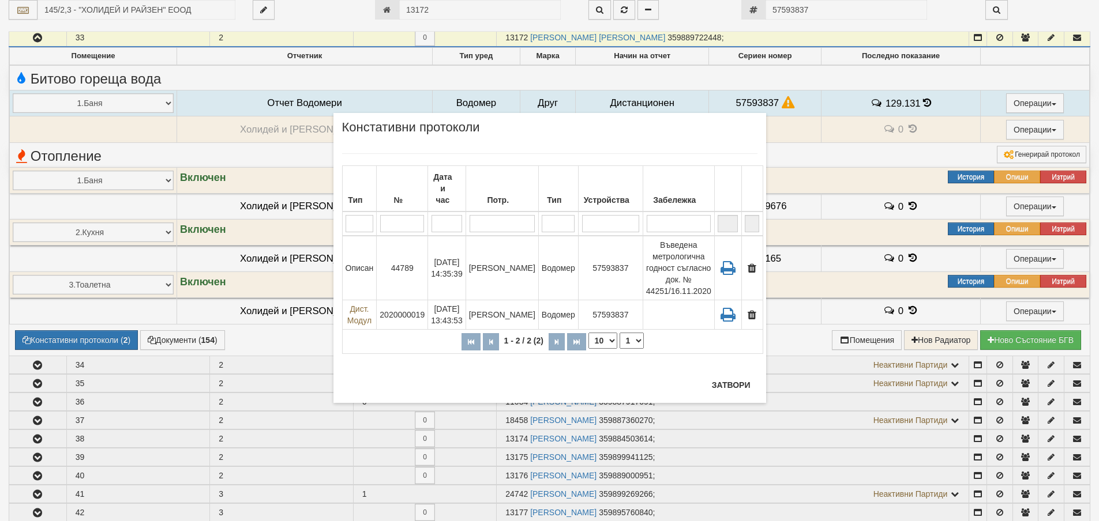
click at [826, 7] on div "× Констативни протоколи Тип № Дата и час Потр. Тип Устройства Забележка 1 - 2 /…" at bounding box center [549, 201] width 675 height 403
click at [825, 12] on div "× Констативни протоколи Тип № Дата и час Потр. Тип Устройства Забележка 1 - 2 /…" at bounding box center [549, 201] width 675 height 403
click at [810, 9] on div "× Констативни протоколи Тип № Дата и час Потр. Тип Устройства Забележка 1 - 2 /…" at bounding box center [549, 201] width 675 height 403
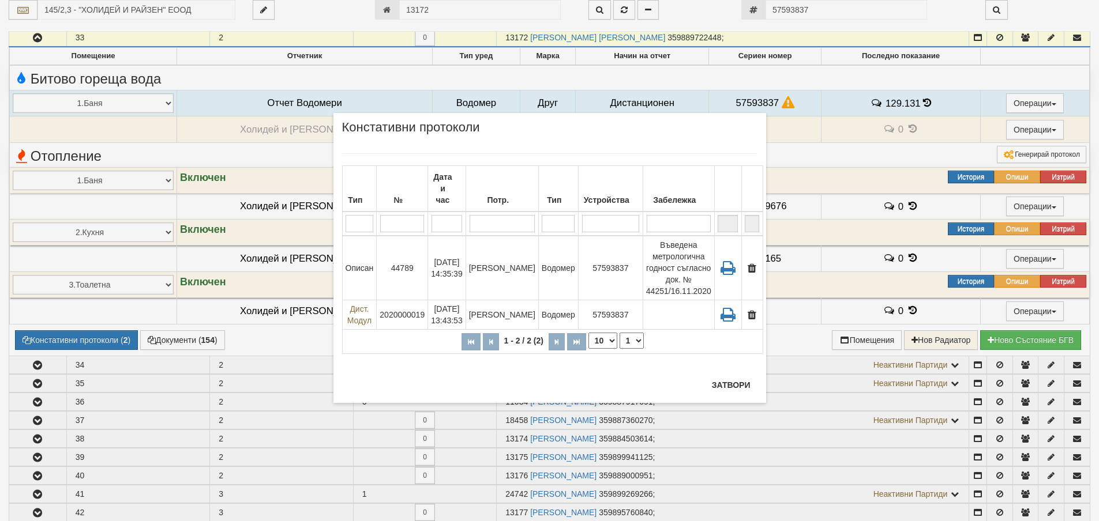
click at [810, 9] on div "× Констативни протоколи Тип № Дата и час Потр. Тип Устройства Забележка 1 - 2 /…" at bounding box center [549, 201] width 675 height 403
click at [795, 7] on div "× Констативни протоколи Тип № Дата и час Потр. Тип Устройства Забележка 1 - 2 /…" at bounding box center [549, 201] width 675 height 403
click at [809, 3] on div "× Констативни протоколи Тип № Дата и час Потр. Тип Устройства Забележка 1 - 2 /…" at bounding box center [549, 201] width 675 height 403
click at [744, 387] on button "Затвори" at bounding box center [731, 385] width 52 height 18
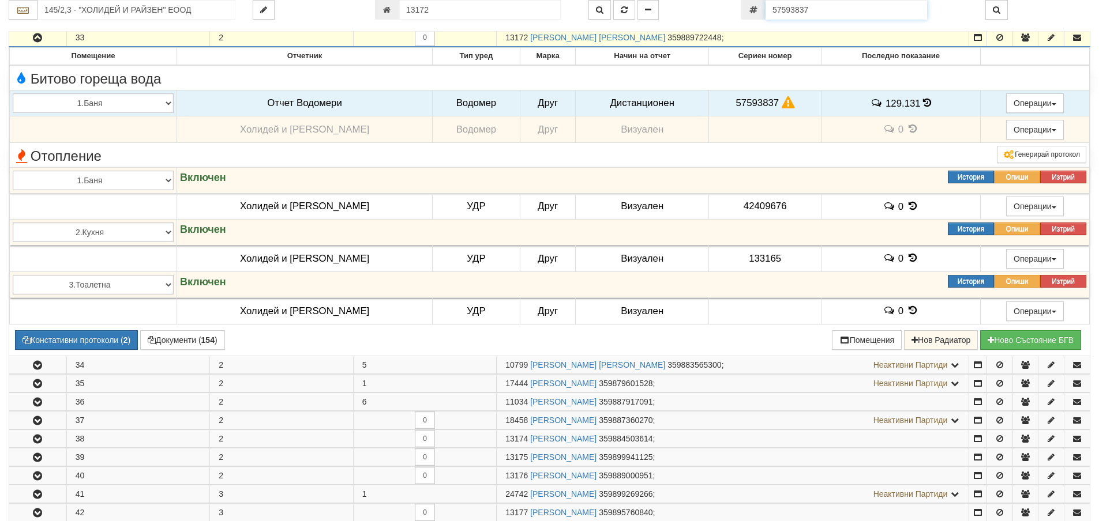
click at [834, 15] on input "57593837" at bounding box center [845, 10] width 161 height 20
paste input "4260124"
type input "54260124"
type input "218/1 - "[PERSON_NAME] [GEOGRAPHIC_DATA] " ЕАД"
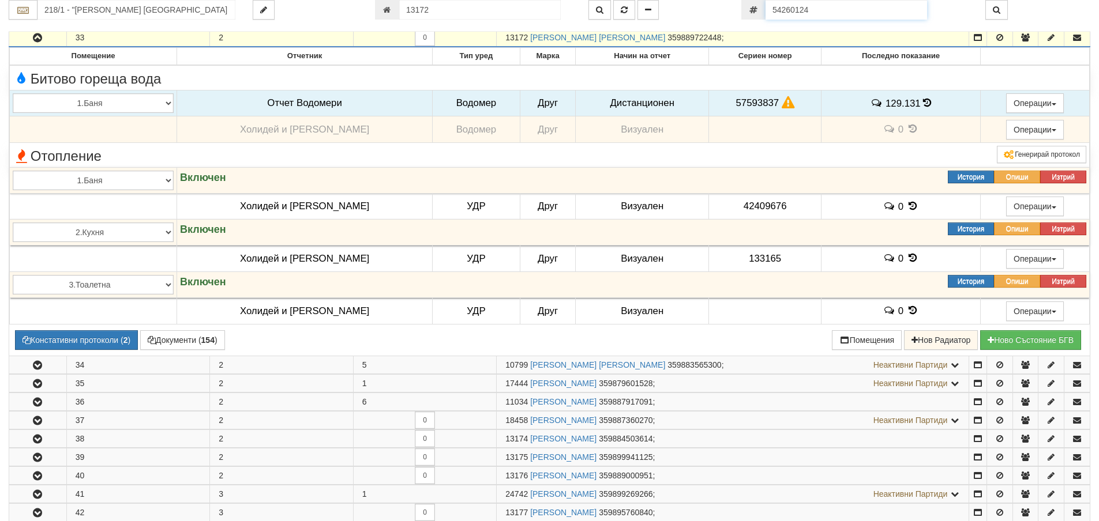
type input "1204"
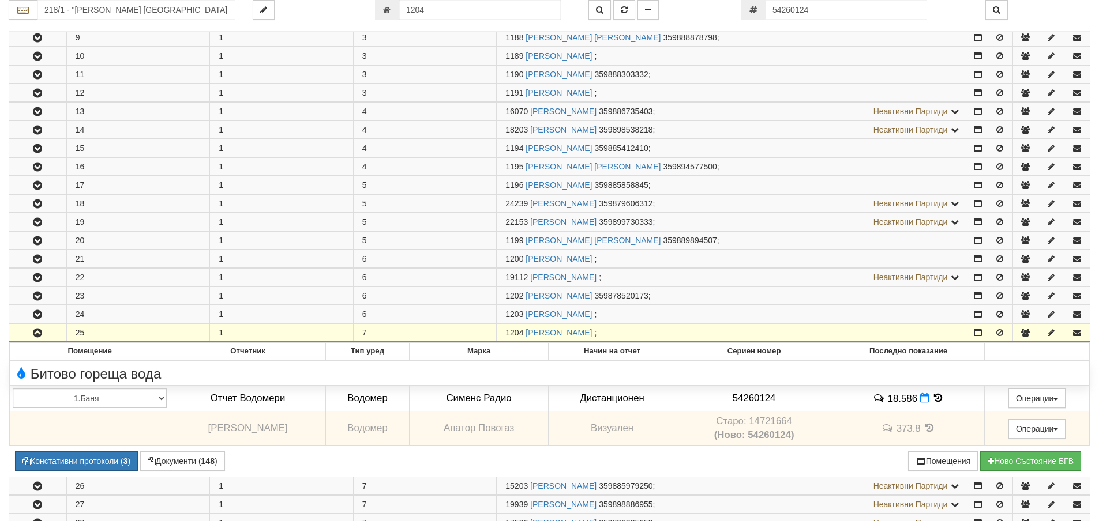
scroll to position [533, 0]
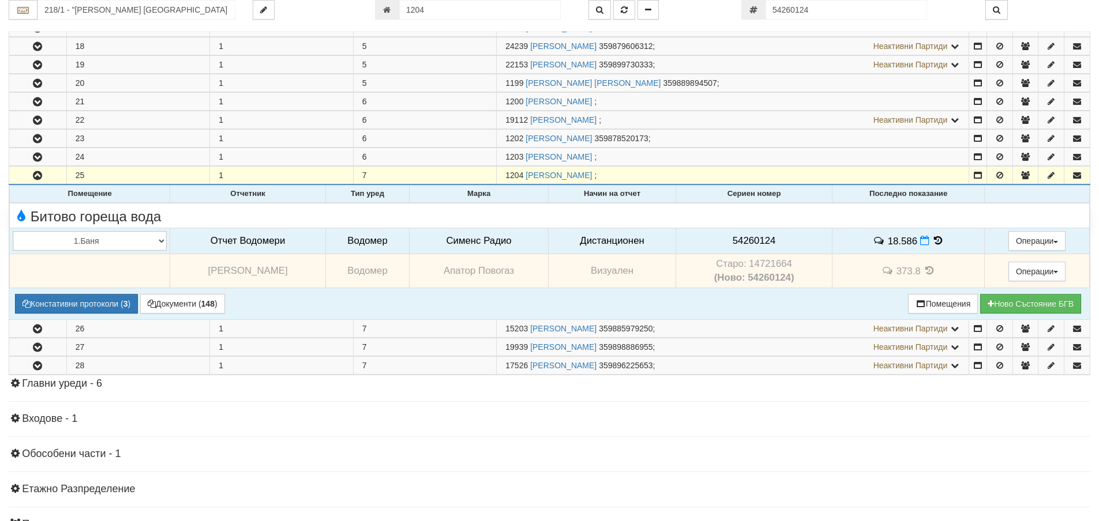
click at [754, 245] on span "54260124" at bounding box center [753, 240] width 43 height 11
click at [931, 242] on icon at bounding box center [937, 241] width 13 height 10
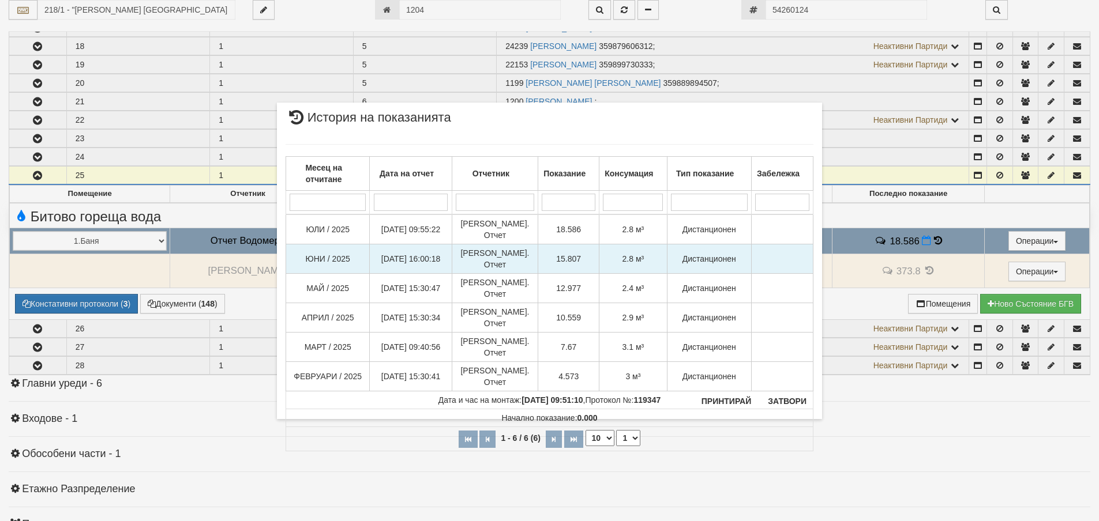
click at [574, 254] on span "15.807" at bounding box center [568, 258] width 25 height 9
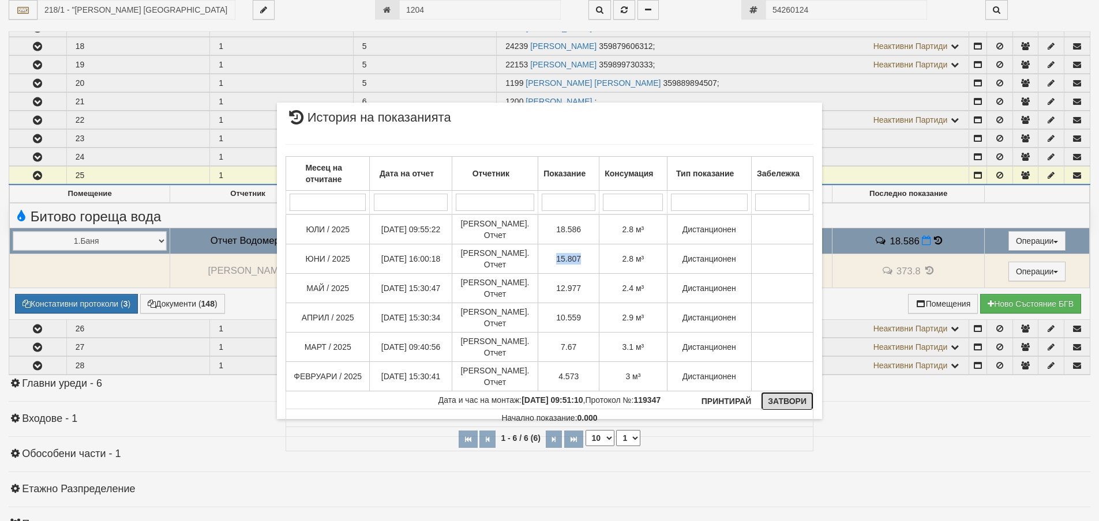
click at [778, 401] on button "Затвори" at bounding box center [787, 401] width 52 height 18
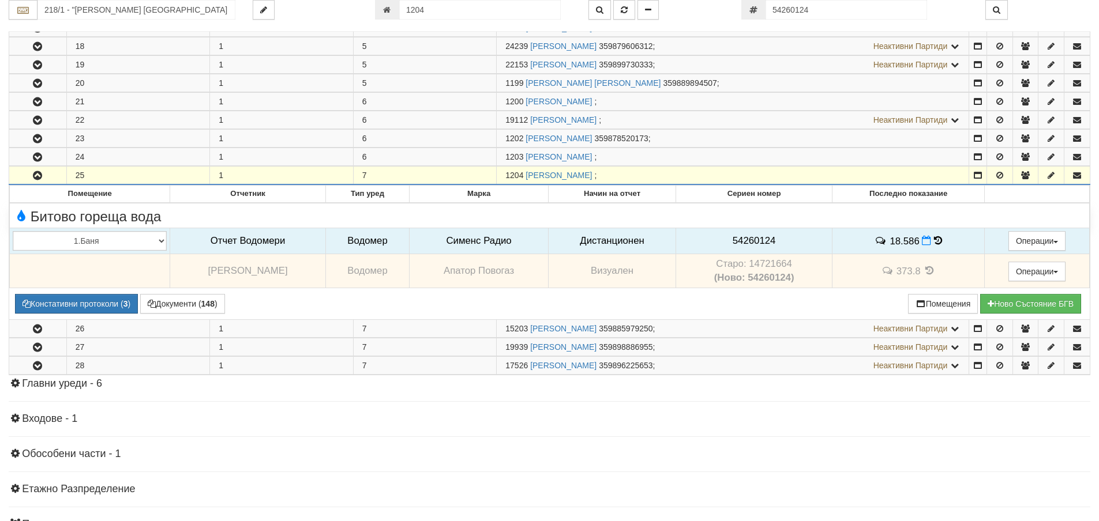
click at [39, 175] on icon "button" at bounding box center [38, 176] width 14 height 8
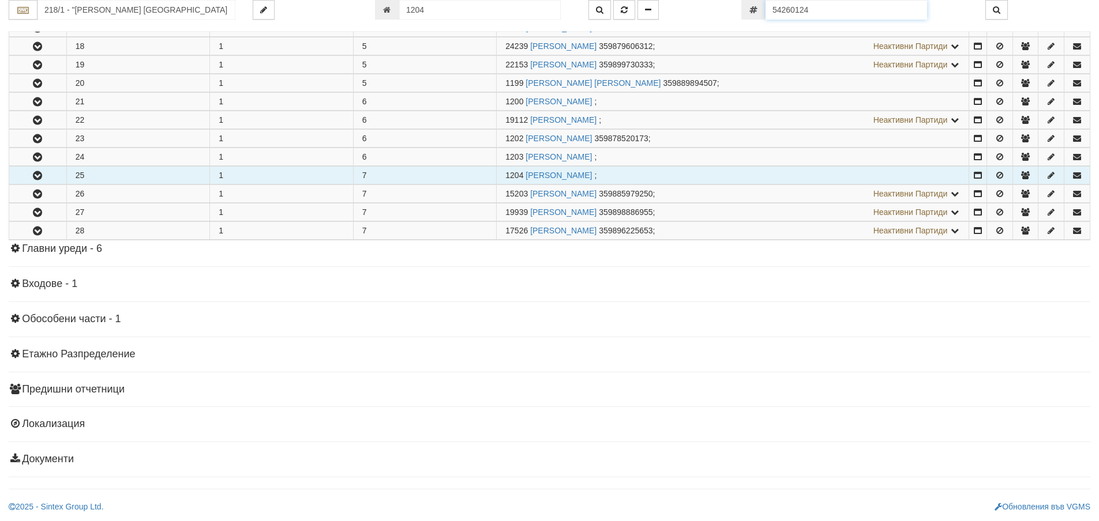
click at [828, 13] on input "54260124" at bounding box center [845, 10] width 161 height 20
paste input "36572748"
type input "36572748"
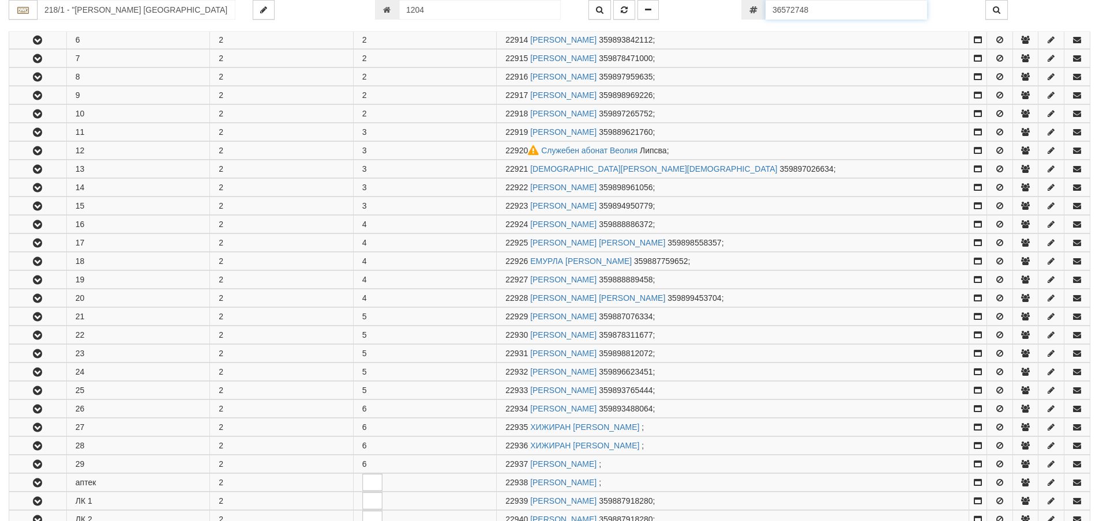
scroll to position [607, 0]
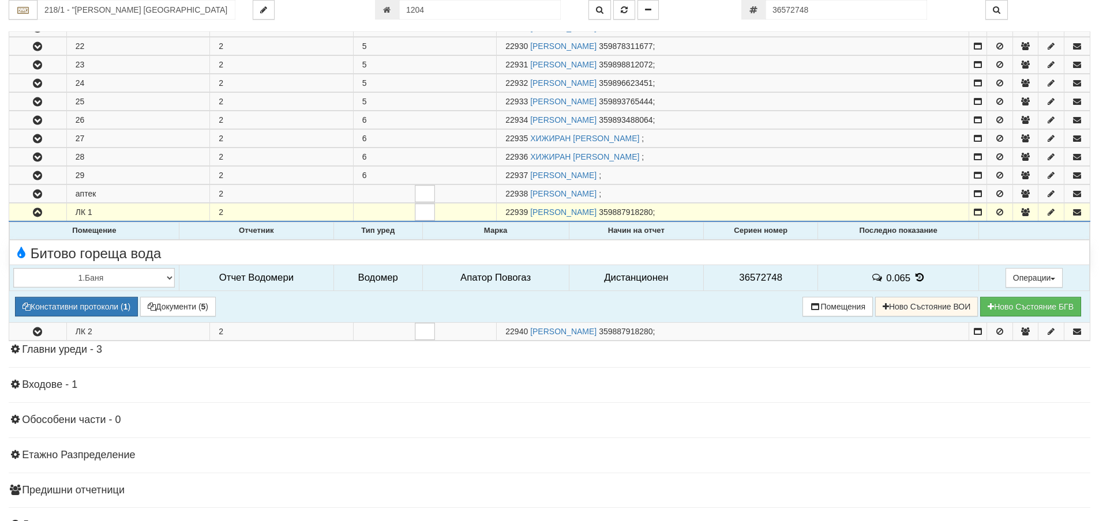
click at [913, 274] on icon at bounding box center [919, 278] width 13 height 10
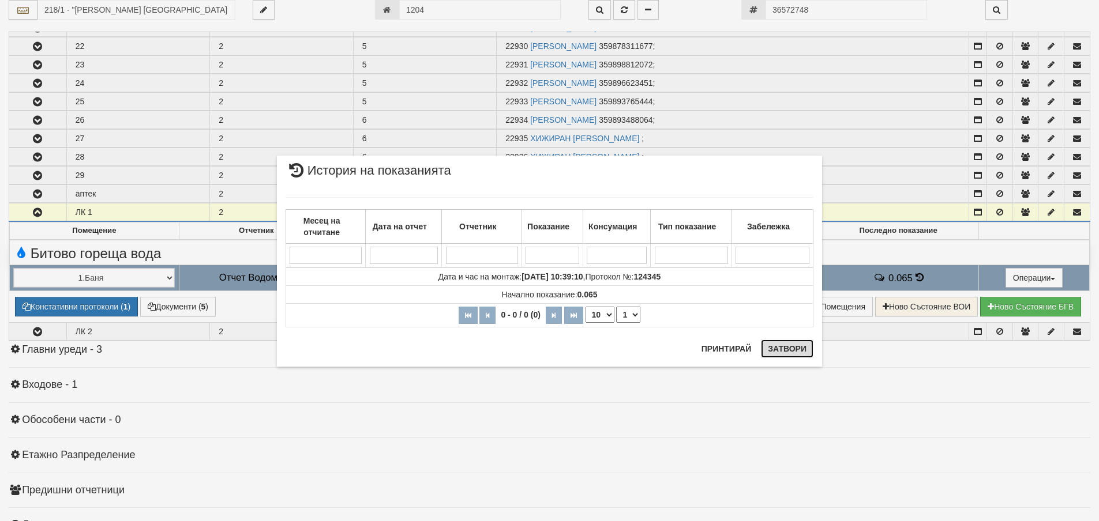
click at [780, 341] on button "Затвори" at bounding box center [787, 349] width 52 height 18
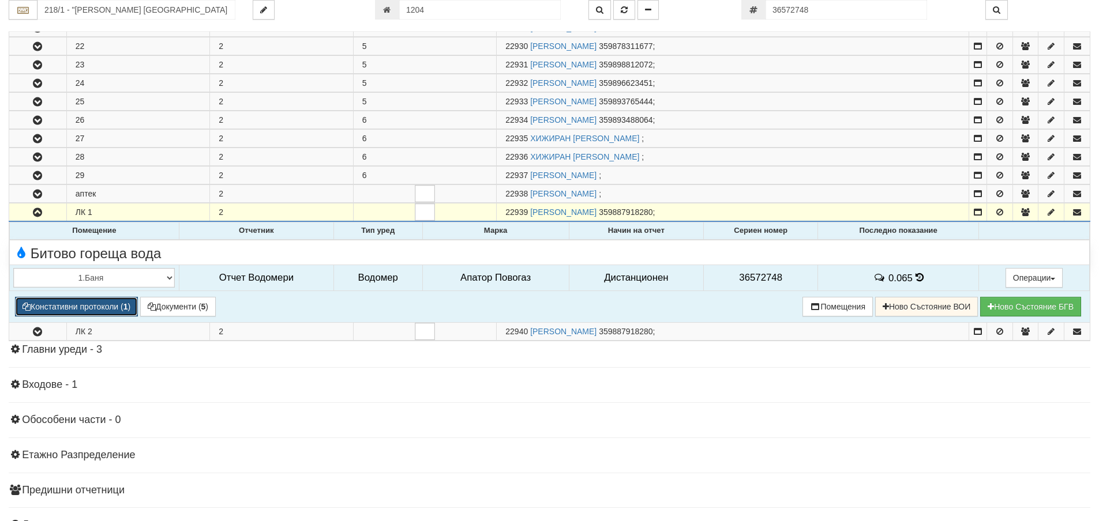
click at [115, 307] on button "Констативни протоколи ( 1 )" at bounding box center [76, 307] width 123 height 20
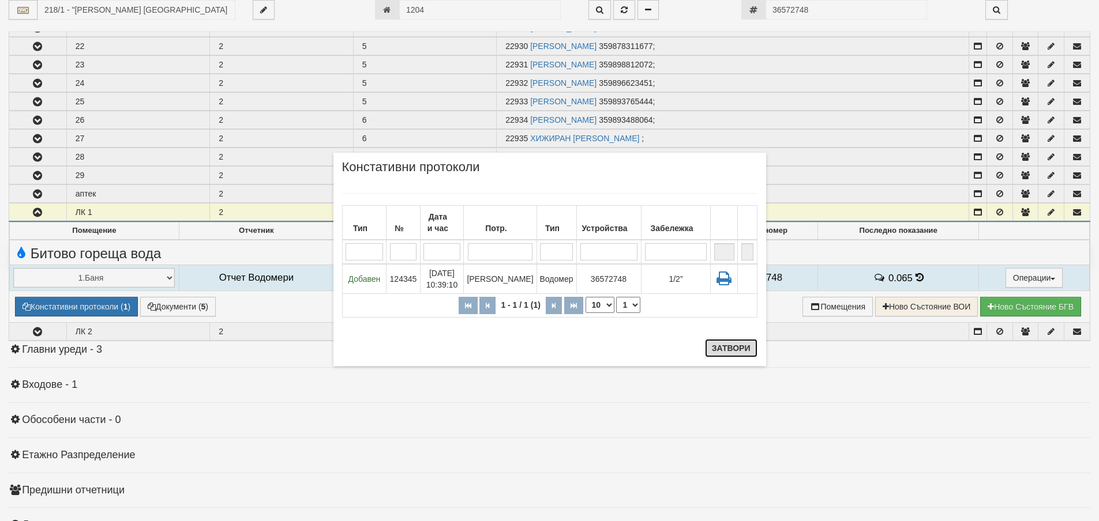
click at [717, 349] on button "Затвори" at bounding box center [731, 348] width 52 height 18
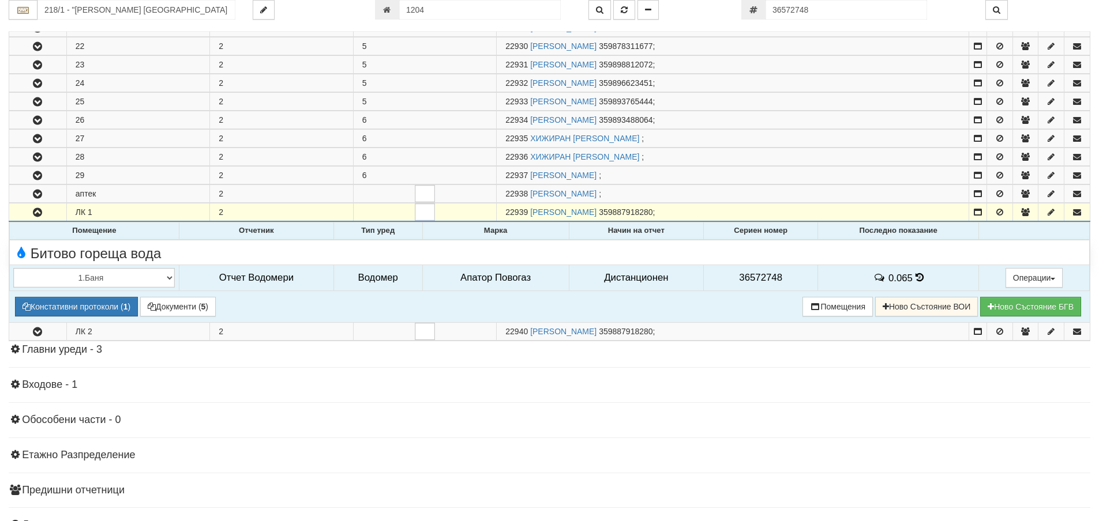
click at [757, 276] on span "36572748" at bounding box center [760, 277] width 43 height 11
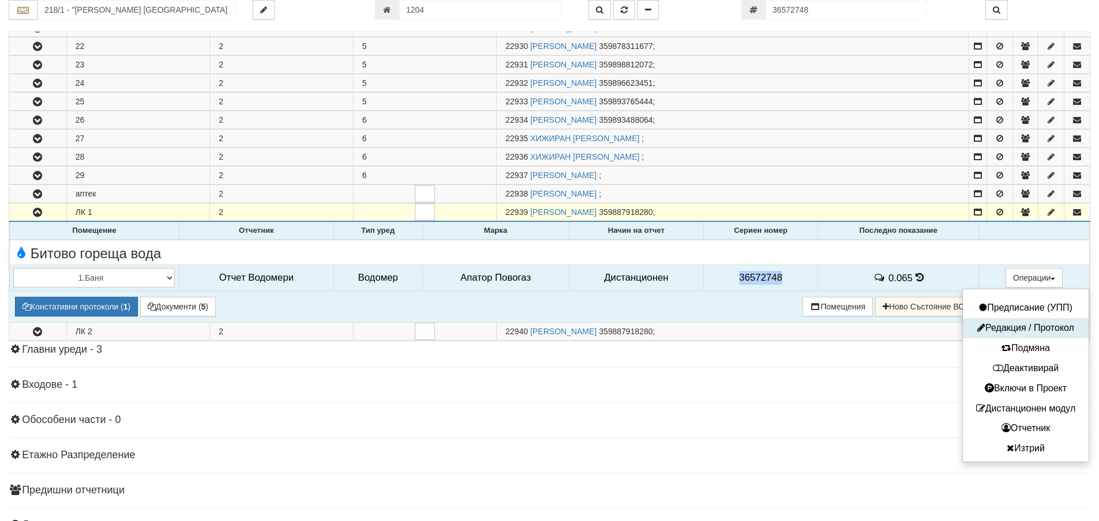
click at [1014, 329] on button "Редакция / Протокол" at bounding box center [1025, 328] width 120 height 14
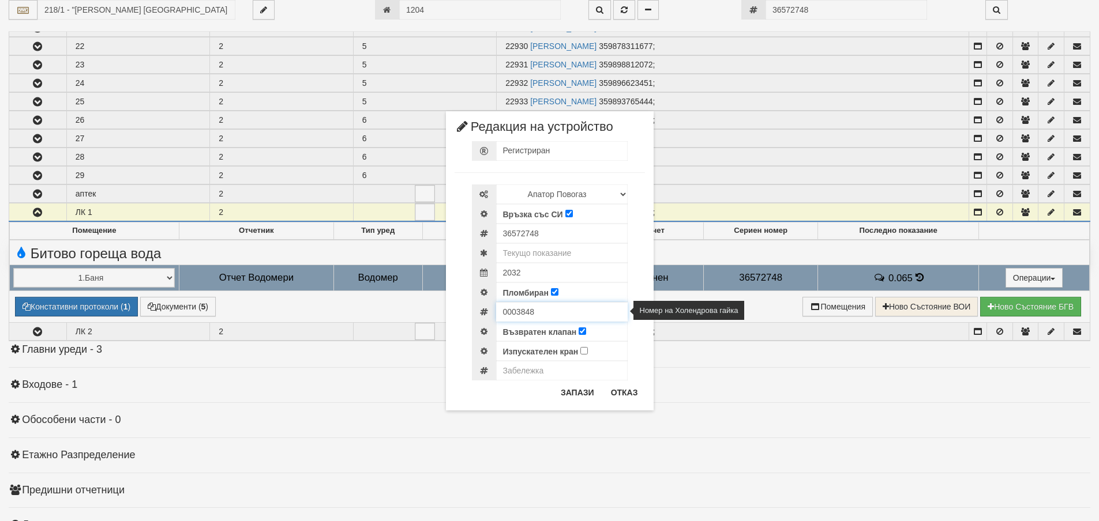
click at [515, 313] on input "0003848" at bounding box center [561, 312] width 131 height 20
click at [623, 394] on button "Отказ" at bounding box center [624, 392] width 41 height 18
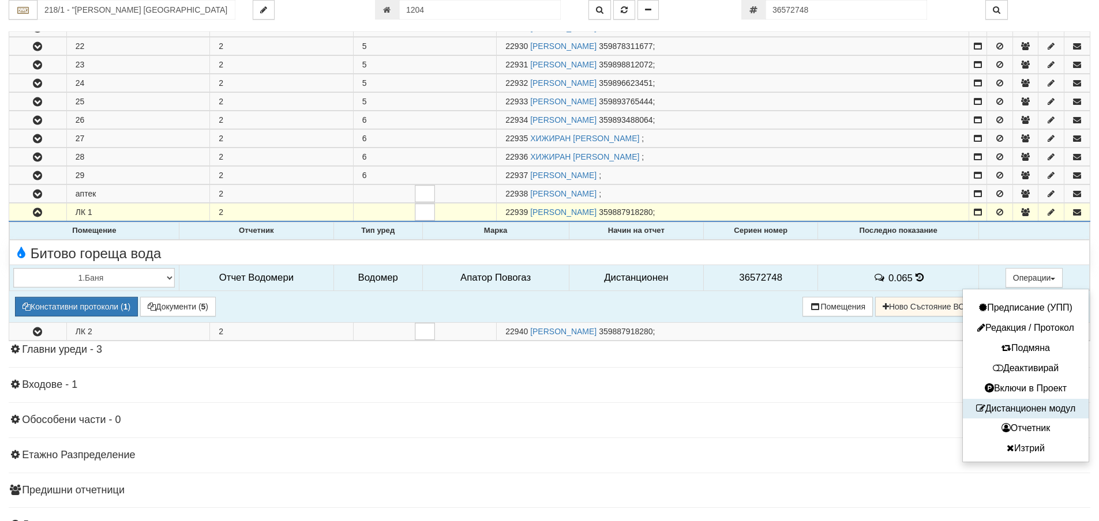
click at [1025, 410] on button "Дистанционен модул" at bounding box center [1025, 409] width 120 height 14
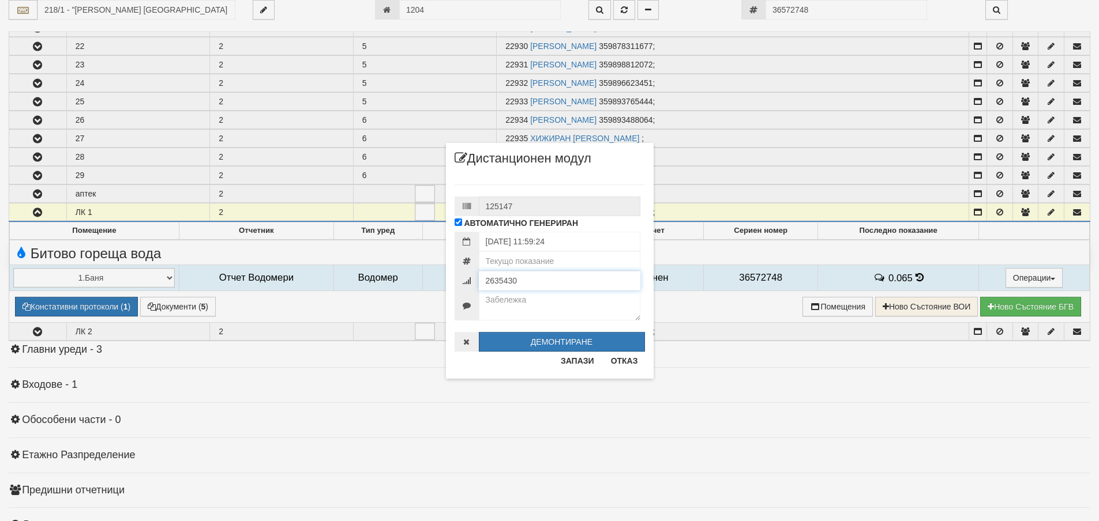
click at [502, 284] on input "2635430" at bounding box center [559, 281] width 161 height 20
click at [614, 359] on button "Отказ" at bounding box center [624, 361] width 41 height 18
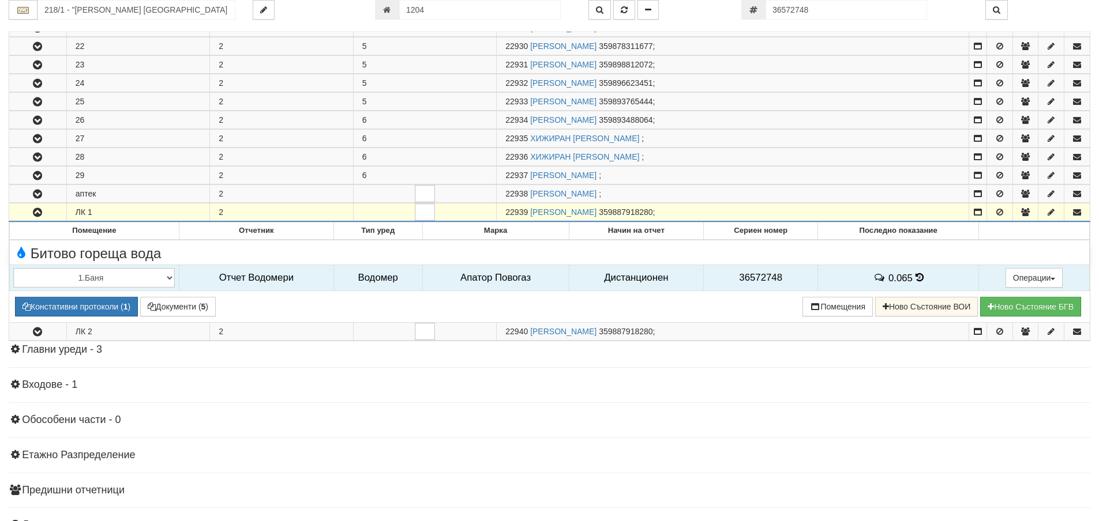
click at [42, 217] on icon "button" at bounding box center [38, 213] width 14 height 8
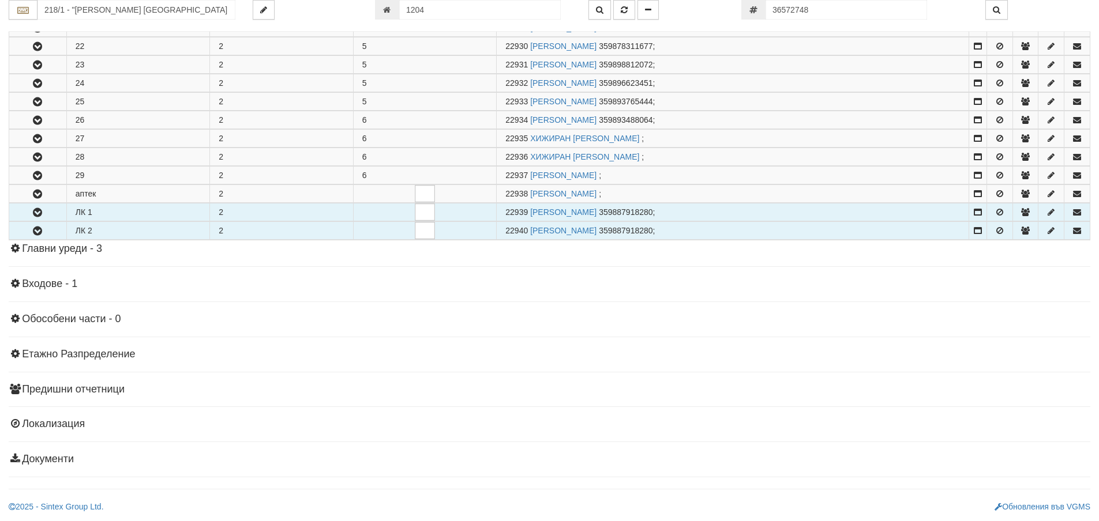
click at [48, 231] on button "button" at bounding box center [37, 230] width 57 height 17
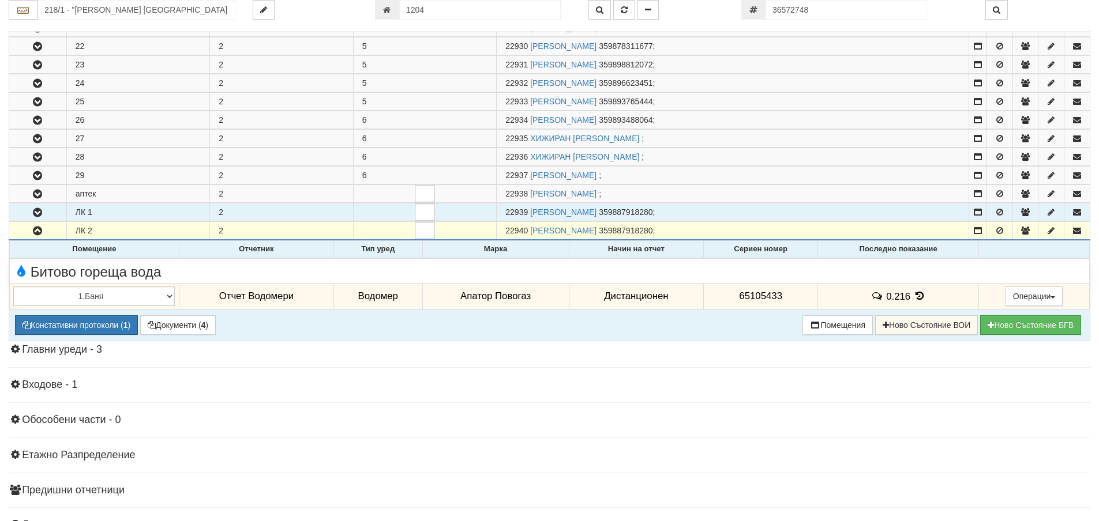
click at [754, 298] on span "65105433" at bounding box center [760, 296] width 43 height 11
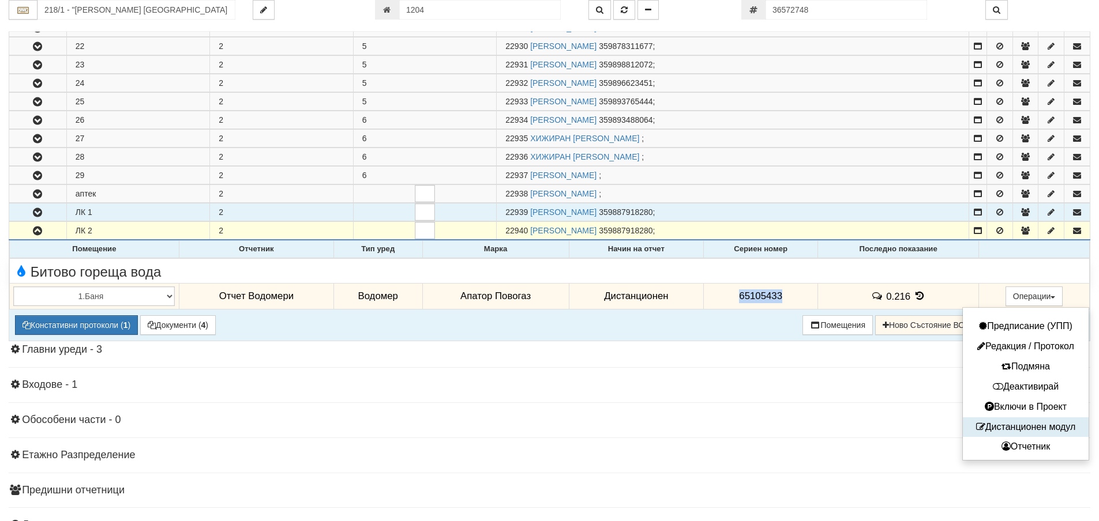
click at [1014, 428] on button "Дистанционен модул" at bounding box center [1025, 427] width 120 height 14
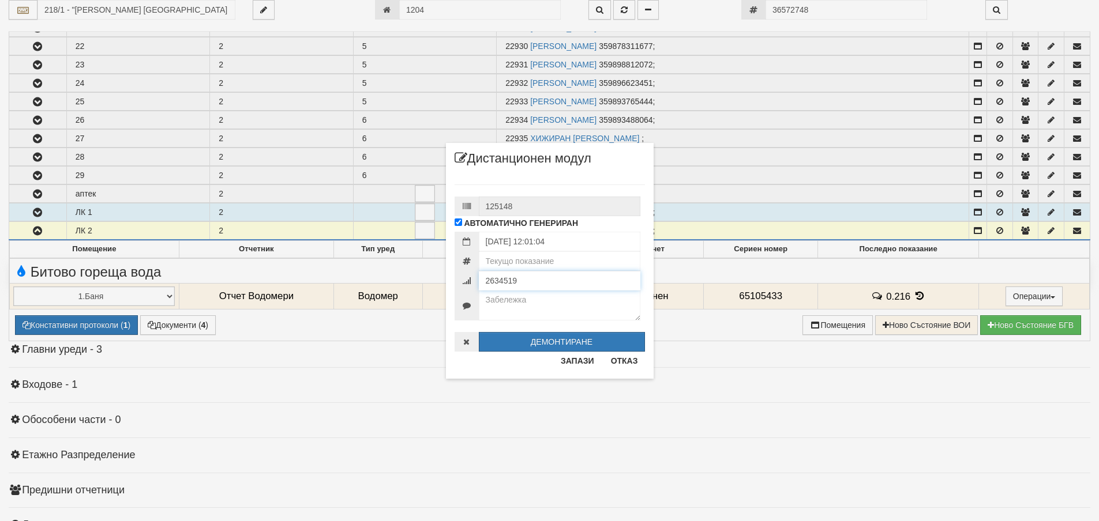
click at [499, 283] on input "2634519" at bounding box center [559, 281] width 161 height 20
click at [623, 364] on button "Отказ" at bounding box center [624, 361] width 41 height 18
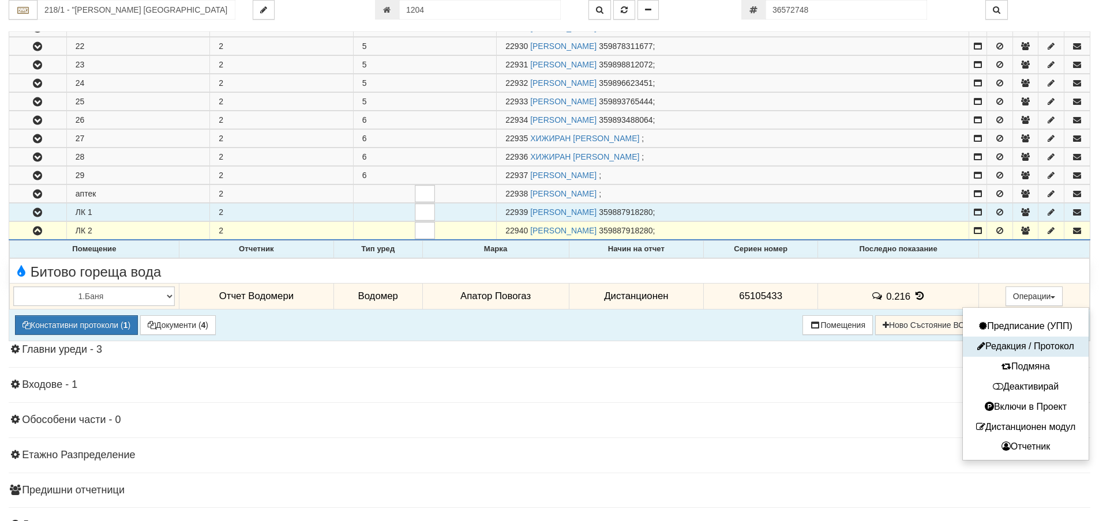
click at [1017, 344] on button "Редакция / Протокол" at bounding box center [1025, 347] width 120 height 14
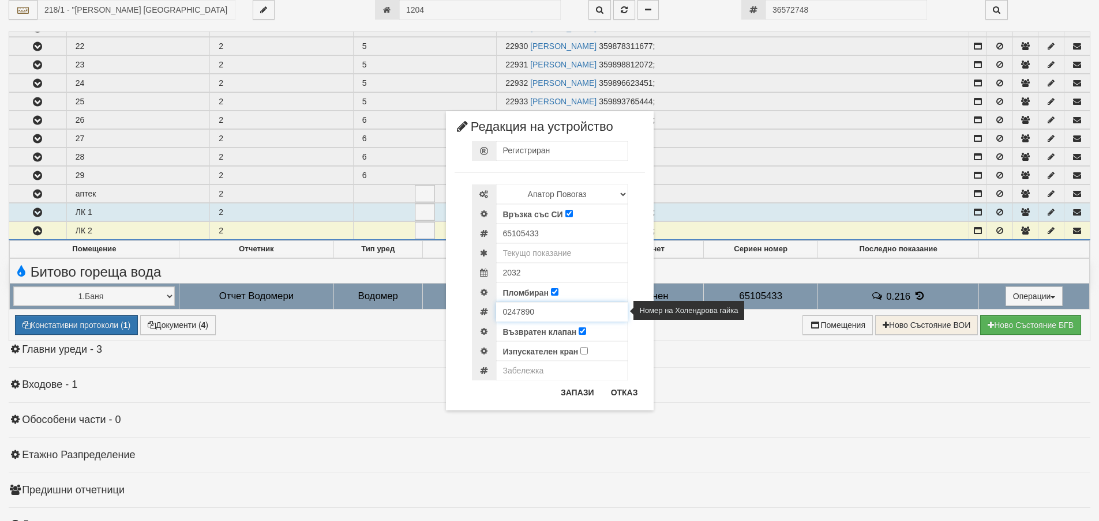
click at [523, 315] on input "0247890" at bounding box center [561, 312] width 131 height 20
click at [619, 393] on button "Отказ" at bounding box center [624, 392] width 41 height 18
